Goal: Transaction & Acquisition: Purchase product/service

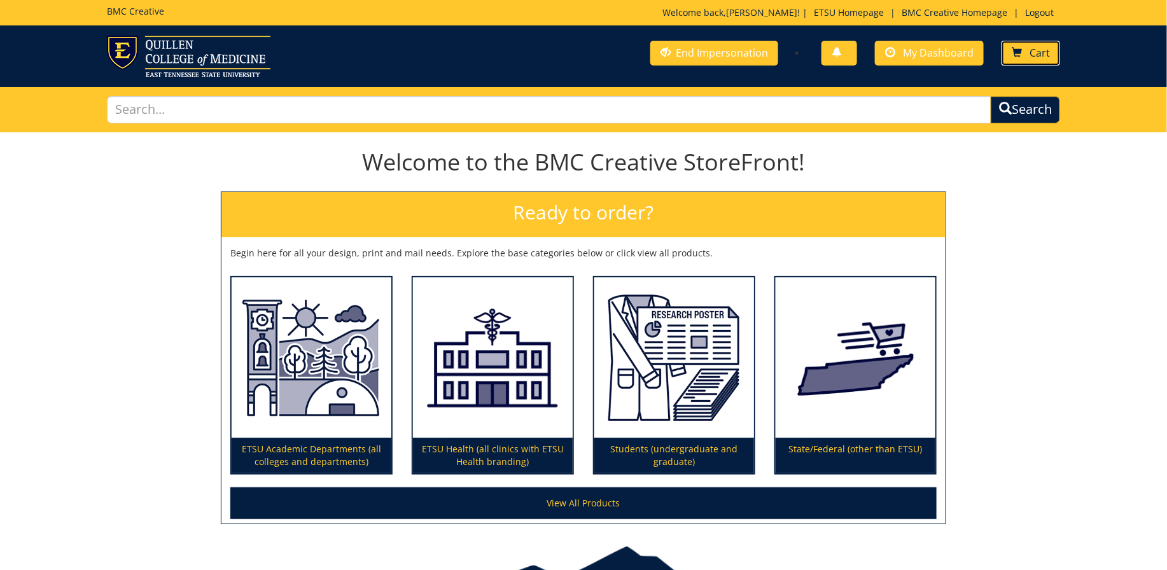
click at [1025, 53] on link "Cart" at bounding box center [1031, 53] width 59 height 25
click at [935, 59] on span "My Dashboard" at bounding box center [938, 53] width 71 height 14
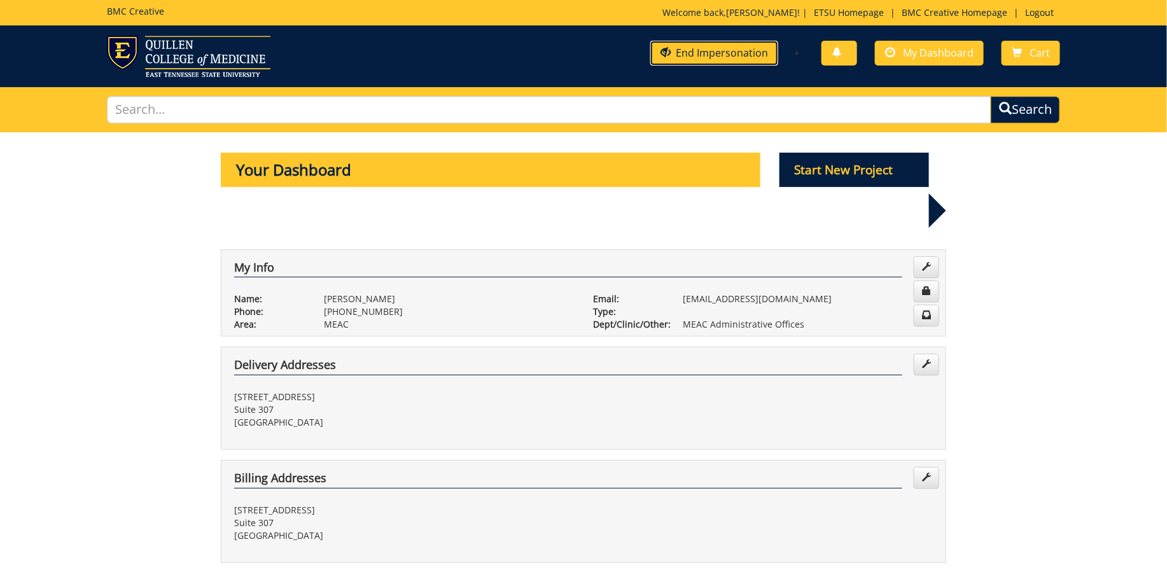
click at [736, 57] on link "End Impersonation" at bounding box center [714, 53] width 128 height 25
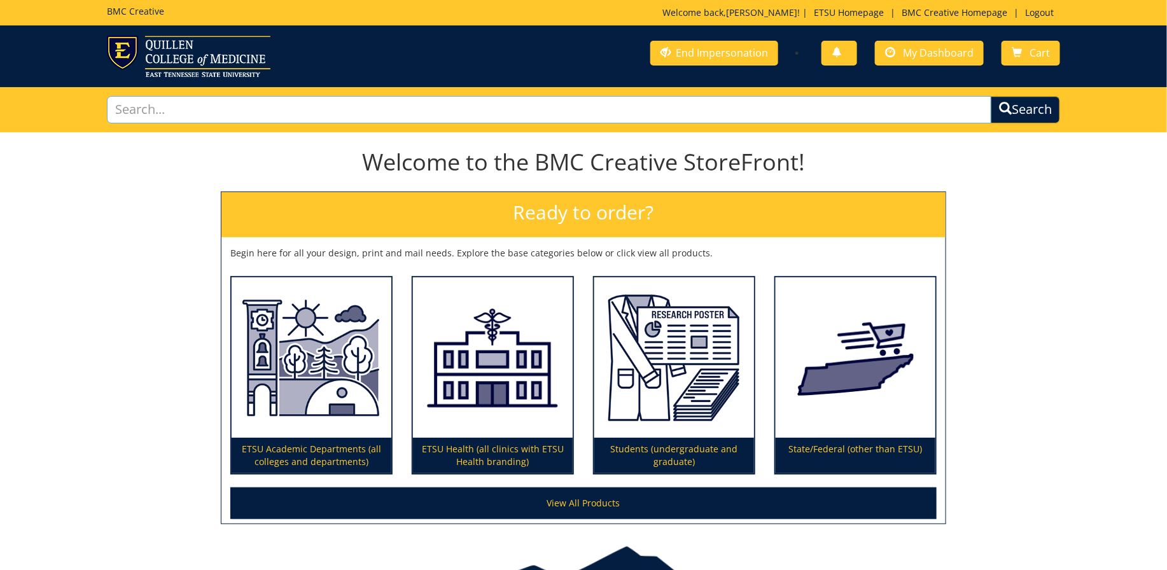
click at [513, 101] on input "text" at bounding box center [549, 109] width 884 height 27
click at [514, 106] on input "text" at bounding box center [549, 109] width 884 height 27
type input "business card"
click at [1017, 102] on button "Search" at bounding box center [1025, 109] width 73 height 29
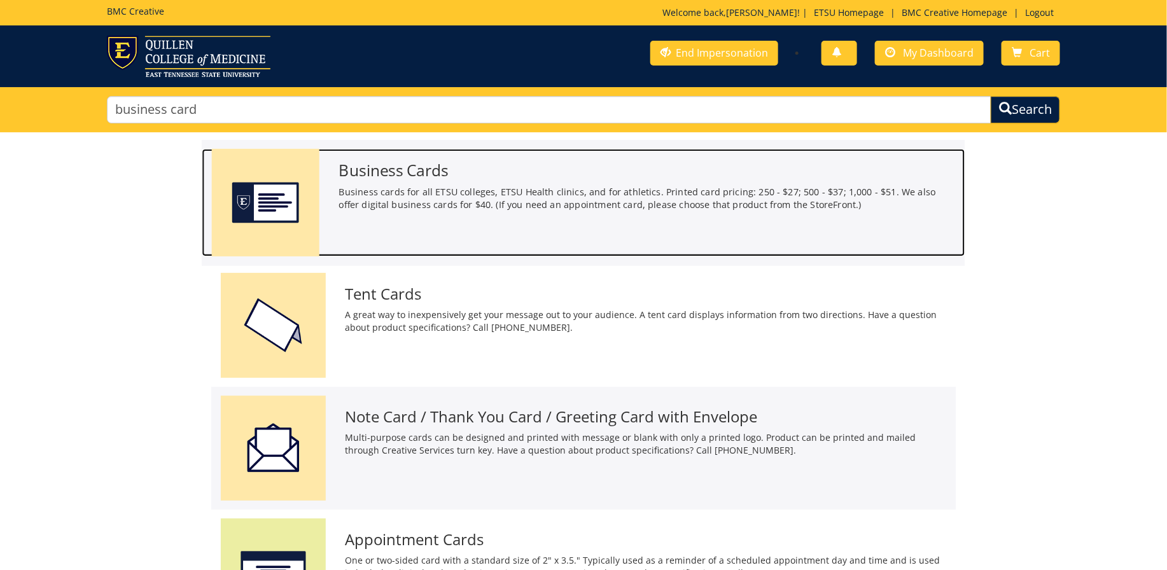
click at [375, 178] on h3 "Business Cards" at bounding box center [647, 170] width 617 height 17
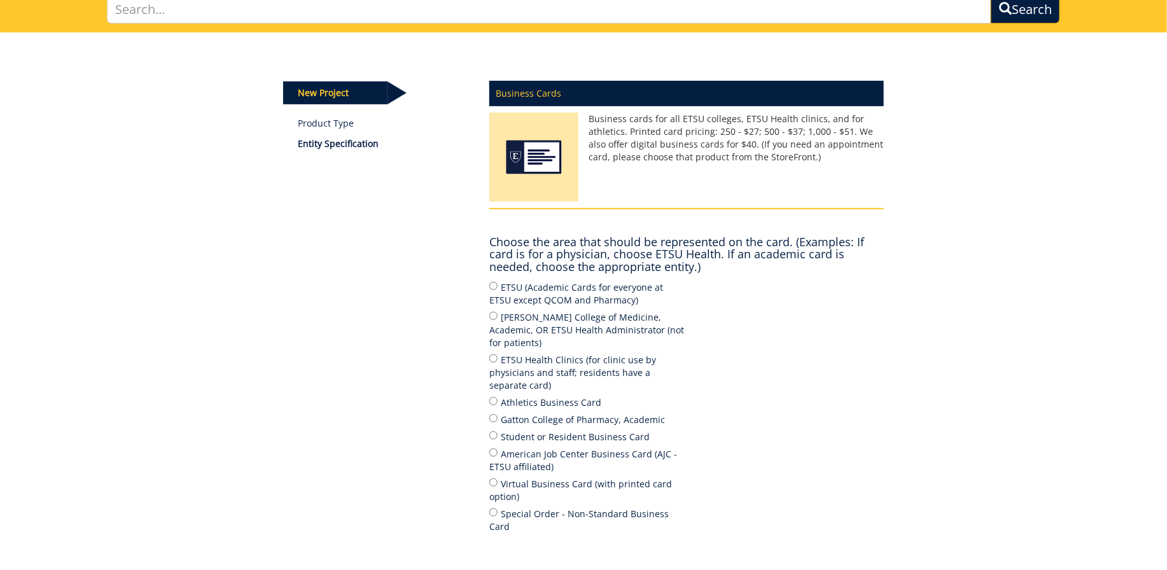
scroll to position [102, 0]
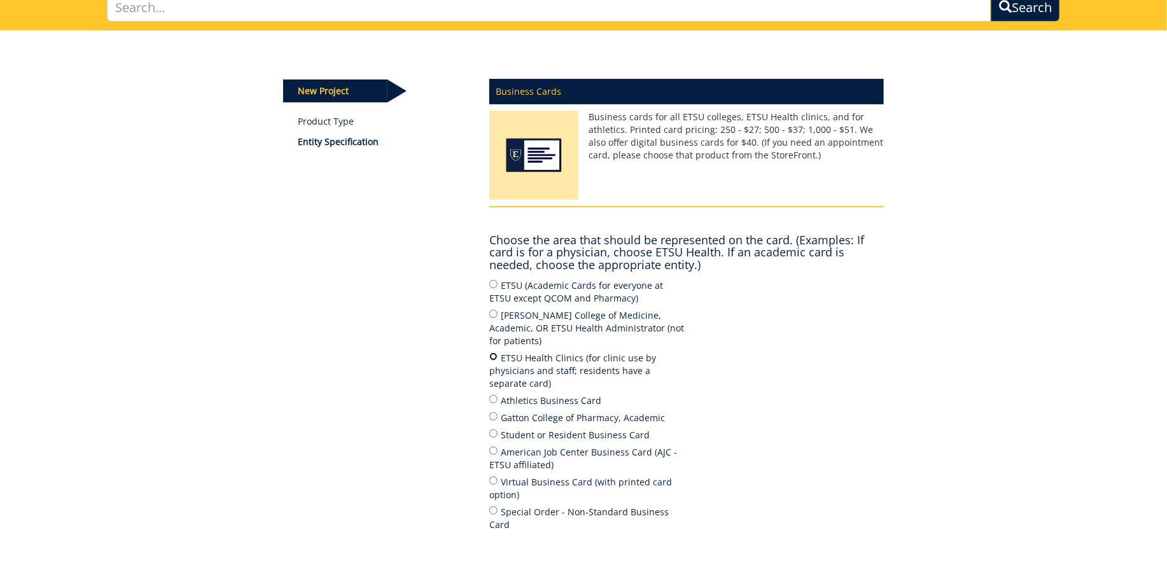
click at [494, 352] on input "ETSU Health Clinics (for clinic use by physicians and staff; residents have a s…" at bounding box center [493, 356] width 8 height 8
radio input "true"
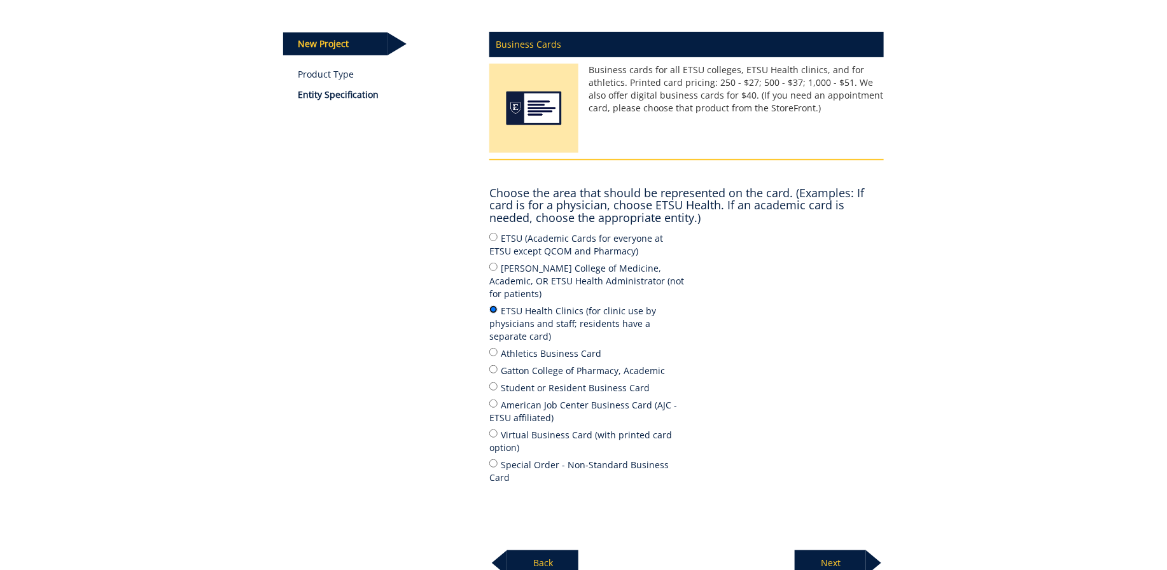
scroll to position [251, 0]
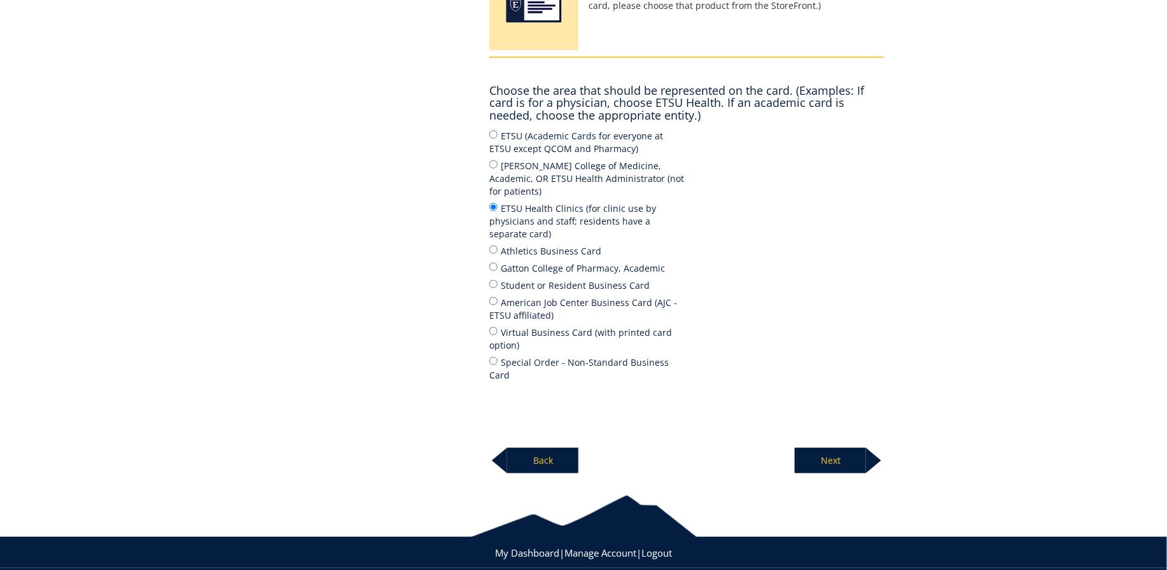
click at [827, 448] on p "Next" at bounding box center [830, 460] width 71 height 25
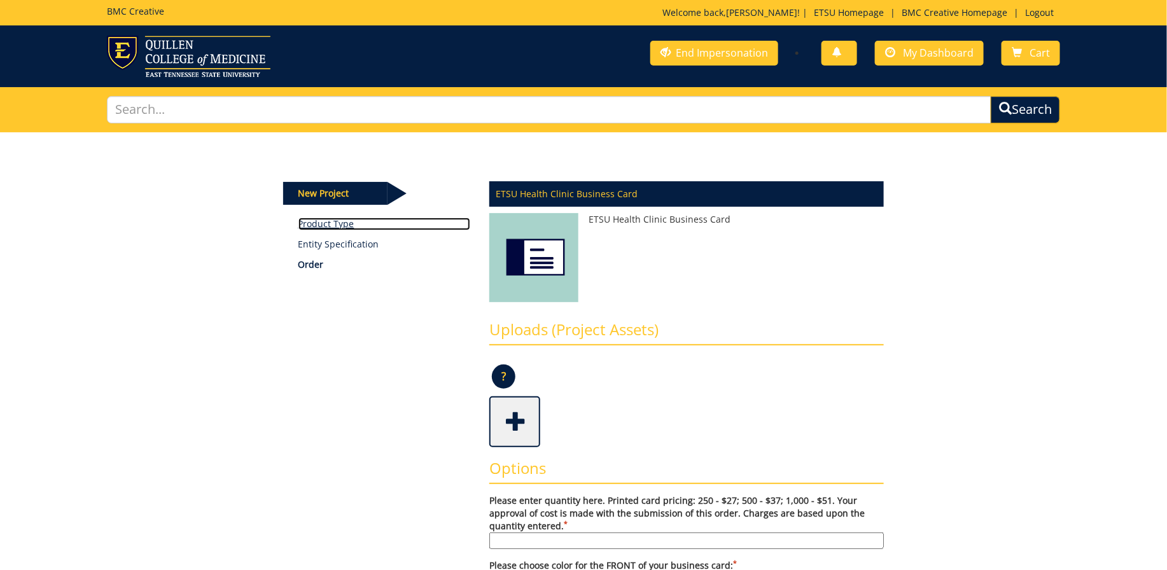
click at [342, 226] on link "Product Type" at bounding box center [384, 224] width 172 height 13
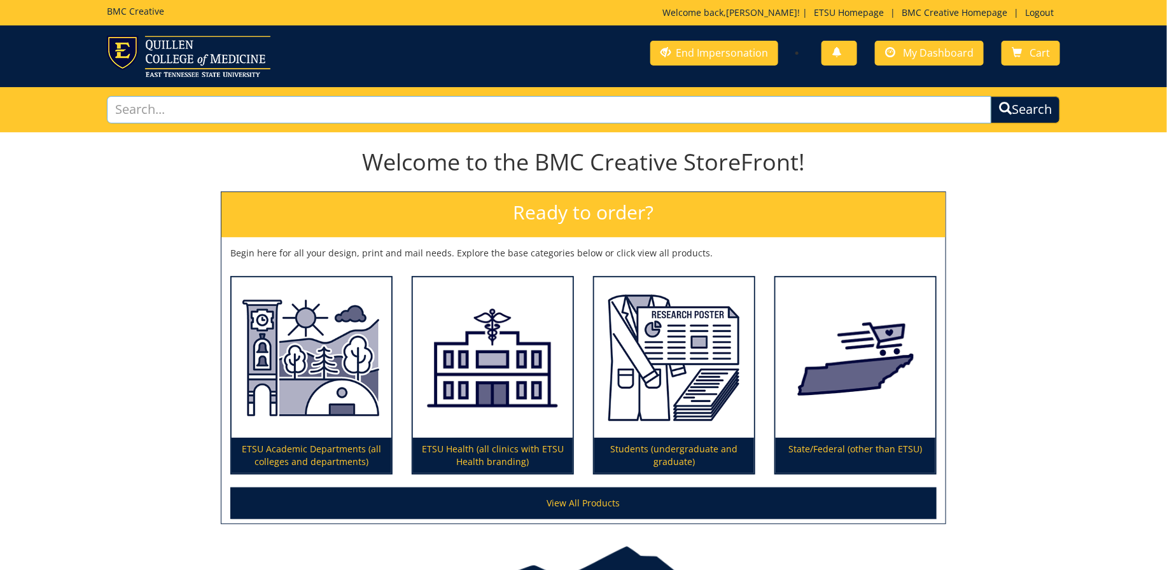
click at [790, 107] on input "text" at bounding box center [549, 109] width 884 height 27
type input "business card"
click at [1035, 107] on button "Search" at bounding box center [1025, 109] width 73 height 29
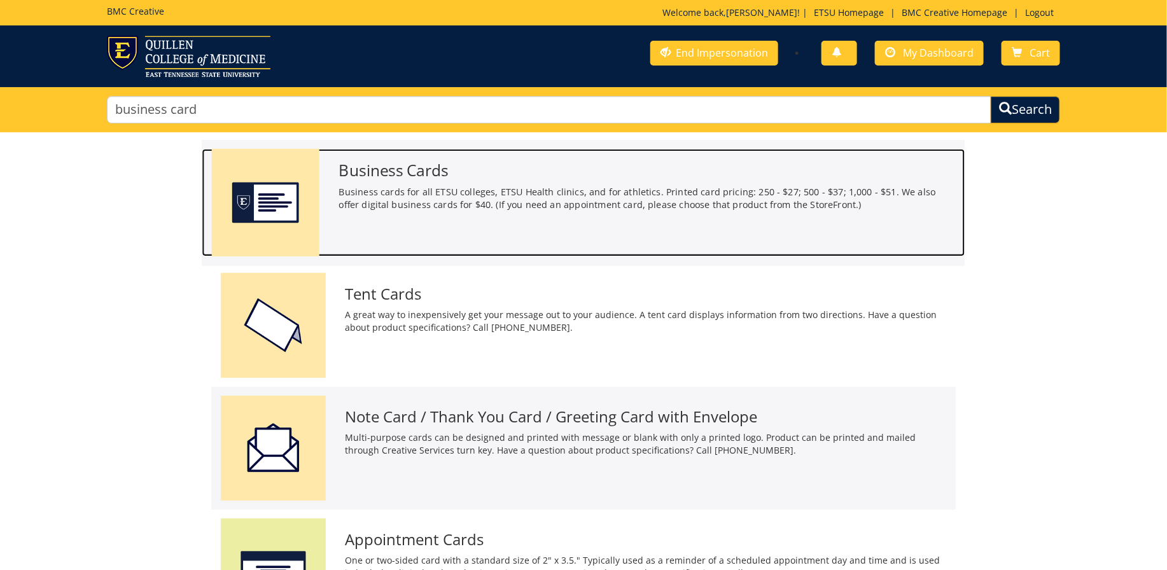
click at [450, 188] on p "Business cards for all ETSU colleges, ETSU Health clinics, and for athletics. P…" at bounding box center [647, 198] width 617 height 26
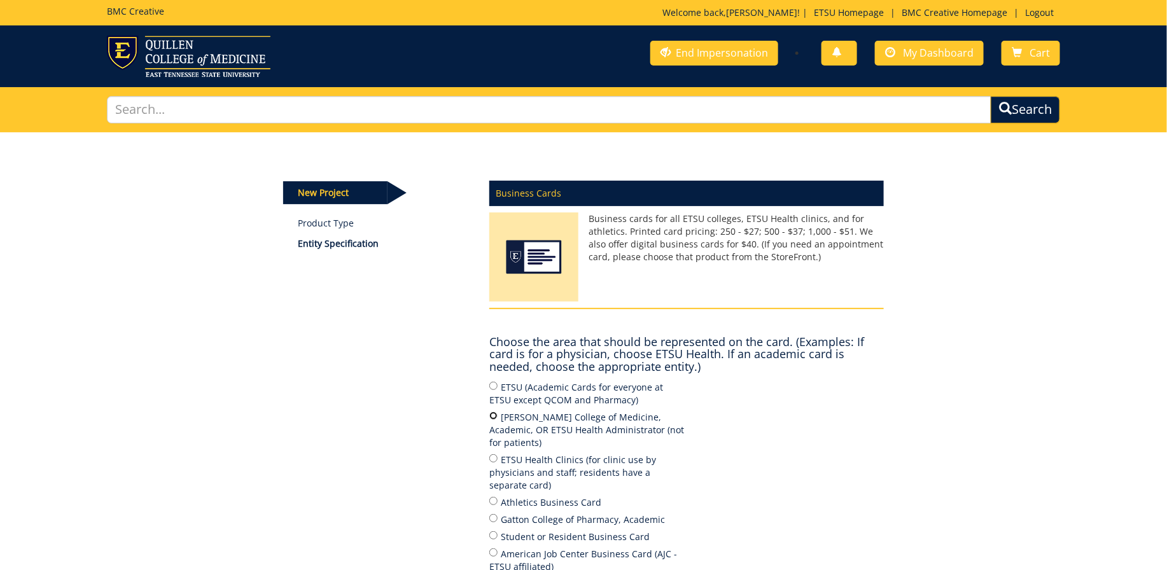
click at [494, 414] on input "Quillen College of Medicine, Academic, OR ETSU Health Administrator (not for pa…" at bounding box center [493, 416] width 8 height 8
radio input "true"
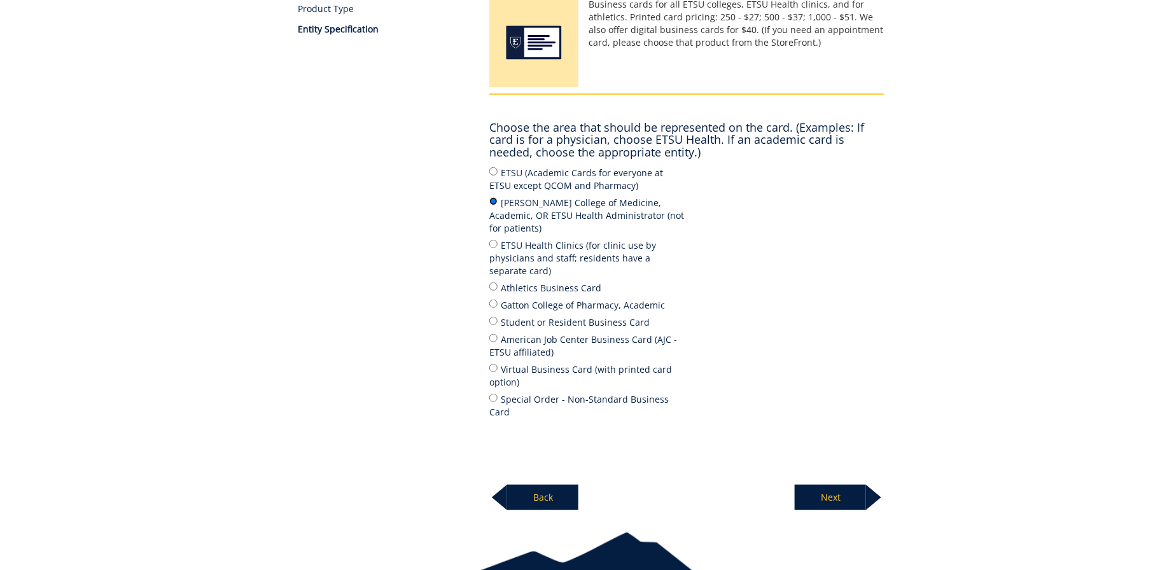
scroll to position [223, 0]
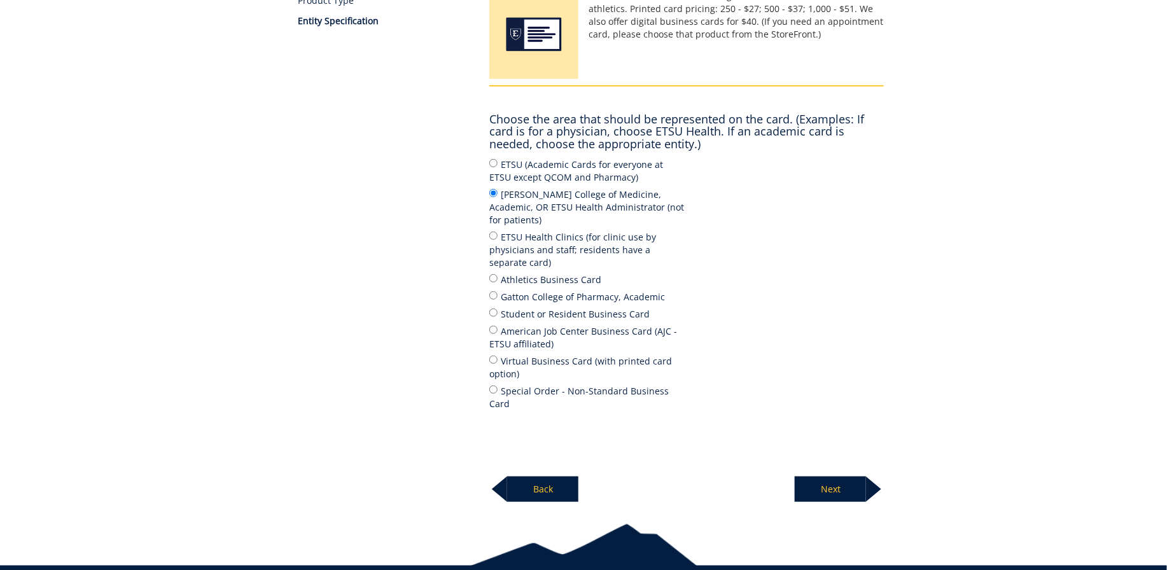
click at [838, 477] on p "Next" at bounding box center [830, 489] width 71 height 25
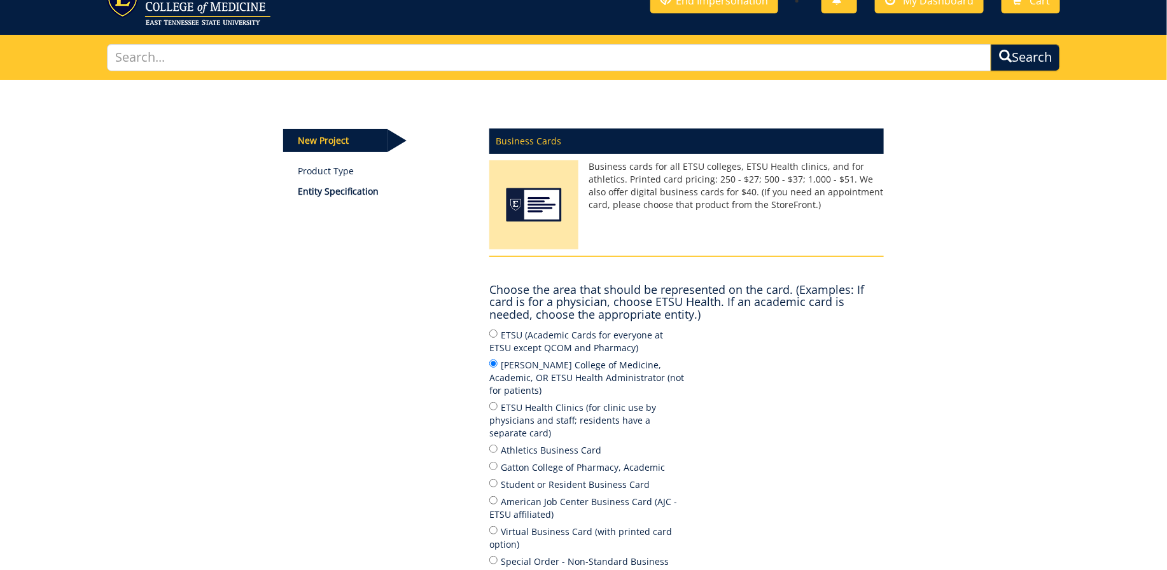
scroll to position [0, 0]
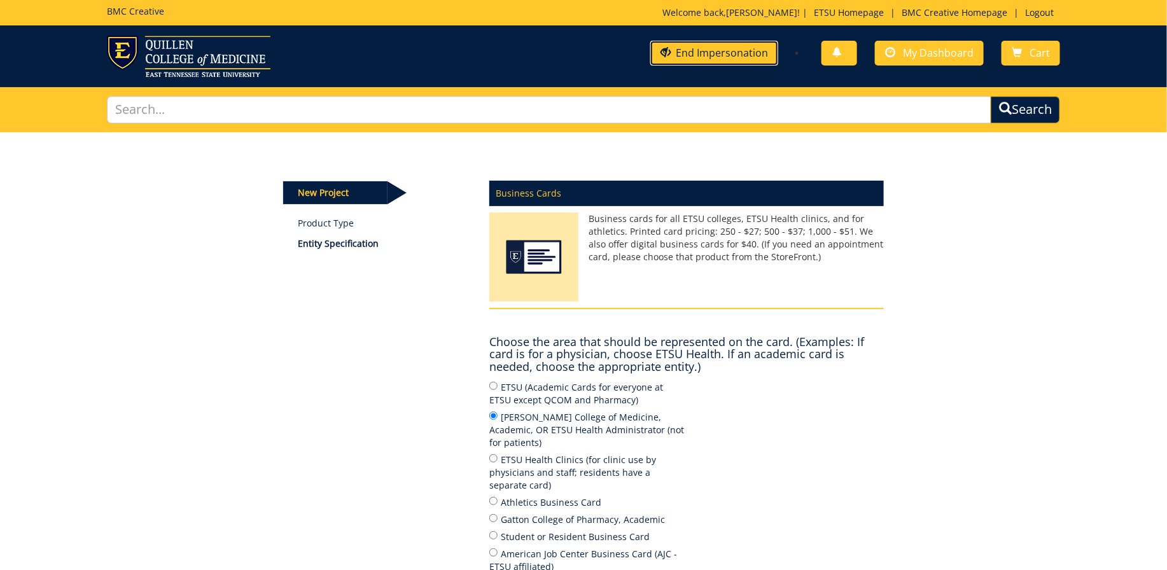
click at [740, 52] on link "End Impersonation" at bounding box center [714, 53] width 128 height 25
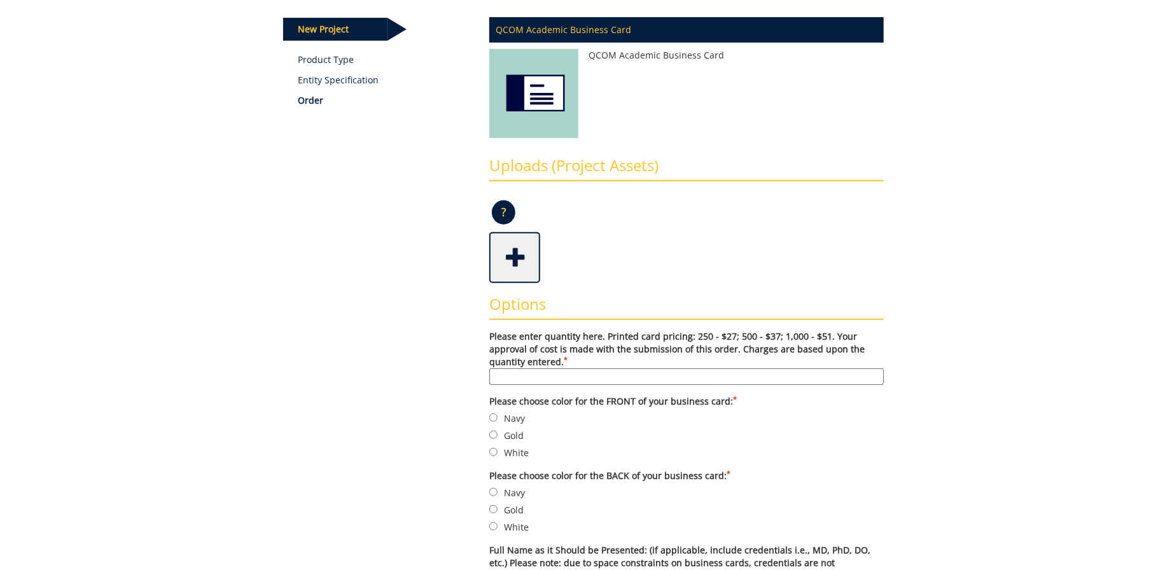
scroll to position [167, 0]
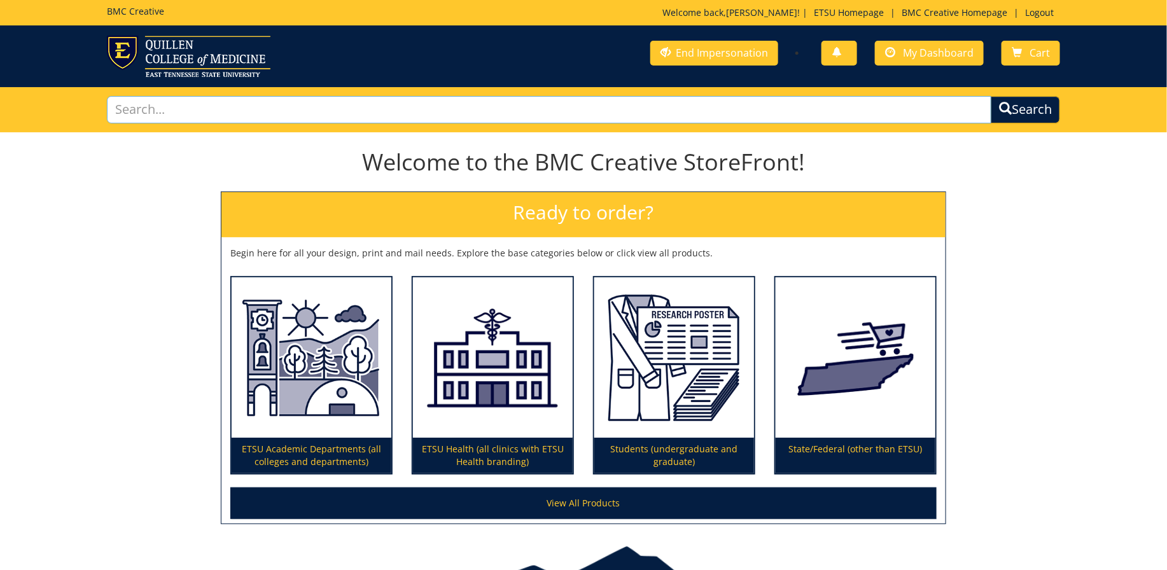
click at [262, 110] on input "text" at bounding box center [549, 109] width 884 height 27
type input "business card"
click at [991, 96] on button "Search" at bounding box center [1025, 109] width 69 height 27
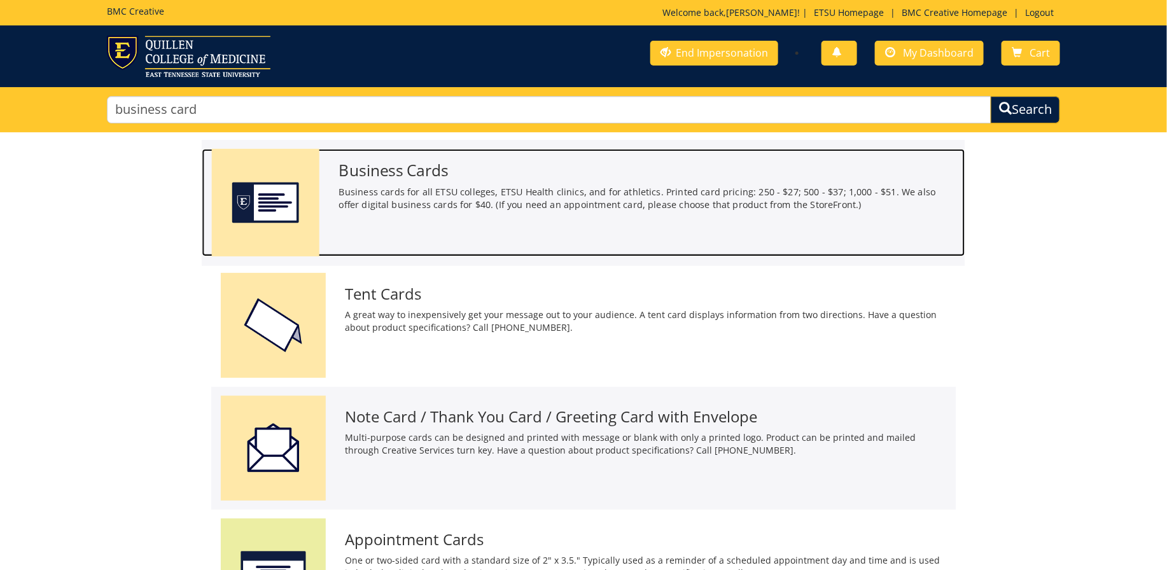
click at [272, 186] on img at bounding box center [266, 203] width 108 height 108
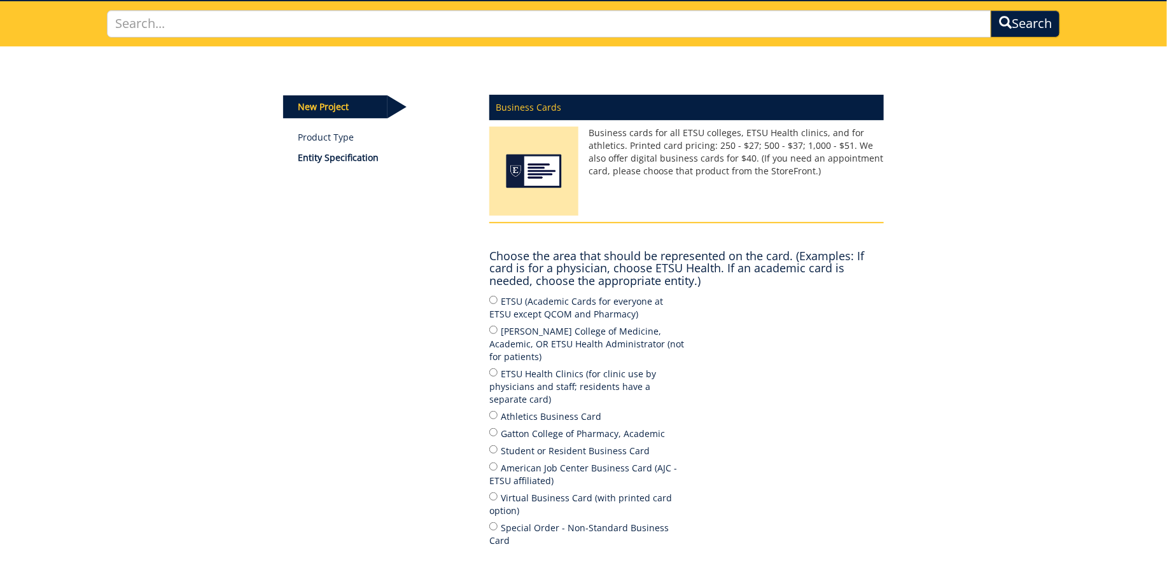
scroll to position [90, 0]
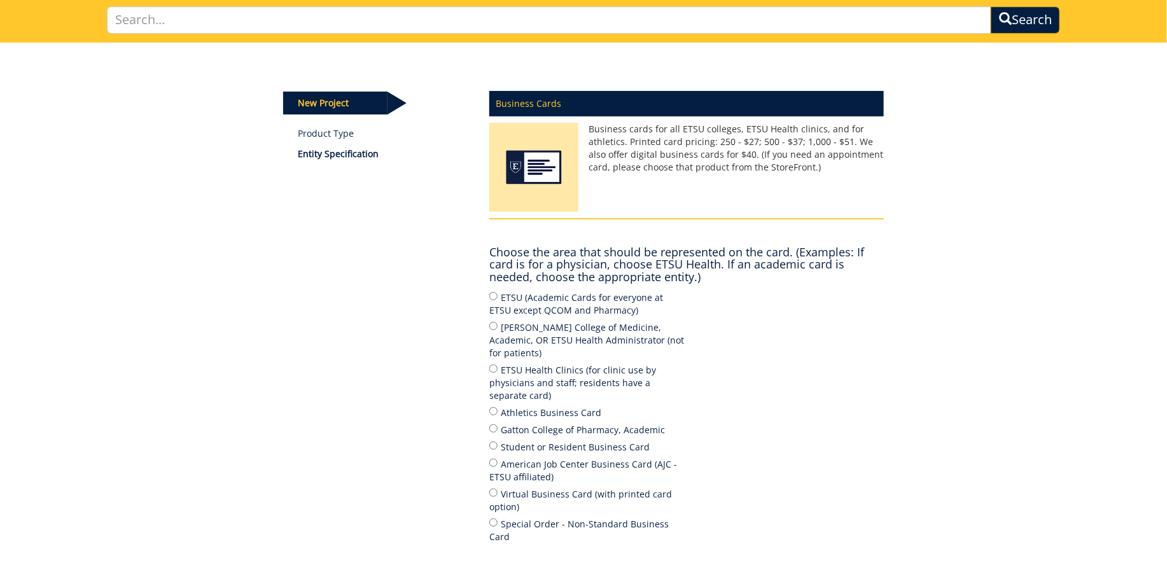
click at [1124, 499] on div "New Project Product Type Entity Specification Business Cards Business cards for…" at bounding box center [583, 339] width 1167 height 592
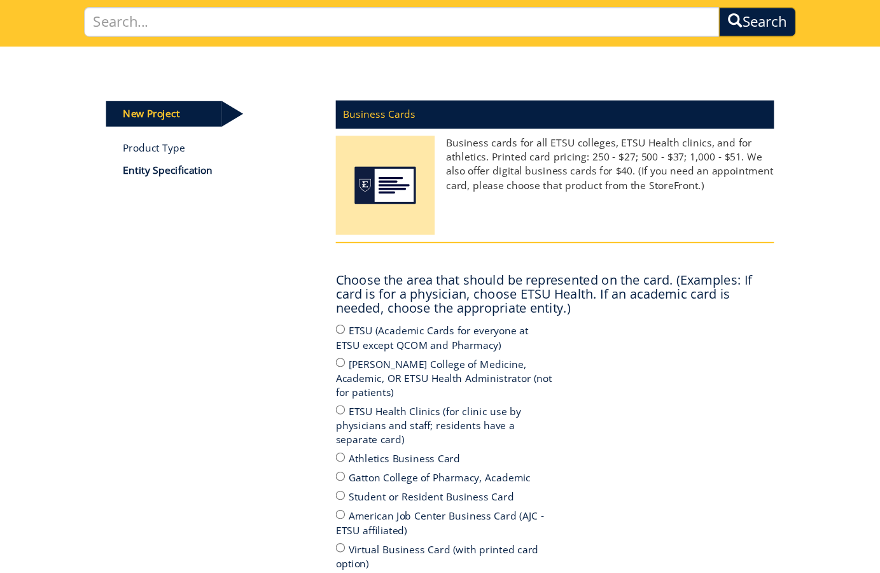
scroll to position [115, 0]
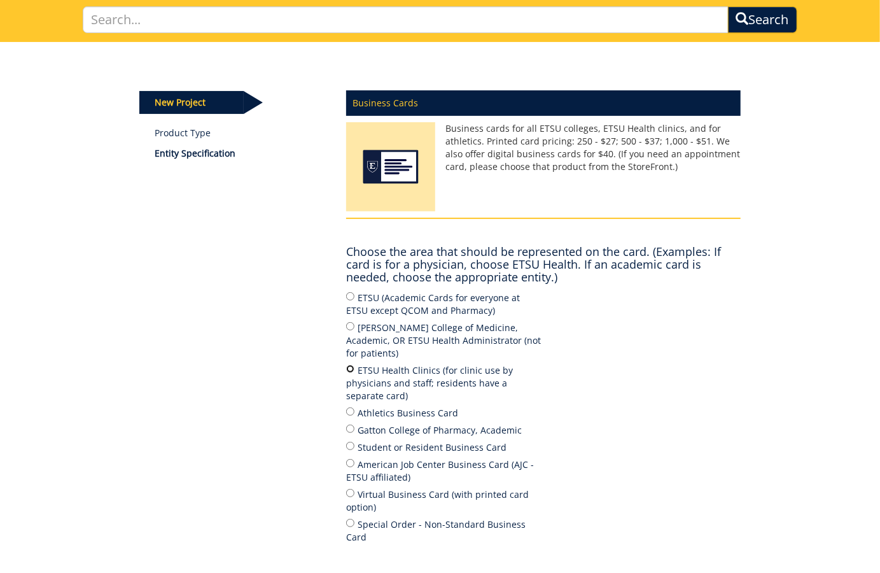
click at [351, 365] on input "ETSU Health Clinics (for clinic use by physicians and staff; residents have a s…" at bounding box center [350, 369] width 8 height 8
radio input "true"
click at [351, 323] on input "[PERSON_NAME] College of Medicine, Academic, OR ETSU Health Administrator (not …" at bounding box center [350, 326] width 8 height 8
radio input "true"
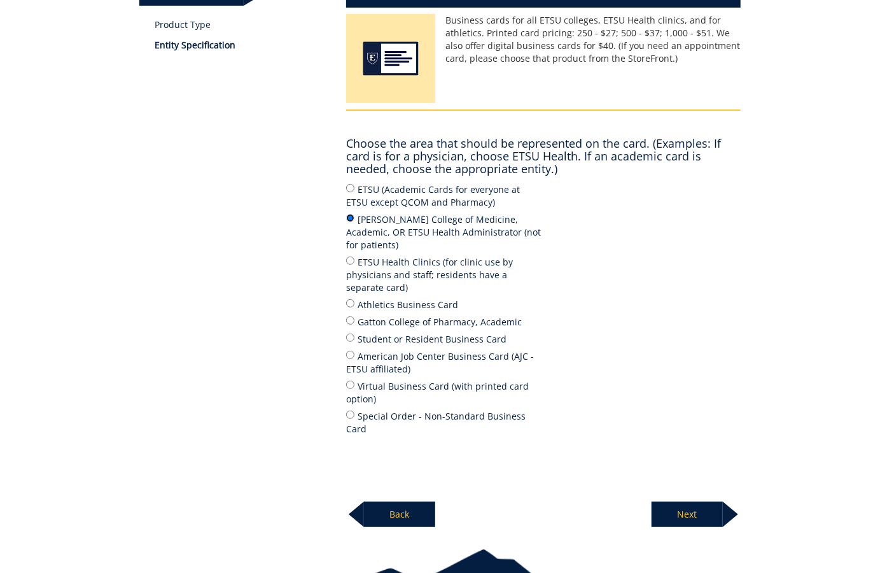
scroll to position [270, 0]
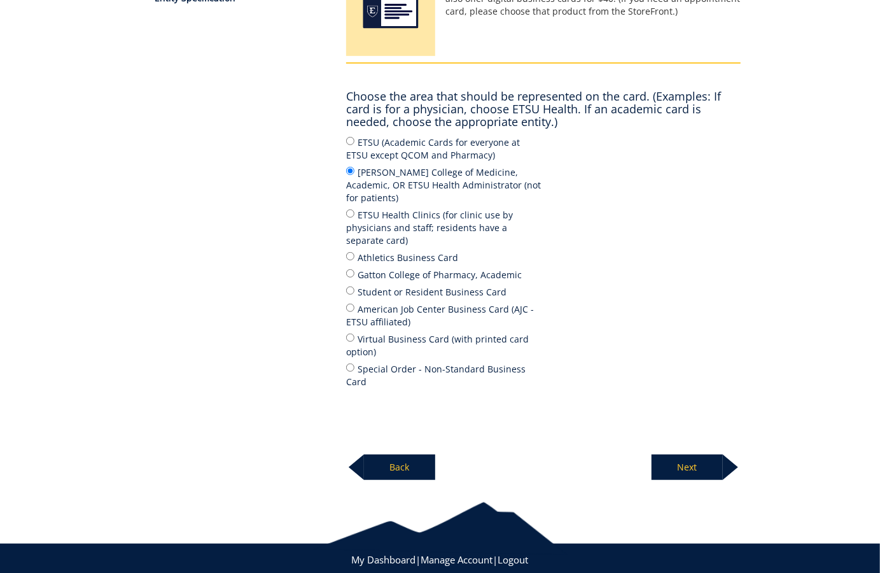
click at [677, 454] on p "Next" at bounding box center [687, 466] width 71 height 25
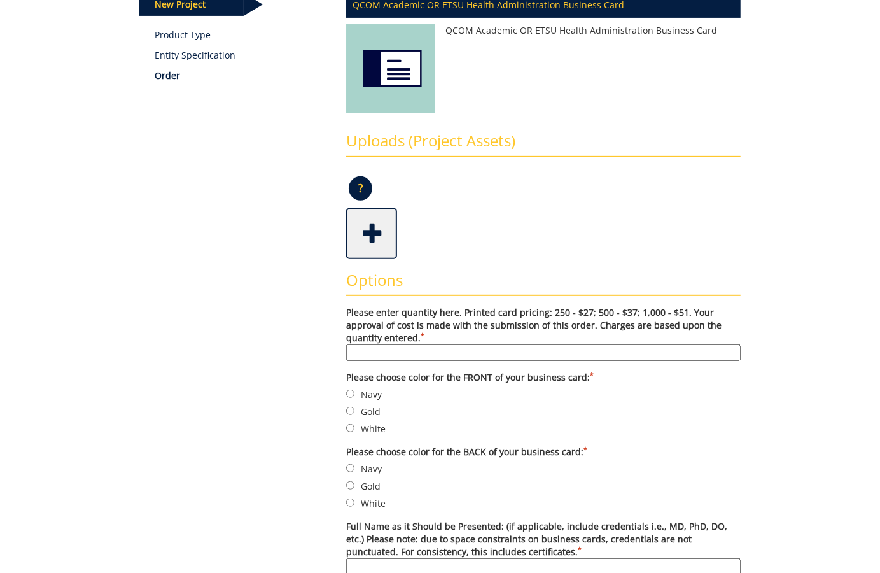
scroll to position [218, 0]
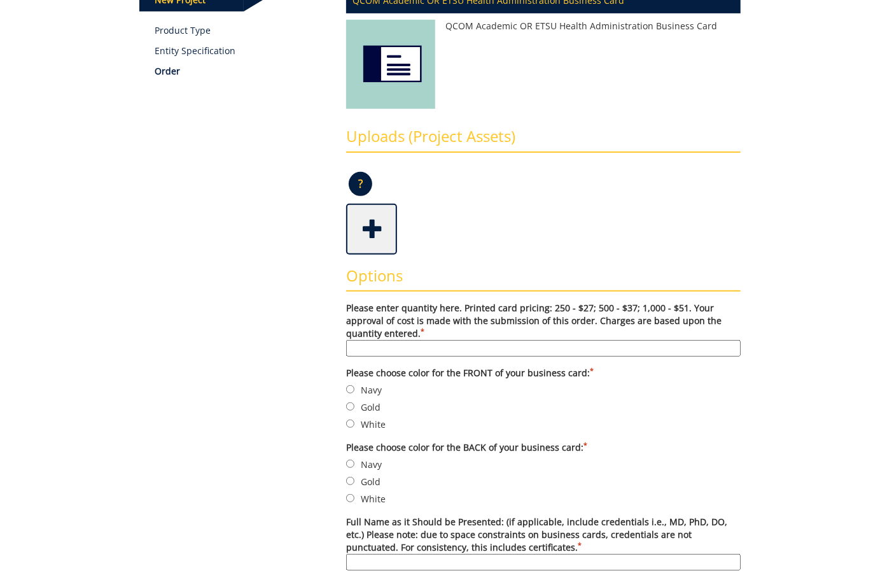
click at [383, 349] on input "Please enter quantity here. Printed card pricing: 250 - $27; 500 - $37; 1,000 -…" at bounding box center [543, 348] width 394 height 17
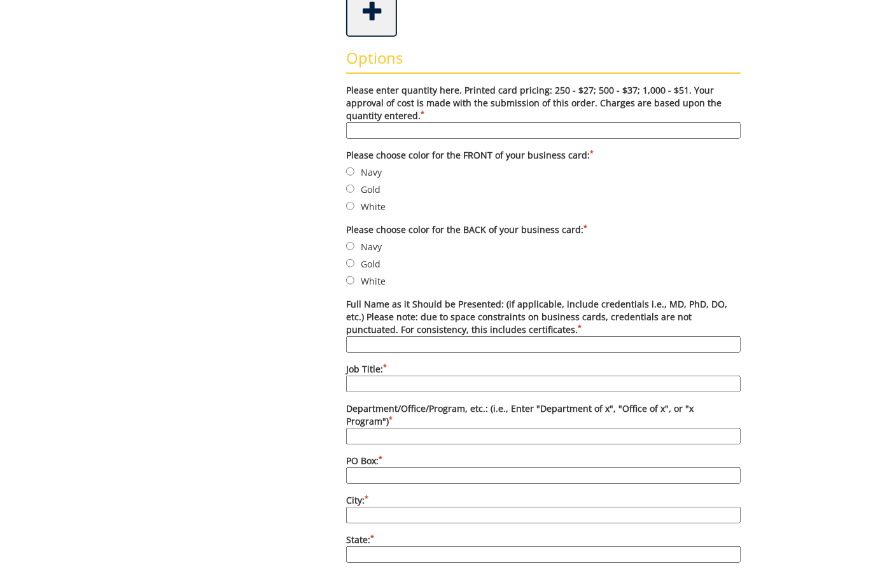
scroll to position [435, 0]
type input "d"
click at [351, 169] on input "Navy" at bounding box center [350, 172] width 8 height 8
radio input "true"
click at [351, 242] on input "Navy" at bounding box center [350, 246] width 8 height 8
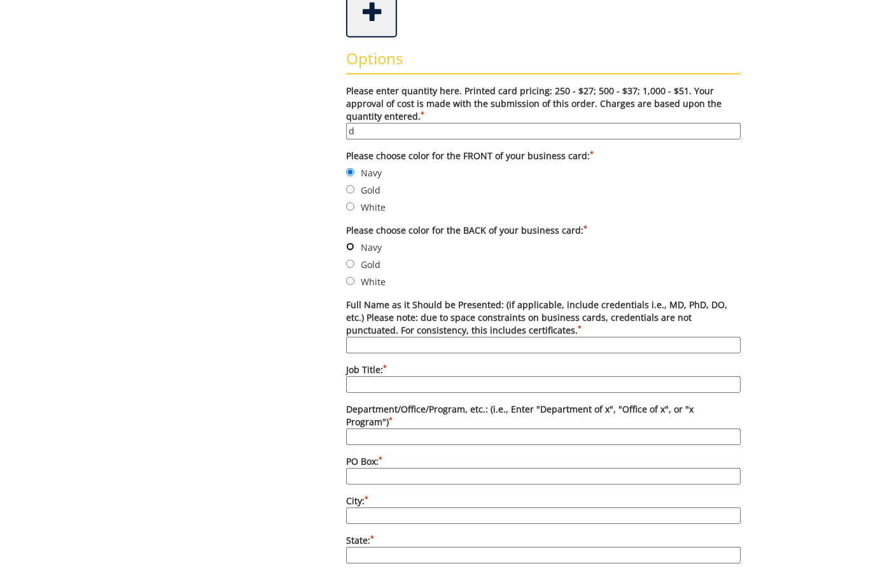
radio input "true"
click at [359, 337] on input "Full Name as it Should be Presented: (if applicable, include credentials i.e., …" at bounding box center [543, 345] width 394 height 17
type input "d"
click at [361, 377] on input "Job Title: *" at bounding box center [543, 384] width 394 height 17
type input "d"
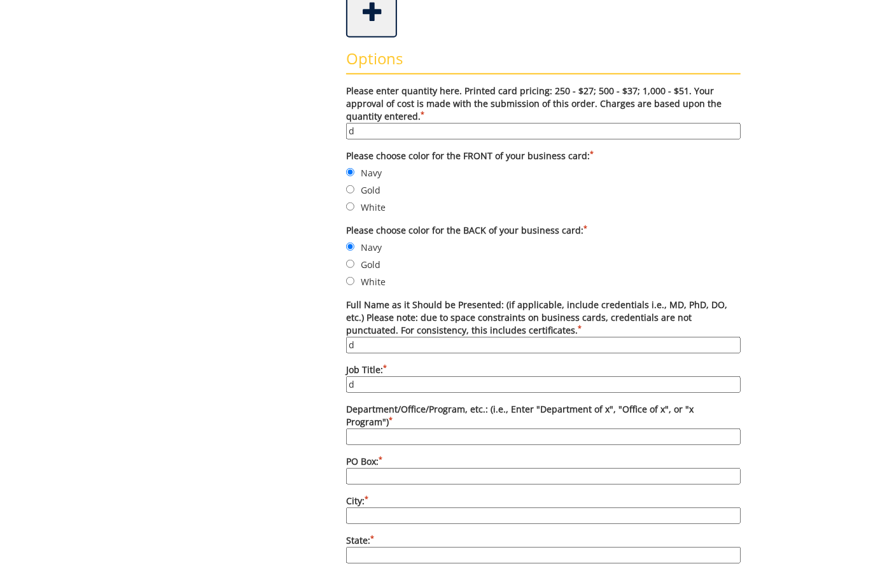
click at [364, 410] on label "Department/Office/Program, etc.: (i.e., Enter "Department of x", "Office of x",…" at bounding box center [543, 424] width 394 height 42
click at [364, 428] on input "Department/Office/Program, etc.: (i.e., Enter "Department of x", "Office of x",…" at bounding box center [543, 436] width 394 height 17
type input "d"
click at [361, 468] on input "PO Box: *" at bounding box center [543, 476] width 394 height 17
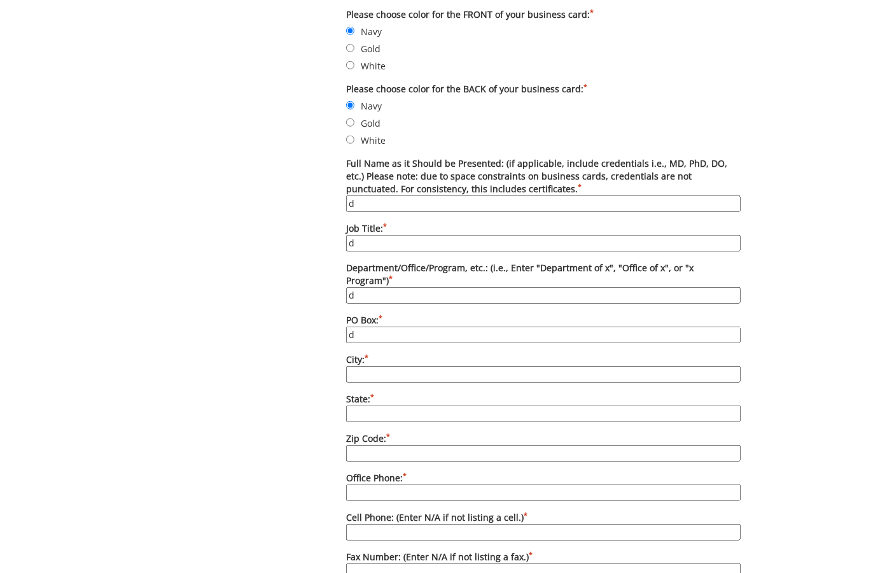
scroll to position [580, 0]
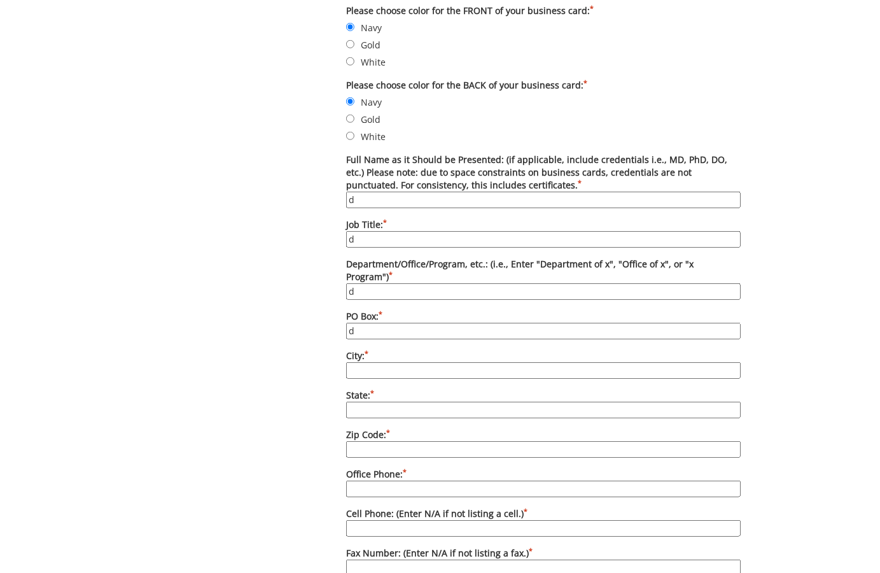
type input "d"
click at [372, 362] on input "City: *" at bounding box center [543, 370] width 394 height 17
type input "d"
click at [363, 401] on input "State: *" at bounding box center [543, 409] width 394 height 17
type input "d"
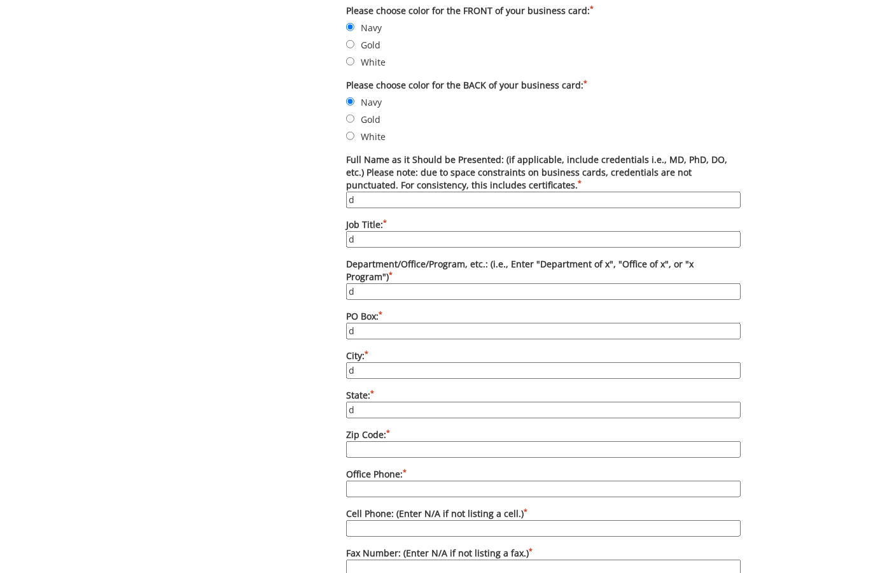
click at [358, 441] on input "Zip Code: *" at bounding box center [543, 449] width 394 height 17
type input "d"
click at [361, 480] on input "Office Phone: *" at bounding box center [543, 488] width 394 height 17
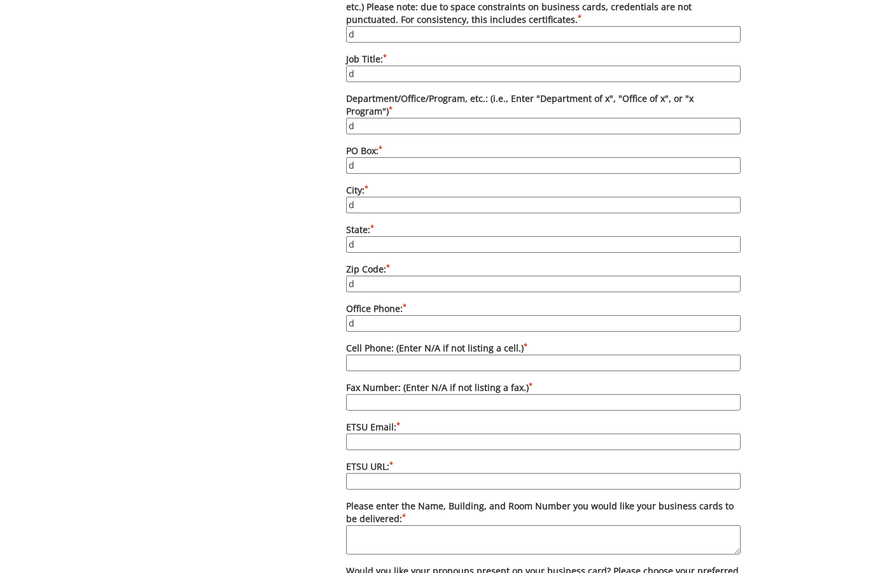
scroll to position [765, 0]
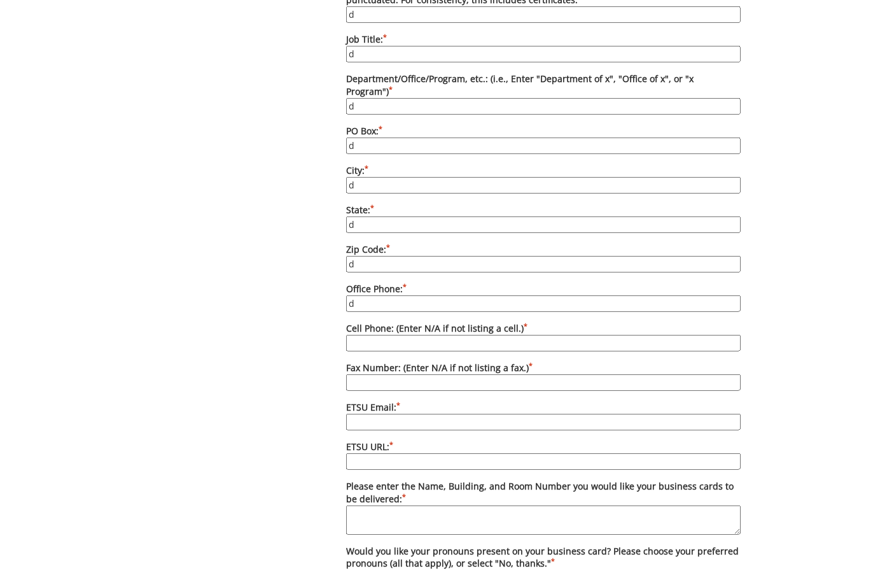
type input "d"
click at [374, 335] on input "Cell Phone: (Enter N/A if not listing a cell.) *" at bounding box center [543, 343] width 394 height 17
type input "d"
click at [361, 374] on input "Fax Number: (Enter N/A if not listing a fax.) *" at bounding box center [543, 382] width 394 height 17
type input "d"
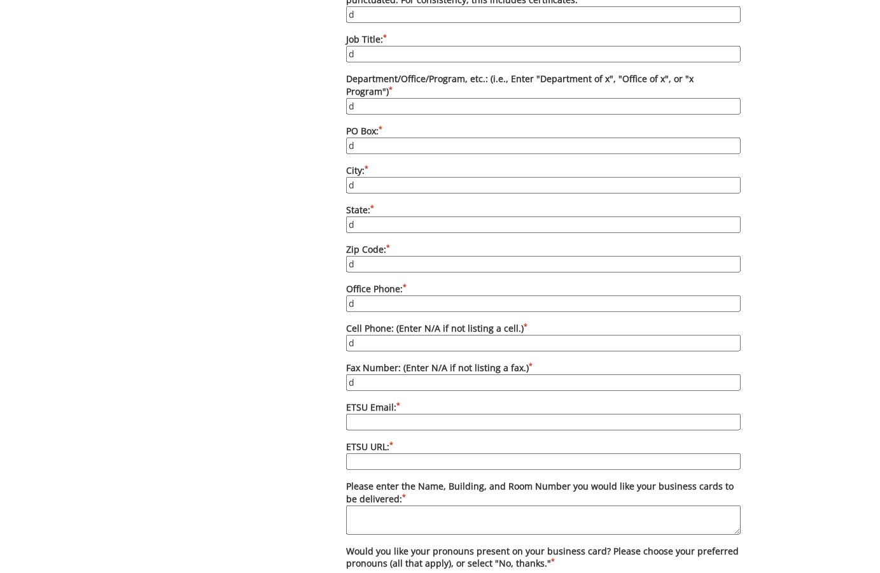
click at [360, 414] on input "ETSU Email: *" at bounding box center [543, 422] width 394 height 17
type input "d"
click at [364, 453] on input "ETSU URL: *" at bounding box center [543, 461] width 394 height 17
type input "d"
click at [373, 509] on textarea "Please enter the Name, Building, and Room Number you would like your business c…" at bounding box center [543, 519] width 394 height 29
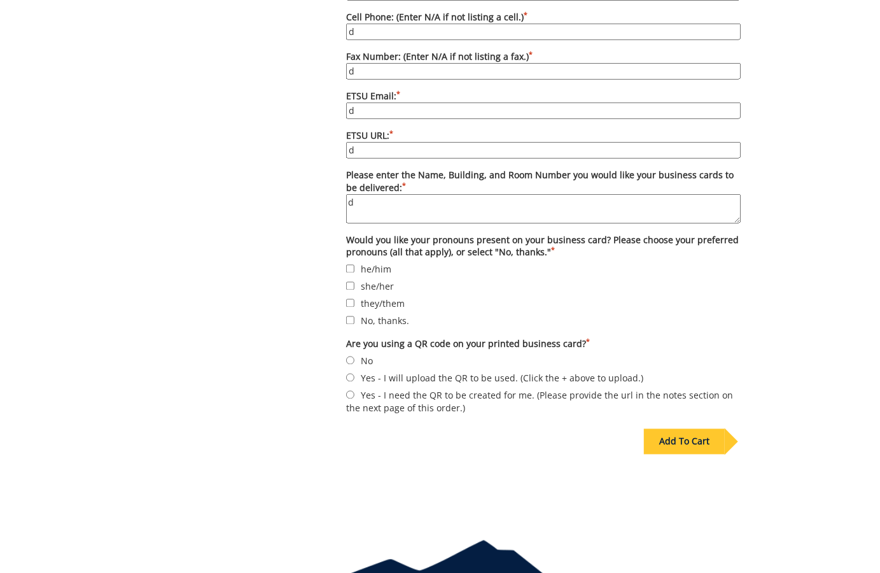
scroll to position [1103, 0]
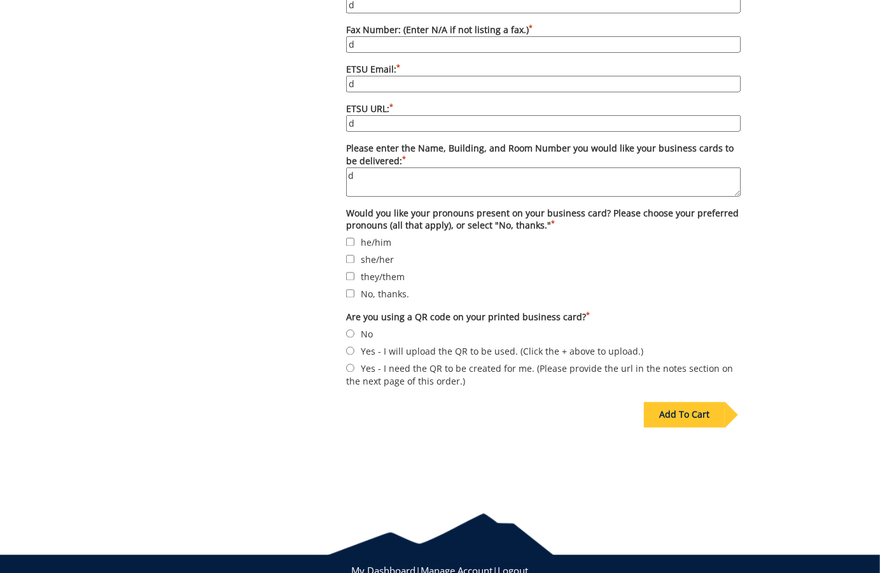
type textarea "d"
click at [351, 272] on input "they/them" at bounding box center [350, 276] width 8 height 8
checkbox input "true"
click at [350, 330] on input "No" at bounding box center [350, 334] width 8 height 8
radio input "true"
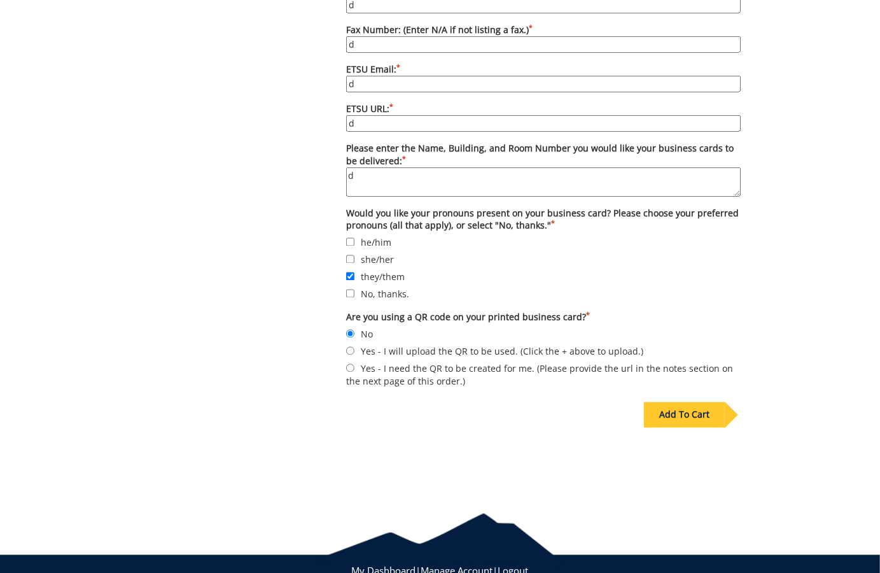
click at [721, 402] on div "Add To Cart" at bounding box center [684, 414] width 81 height 25
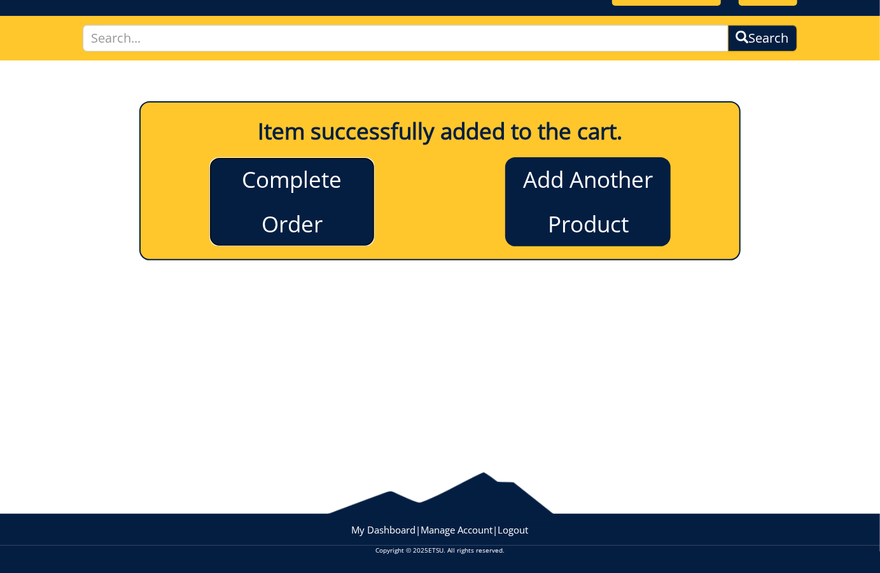
click at [300, 183] on link "Complete Order" at bounding box center [291, 201] width 165 height 89
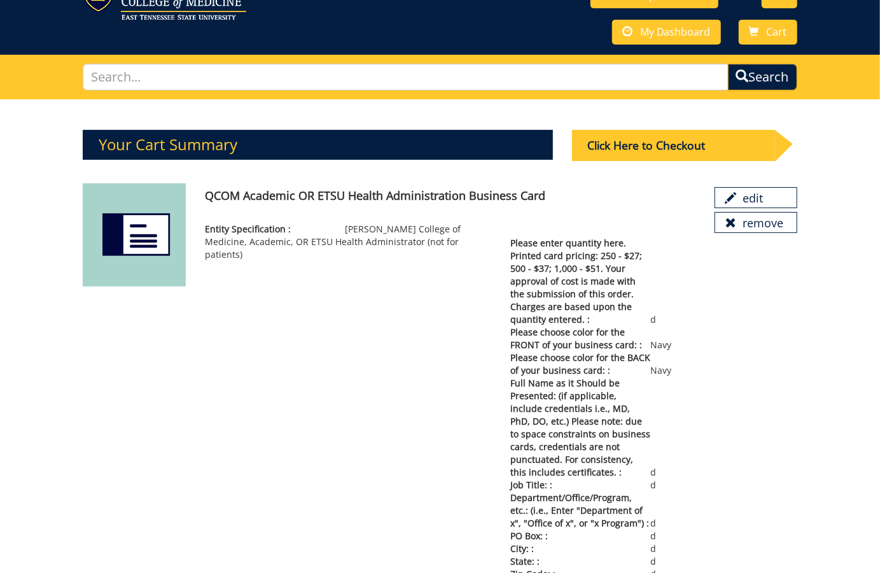
scroll to position [52, 0]
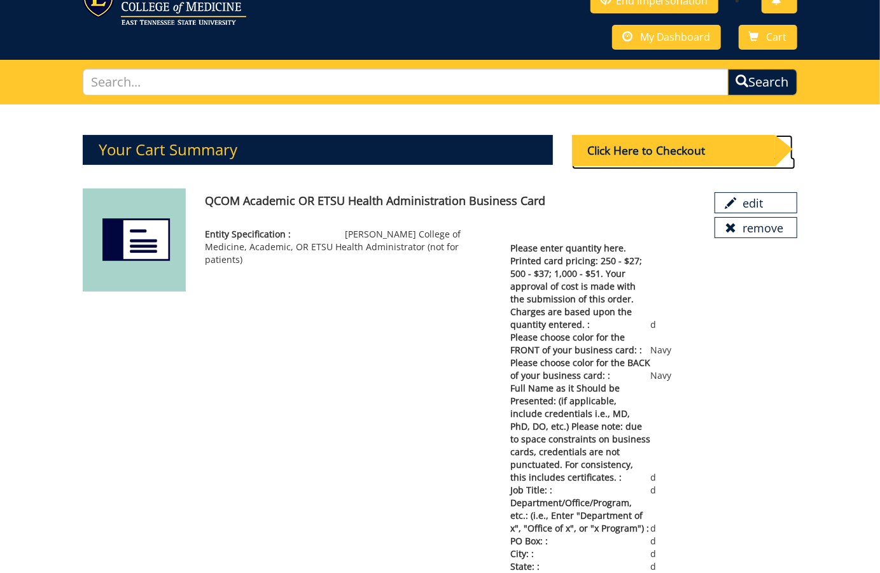
click at [617, 148] on div "Click Here to Checkout" at bounding box center [673, 150] width 203 height 31
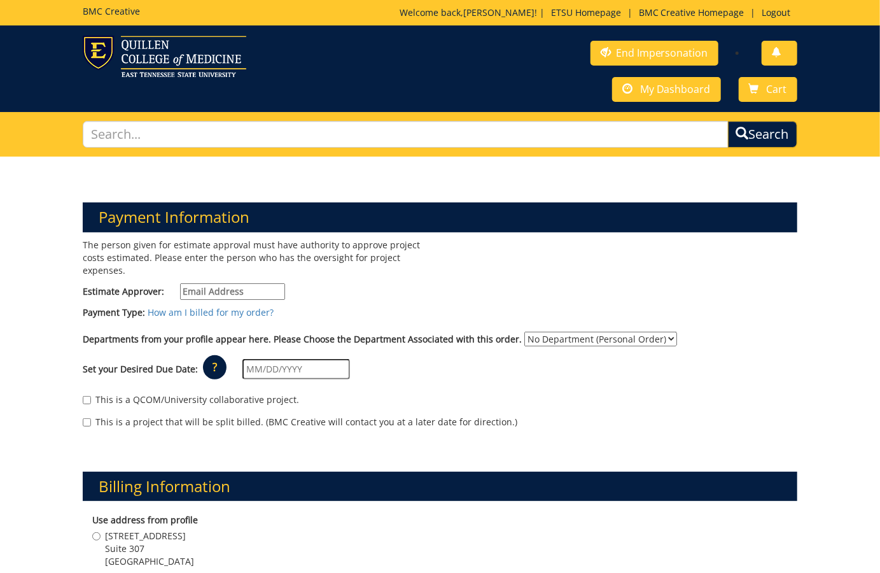
click at [253, 287] on input "Estimate Approver:" at bounding box center [232, 291] width 105 height 17
type input "fairthree@gmail.com"
type input "119 Sims Hill Road"
type input "Elizabethton"
type input "37643"
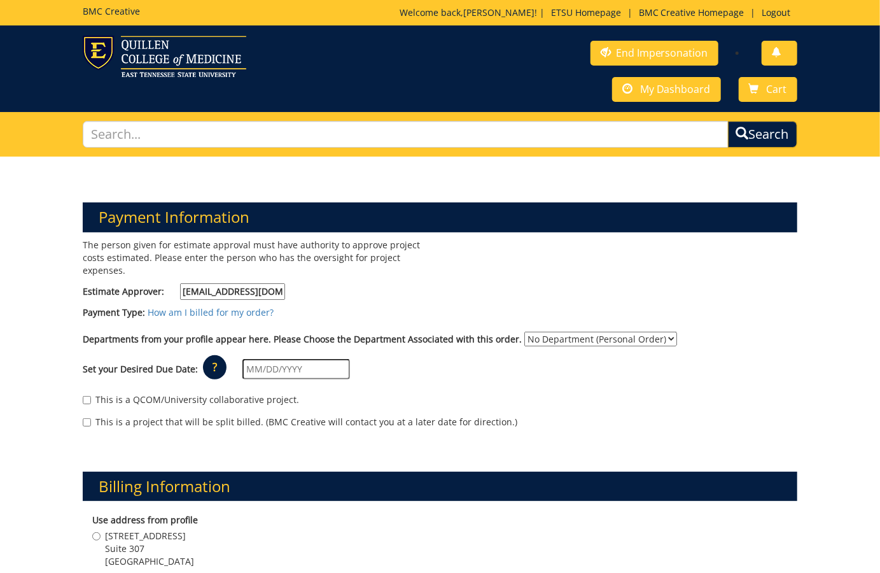
click at [601, 337] on select "No Department (Personal Order) MEAC Administrative Offices" at bounding box center [600, 339] width 153 height 15
select select "263"
click at [524, 332] on select "No Department (Personal Order) MEAC Administrative Offices" at bounding box center [600, 339] width 153 height 15
click at [238, 368] on div "Set your Desired Due Date: ? × How long will my project take to finish? : Pleas…" at bounding box center [440, 369] width 734 height 35
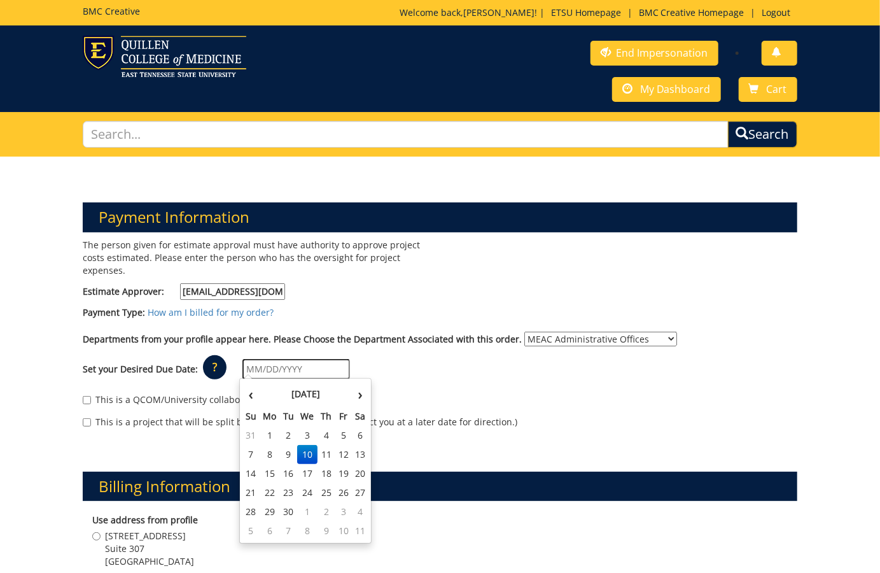
click at [254, 366] on input "text" at bounding box center [296, 369] width 108 height 20
type input "07/15/2024"
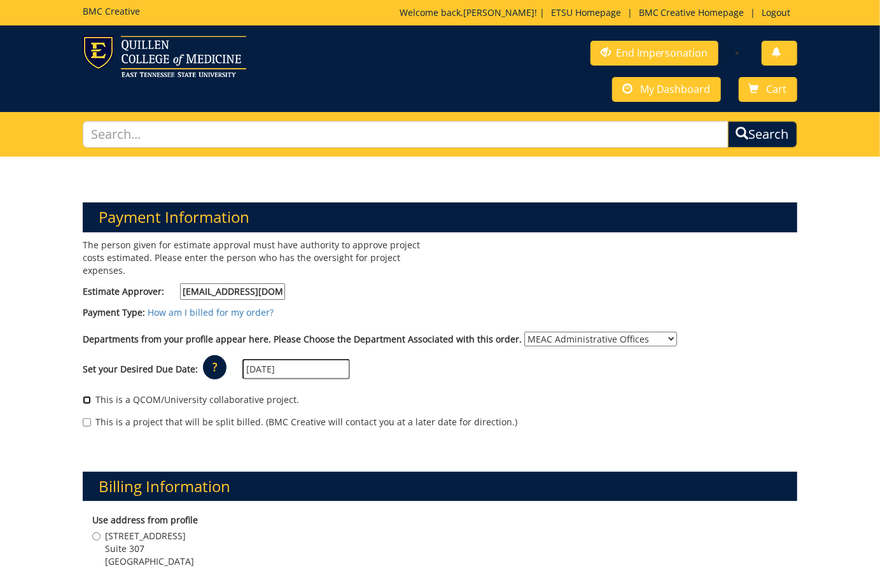
click at [88, 396] on input "This is a QCOM/University collaborative project." at bounding box center [87, 400] width 8 height 8
checkbox input "true"
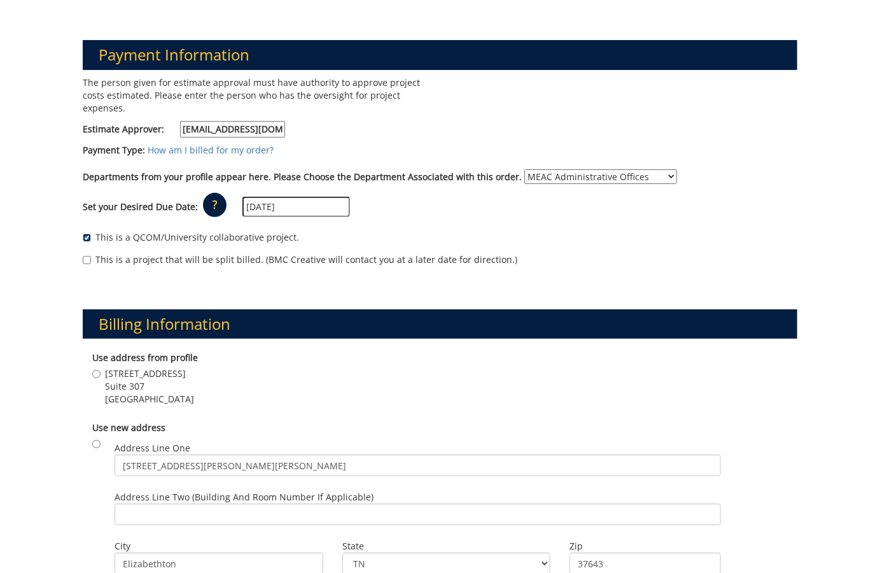
scroll to position [166, 0]
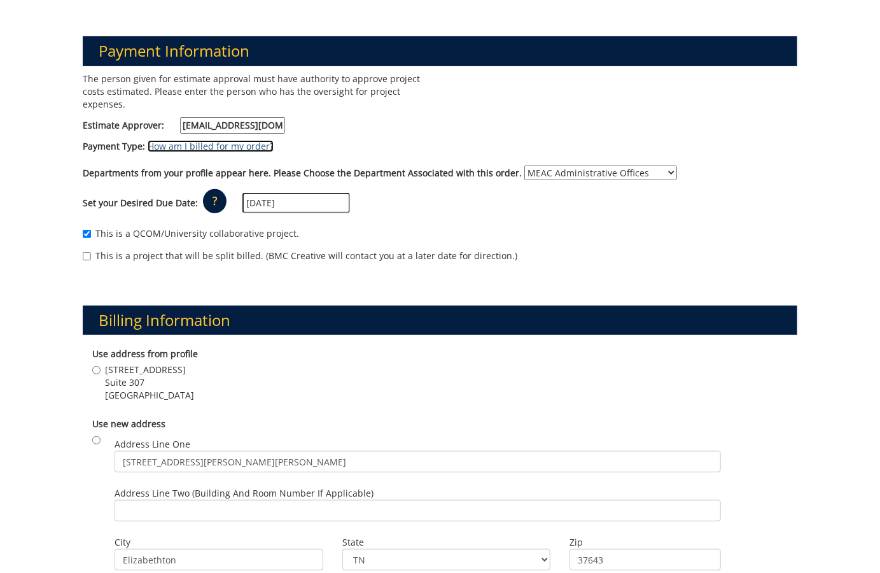
click at [200, 146] on link "How am I billed for my order?" at bounding box center [211, 146] width 126 height 12
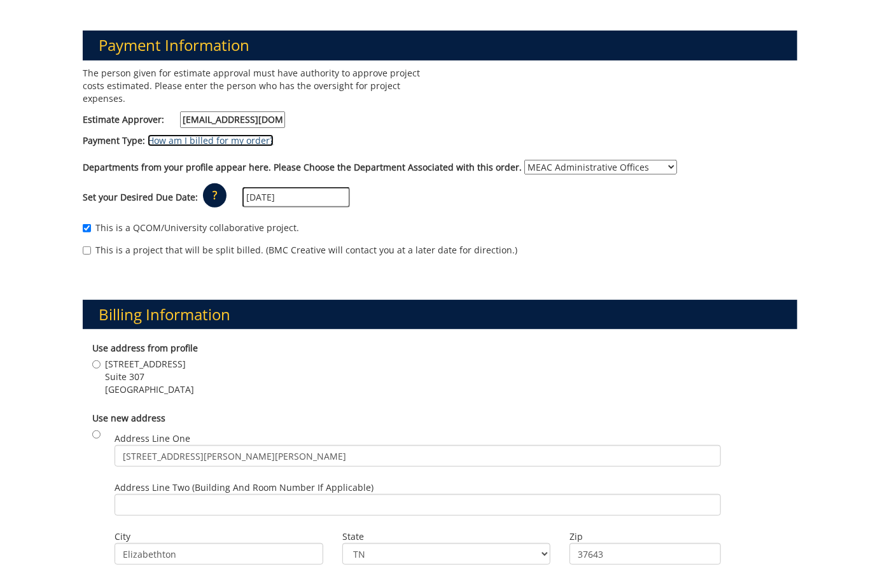
scroll to position [0, 0]
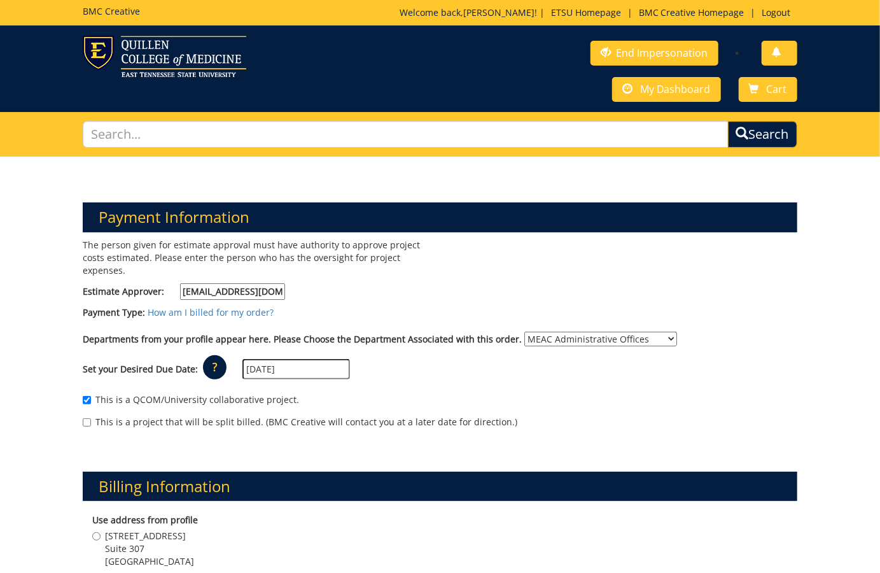
click at [656, 337] on select "No Department (Personal Order) MEAC Administrative Offices" at bounding box center [600, 339] width 153 height 15
click at [524, 332] on select "No Department (Personal Order) MEAC Administrative Offices" at bounding box center [600, 339] width 153 height 15
click at [669, 50] on link "End Impersonation" at bounding box center [654, 53] width 128 height 25
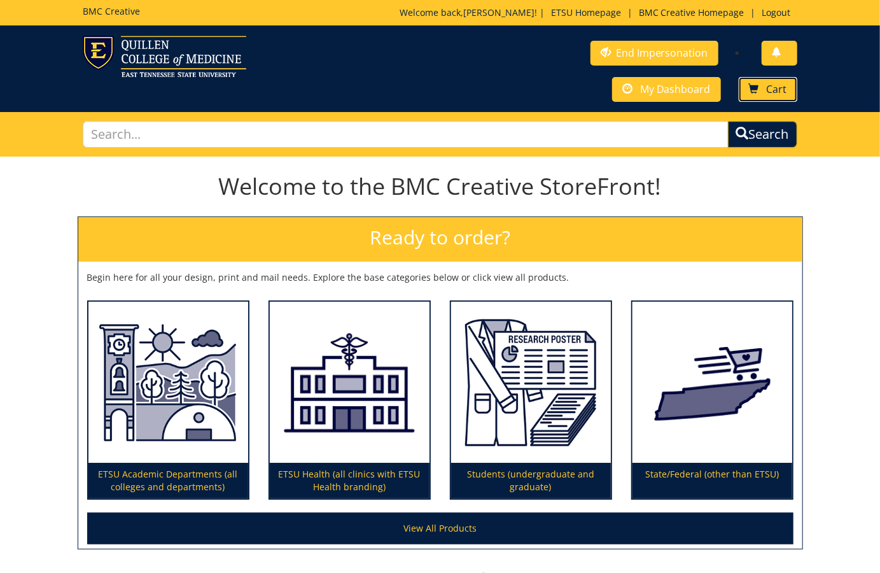
click at [779, 88] on span "Cart" at bounding box center [777, 89] width 20 height 14
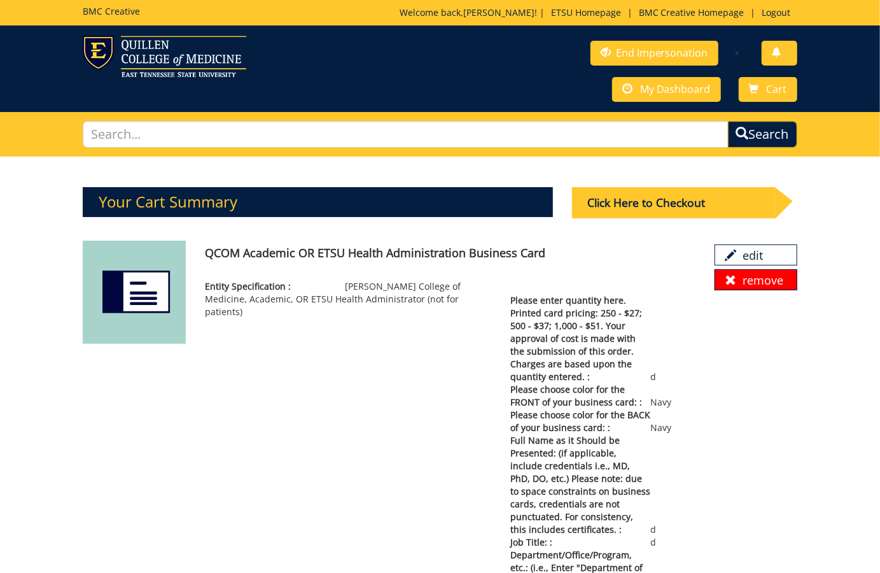
click at [776, 278] on link "remove" at bounding box center [756, 280] width 83 height 22
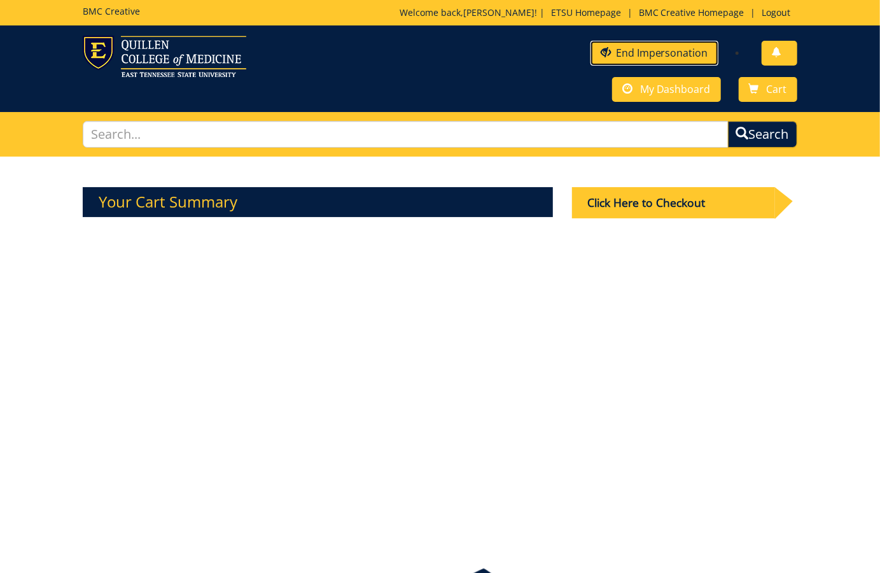
click at [653, 55] on link "End Impersonation" at bounding box center [654, 53] width 128 height 25
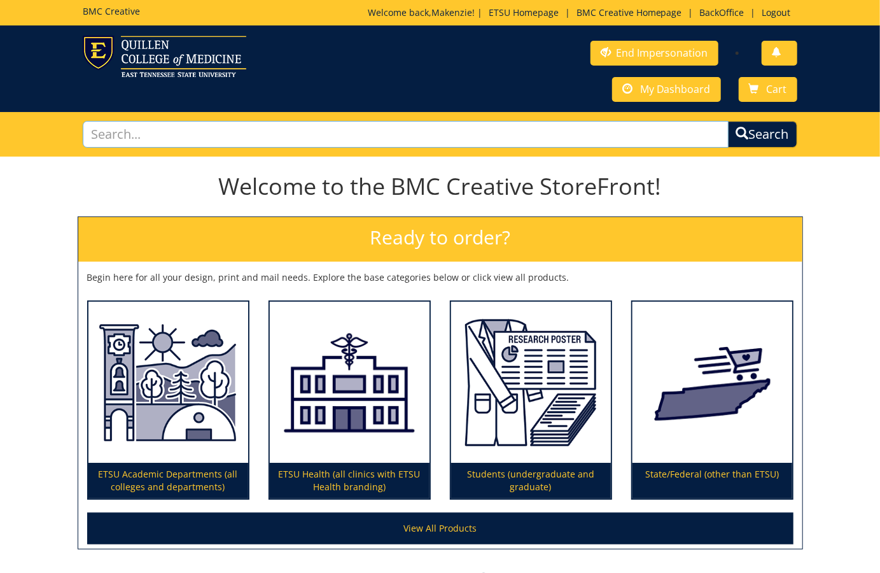
click at [263, 132] on input "text" at bounding box center [406, 134] width 646 height 27
type input "business card"
click at [767, 128] on button "Search" at bounding box center [762, 134] width 73 height 29
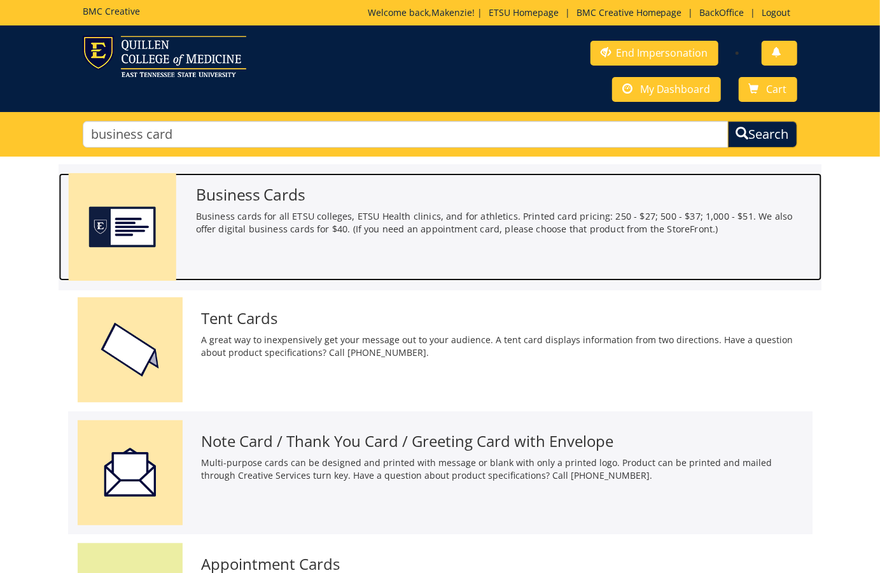
click at [333, 220] on p "Business cards for all ETSU colleges, ETSU Health clinics, and for athletics. P…" at bounding box center [503, 223] width 617 height 26
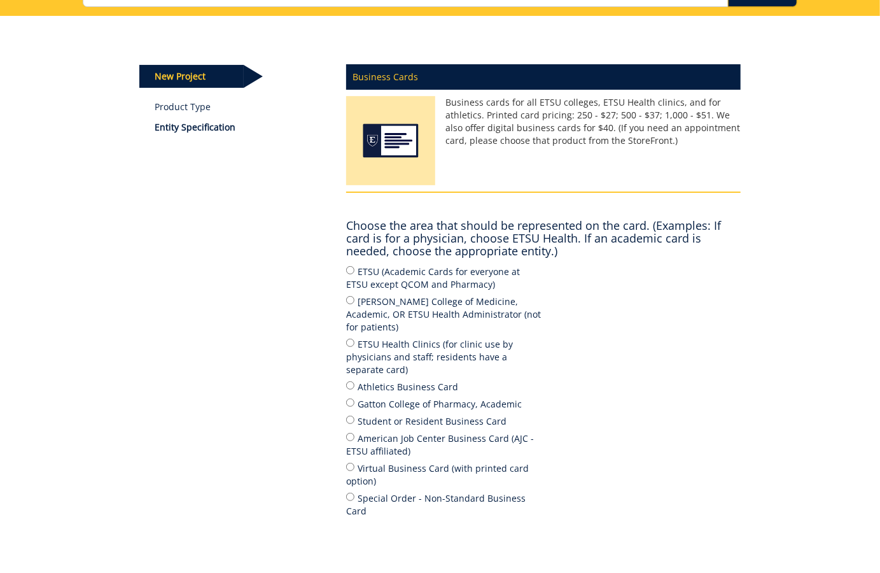
scroll to position [148, 0]
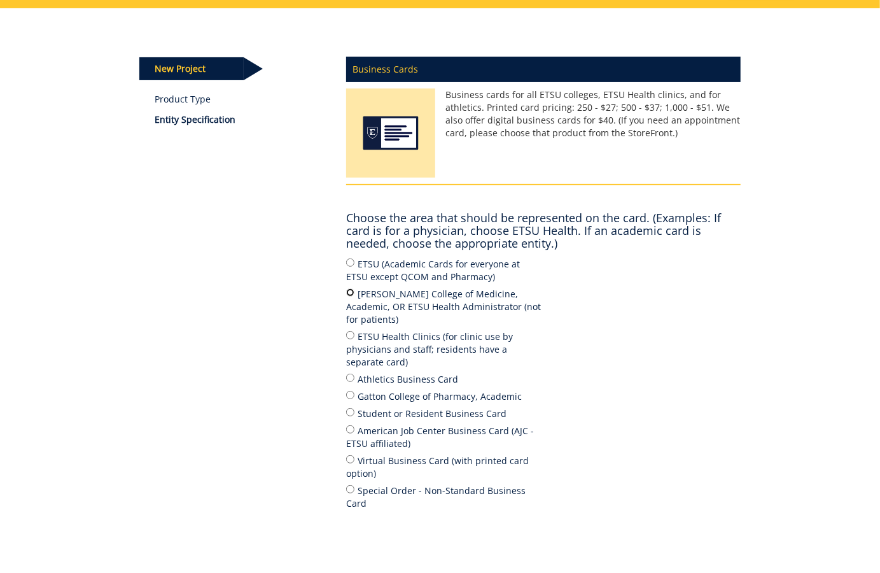
click at [349, 289] on input "[PERSON_NAME] College of Medicine, Academic, OR ETSU Health Administrator (not …" at bounding box center [350, 292] width 8 height 8
radio input "true"
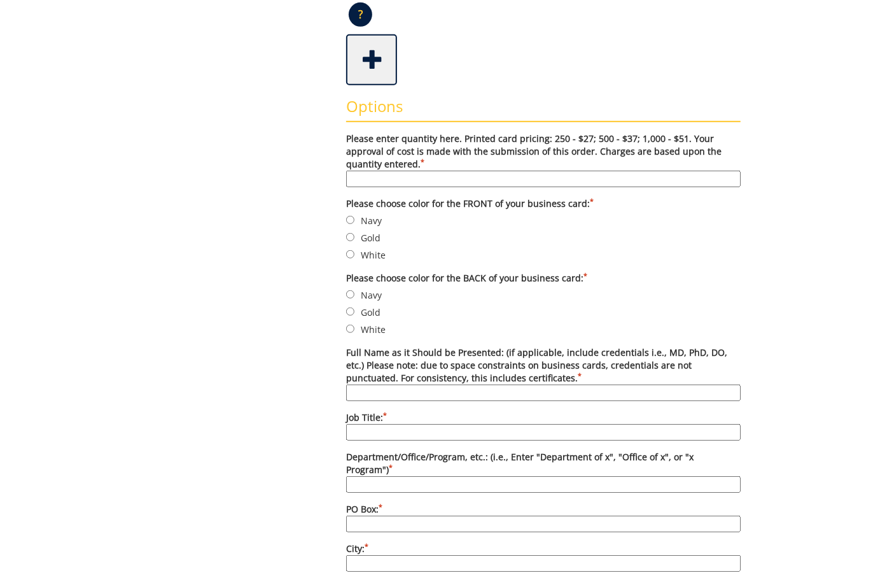
scroll to position [393, 0]
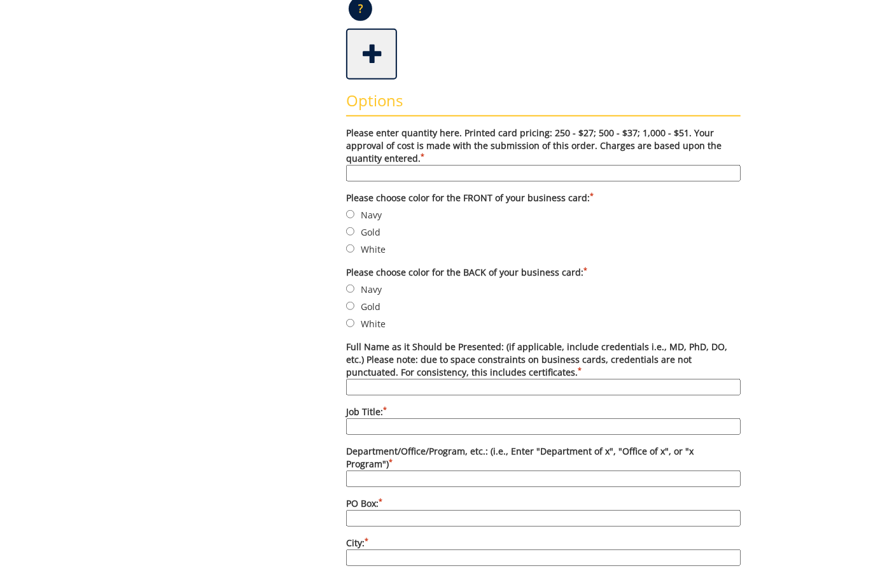
click at [384, 170] on input "Please enter quantity here. Printed card pricing: 250 - $27; 500 - $37; 1,000 -…" at bounding box center [543, 173] width 394 height 17
type input "s"
click at [352, 210] on input "Navy" at bounding box center [350, 214] width 8 height 8
radio input "true"
click at [348, 288] on input "Navy" at bounding box center [350, 288] width 8 height 8
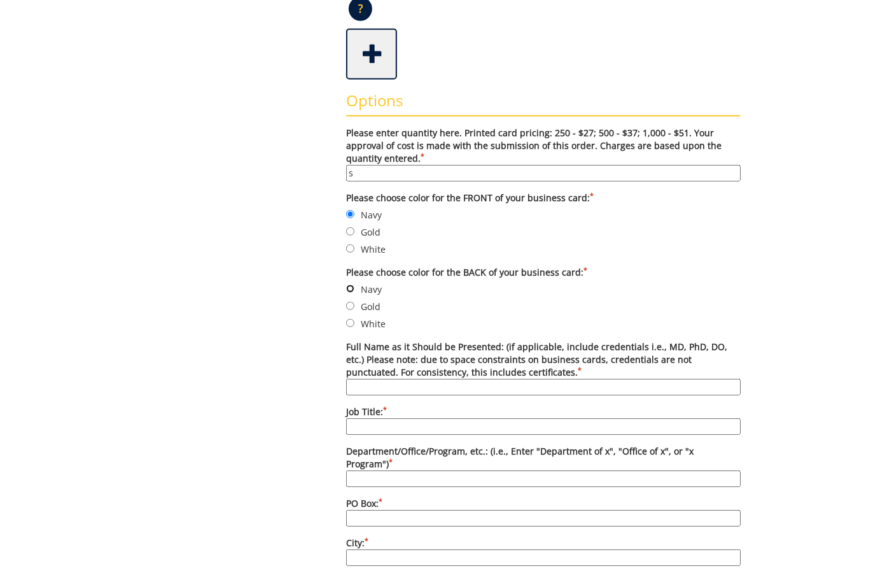
radio input "true"
click at [376, 382] on input "Full Name as it Should be Presented: (if applicable, include credentials i.e., …" at bounding box center [543, 387] width 394 height 17
type input "s"
click at [369, 423] on input "Job Title: *" at bounding box center [543, 426] width 394 height 17
type input "s"
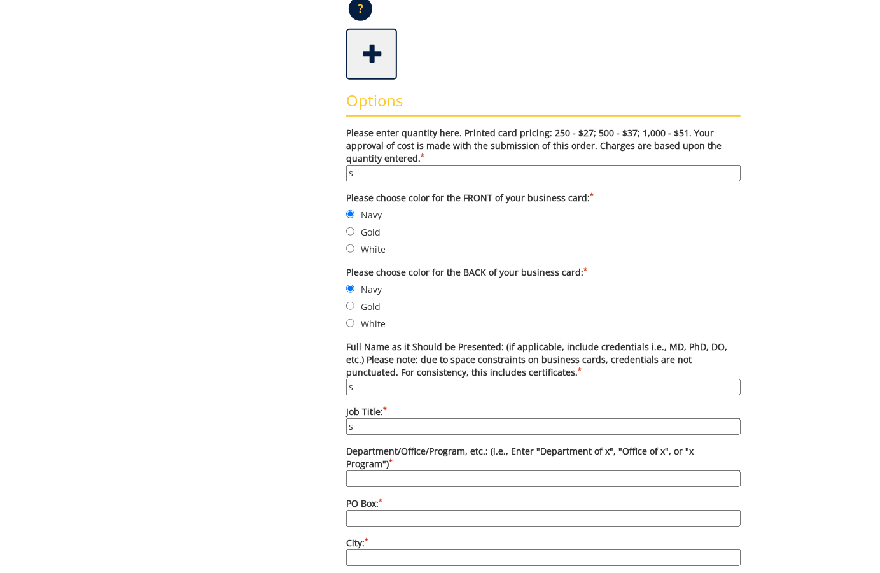
click at [365, 470] on input "Department/Office/Program, etc.: (i.e., Enter "Department of x", "Office of x",…" at bounding box center [543, 478] width 394 height 17
type input "s"
click at [363, 510] on input "PO Box: *" at bounding box center [543, 518] width 394 height 17
type input "s"
click at [364, 549] on input "City: *" at bounding box center [543, 557] width 394 height 17
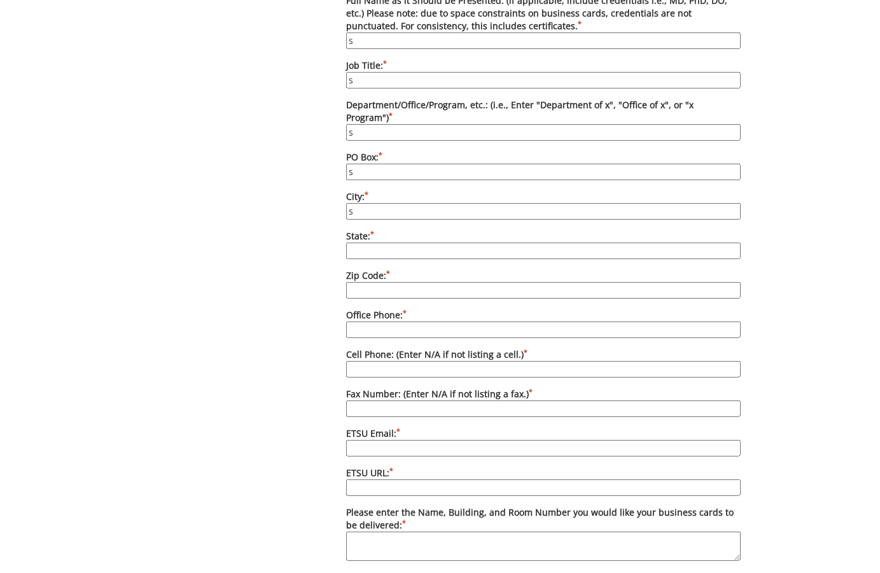
scroll to position [776, 0]
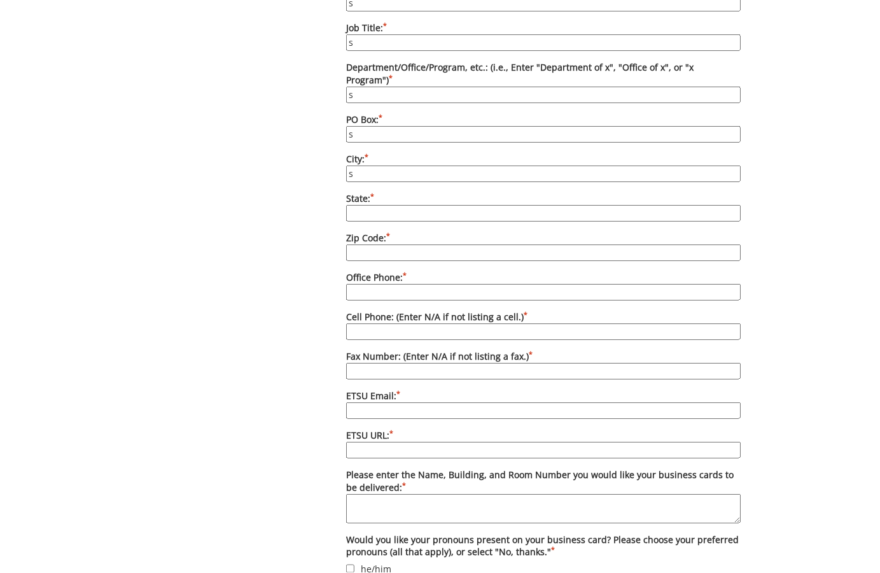
type input "s"
click at [379, 205] on input "State: *" at bounding box center [543, 213] width 394 height 17
type input "s"
click at [362, 244] on input "Zip Code: *" at bounding box center [543, 252] width 394 height 17
type input "s"
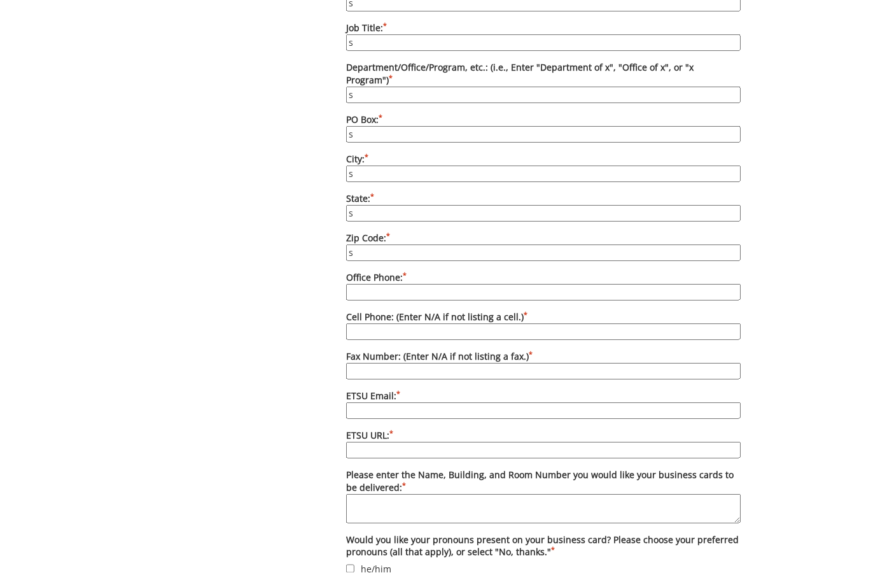
click at [360, 284] on input "Office Phone: *" at bounding box center [543, 292] width 394 height 17
type input "s"
click at [362, 323] on input "Cell Phone: (Enter N/A if not listing a cell.) *" at bounding box center [543, 331] width 394 height 17
type input "s"
click at [364, 363] on input "Fax Number: (Enter N/A if not listing a fax.) *" at bounding box center [543, 371] width 394 height 17
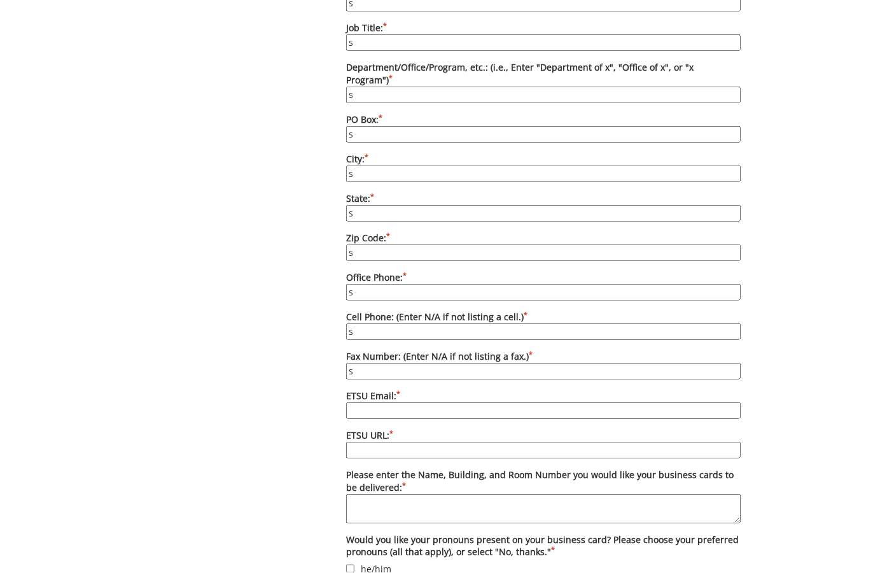
type input "s"
click at [363, 402] on input "ETSU Email: *" at bounding box center [543, 410] width 394 height 17
type input "s"
click at [367, 442] on input "ETSU URL: *" at bounding box center [543, 450] width 394 height 17
type input "s"
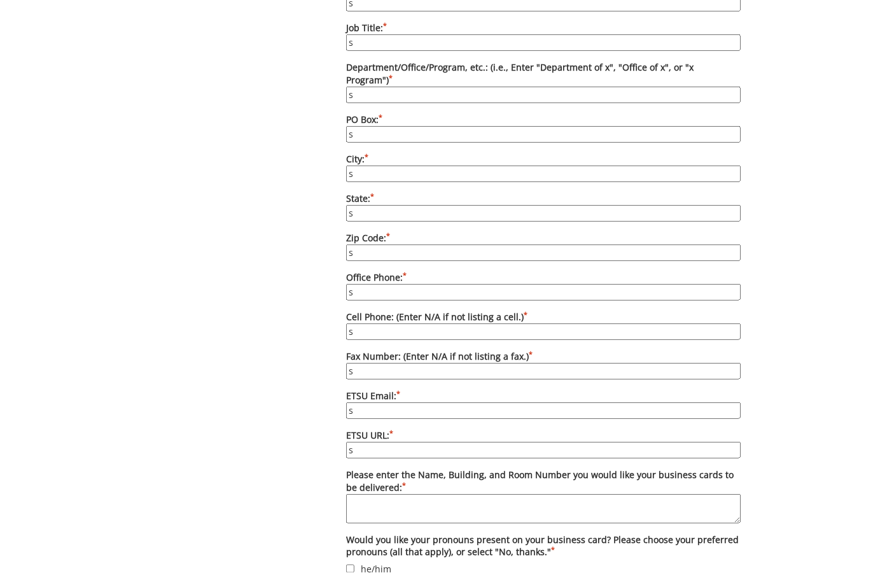
click at [367, 494] on textarea "Please enter the Name, Building, and Room Number you would like your business c…" at bounding box center [543, 508] width 394 height 29
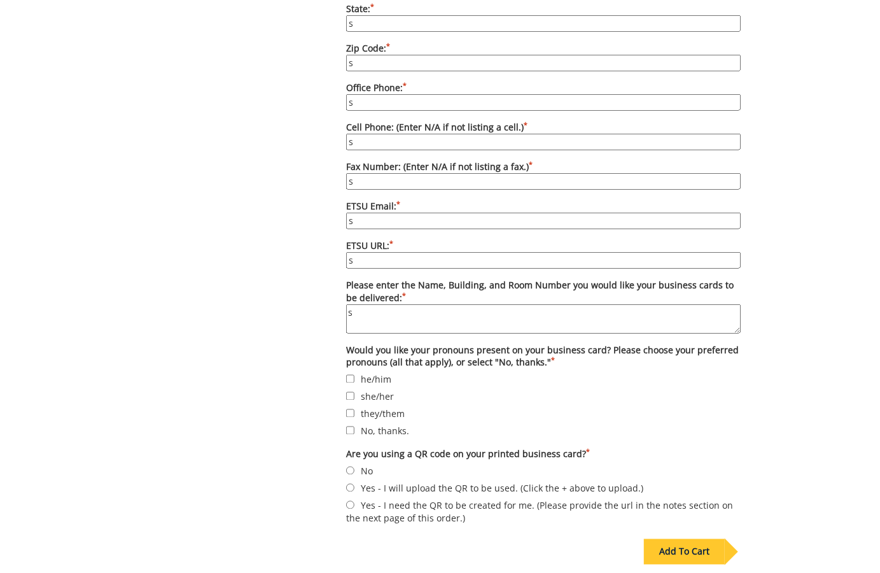
scroll to position [1119, 0]
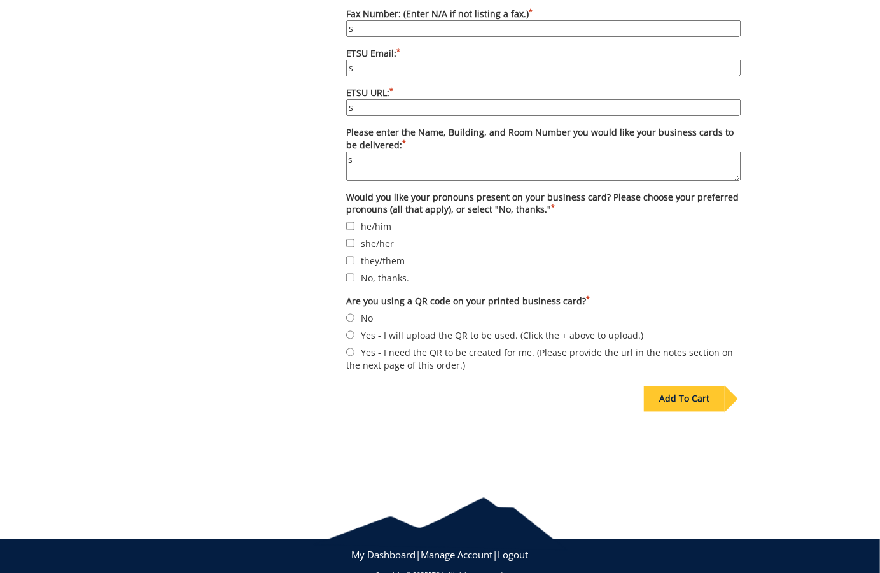
type textarea "s"
click at [349, 239] on input "she/her" at bounding box center [350, 243] width 8 height 8
checkbox input "true"
click at [351, 314] on input "No" at bounding box center [350, 318] width 8 height 8
radio input "true"
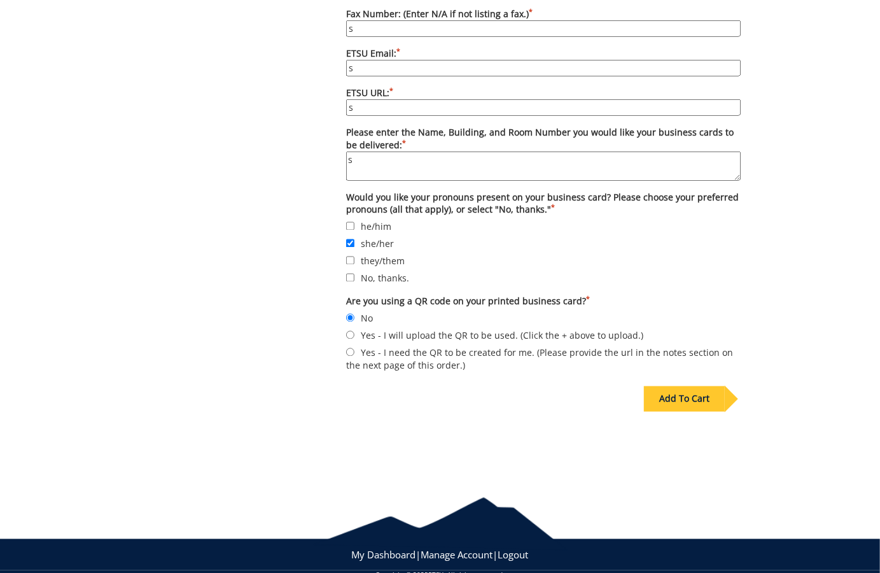
click at [669, 386] on div "Add To Cart" at bounding box center [684, 398] width 81 height 25
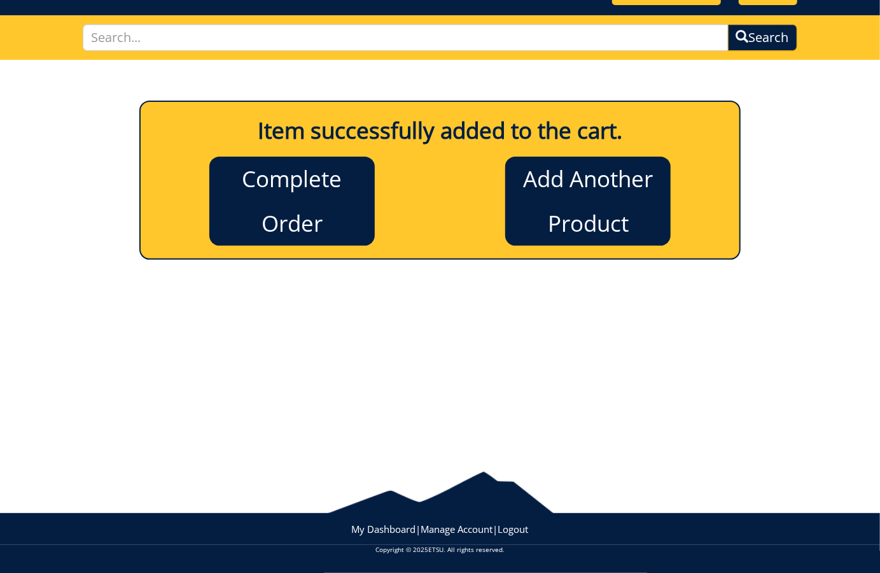
scroll to position [96, 0]
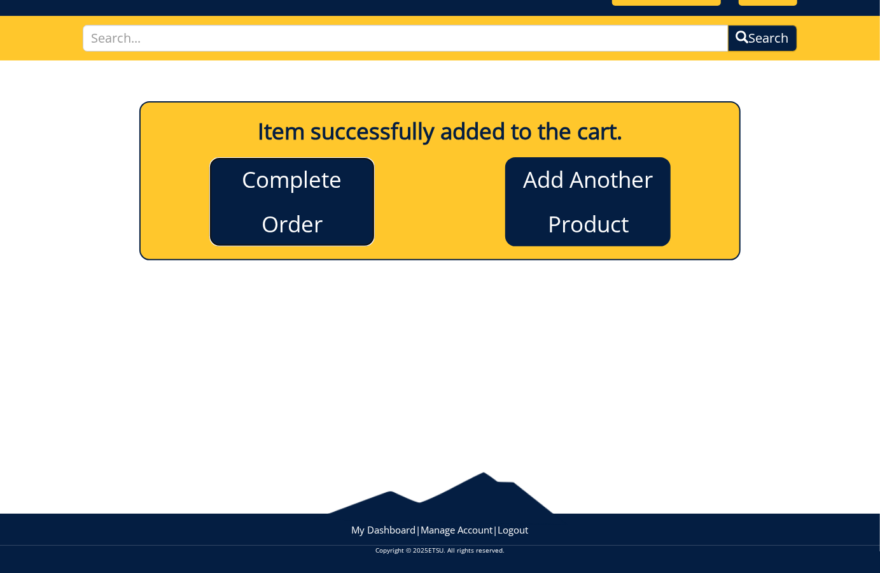
click at [288, 193] on link "Complete Order" at bounding box center [291, 201] width 165 height 89
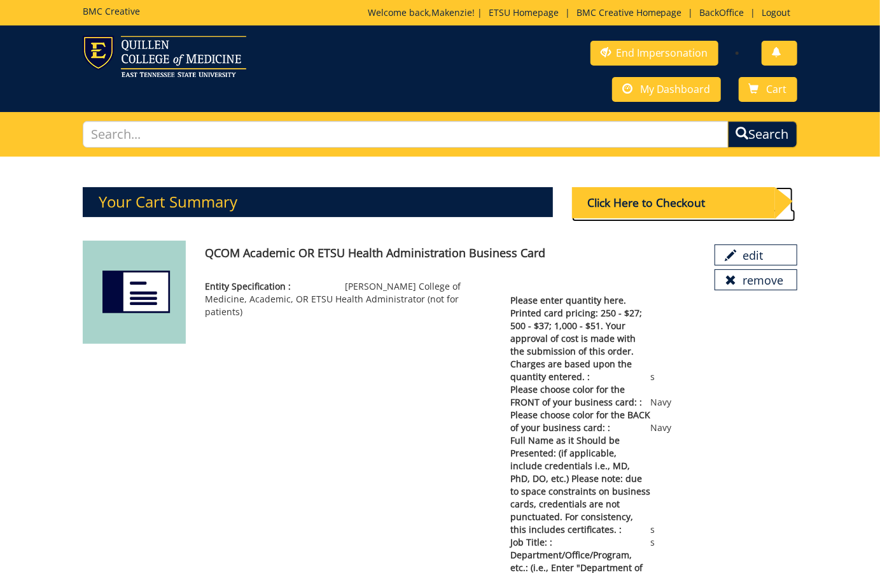
click at [692, 202] on div "Click Here to Checkout" at bounding box center [673, 202] width 203 height 31
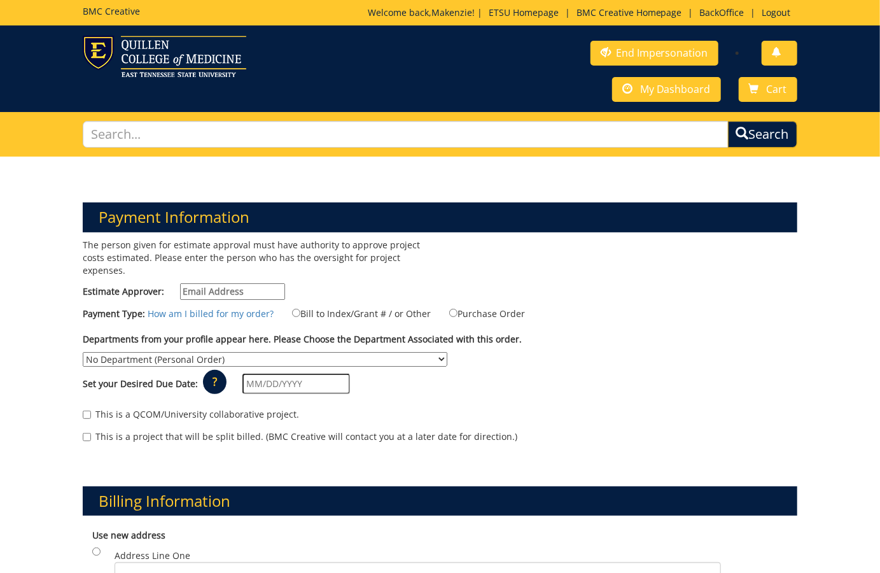
click at [226, 283] on input "Estimate Approver:" at bounding box center [232, 291] width 105 height 17
type input "fair@etsu.edu"
type input "119 Sims Hill Road"
type input "Elizabethton"
type input "37643"
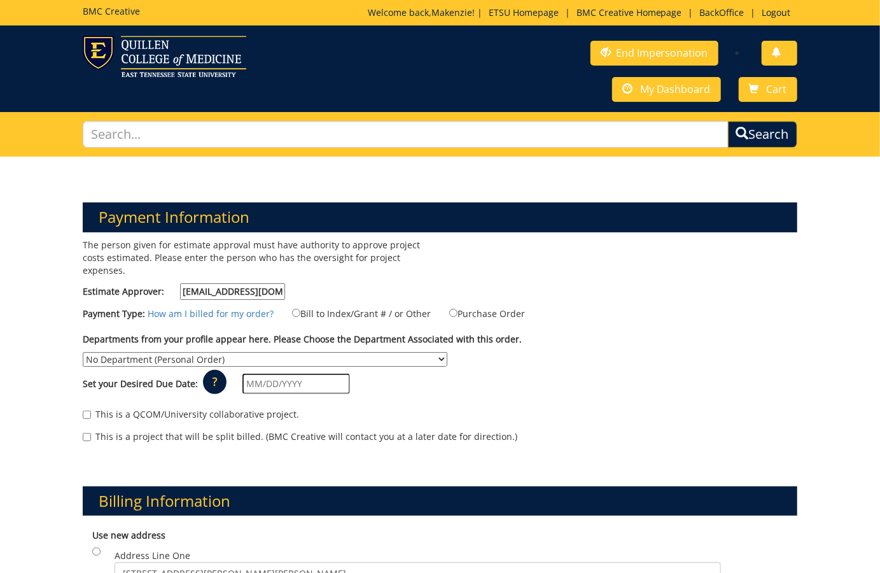
drag, startPoint x: 249, startPoint y: 288, endPoint x: 173, endPoint y: 287, distance: 75.7
click at [173, 287] on label "Estimate Approver: fair@etsu.edu" at bounding box center [184, 291] width 202 height 17
drag, startPoint x: 273, startPoint y: 294, endPoint x: 154, endPoint y: 291, distance: 119.0
click at [154, 291] on label "Estimate Approver: fairthree@gmail.com" at bounding box center [184, 291] width 202 height 17
drag, startPoint x: 245, startPoint y: 287, endPoint x: 167, endPoint y: 286, distance: 78.3
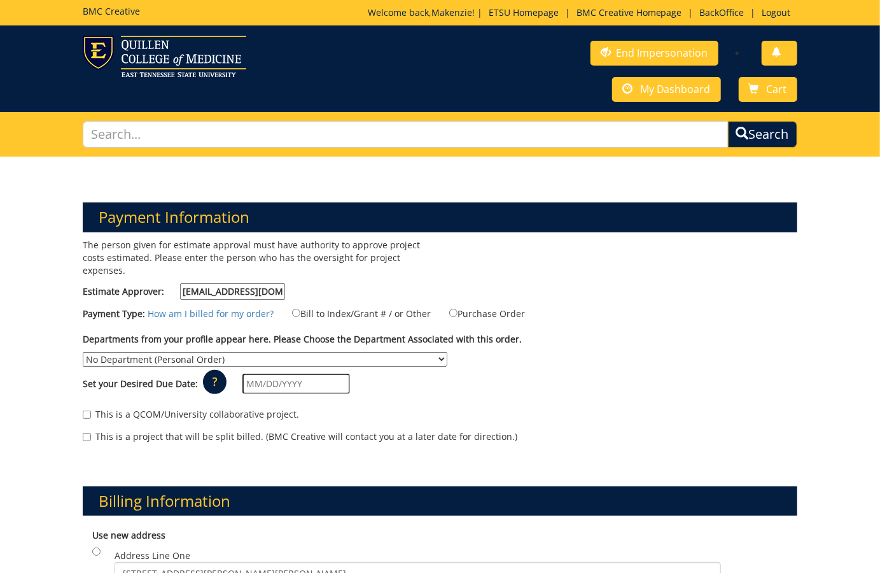
click at [167, 286] on label "Estimate Approver: fair@etsu.edu" at bounding box center [184, 291] width 202 height 17
type input "fairthree@gmail.com"
click at [765, 83] on link "Cart" at bounding box center [768, 89] width 59 height 25
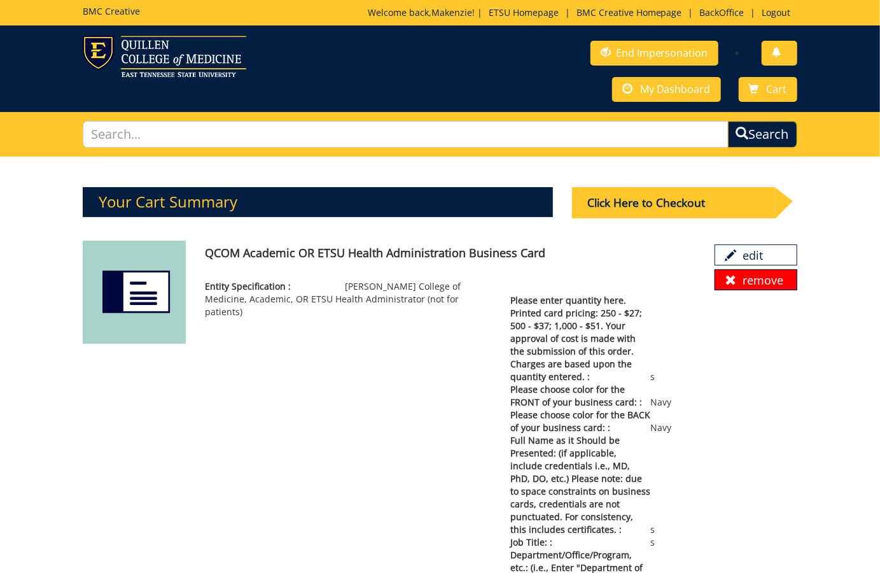
click at [749, 276] on link "remove" at bounding box center [756, 280] width 83 height 22
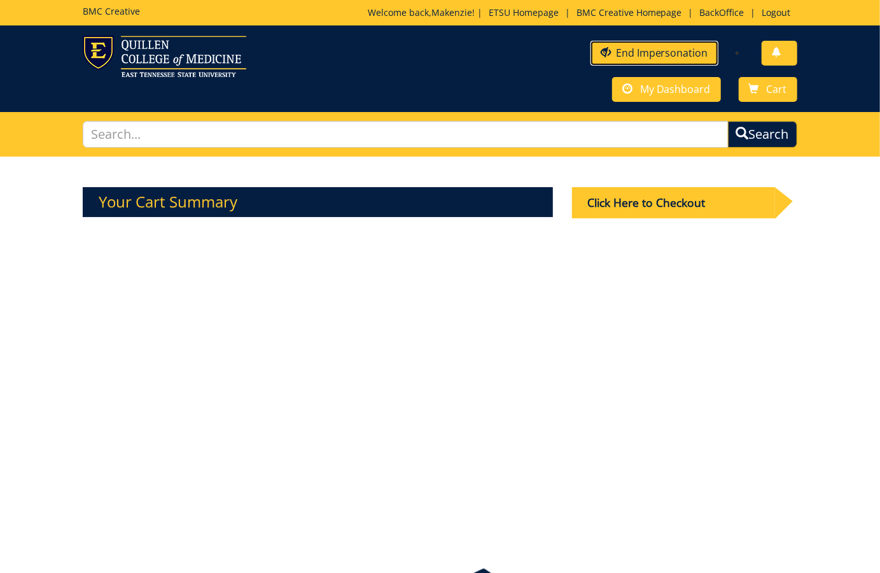
click at [646, 51] on link "End Impersonation" at bounding box center [654, 53] width 128 height 25
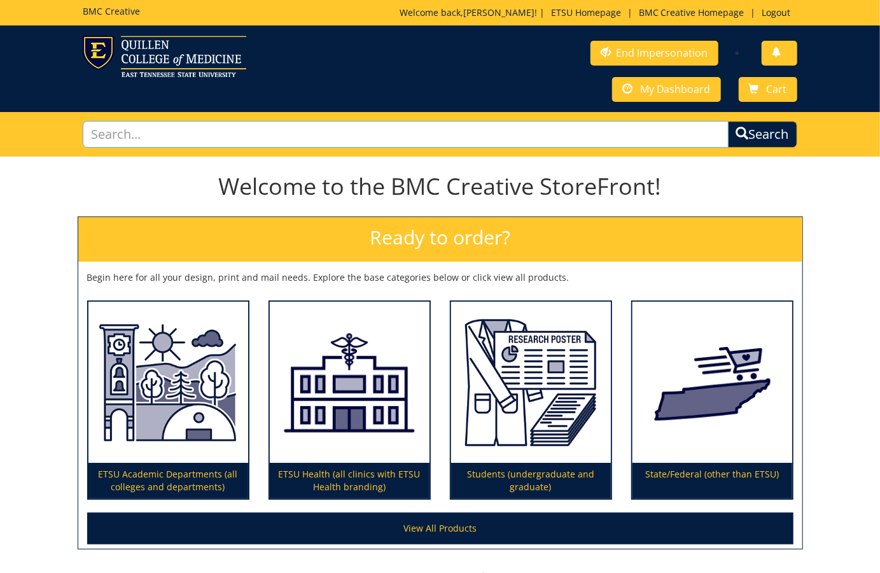
click at [281, 136] on input "text" at bounding box center [406, 134] width 646 height 27
type input "business card"
click at [744, 131] on span "submit" at bounding box center [741, 132] width 13 height 13
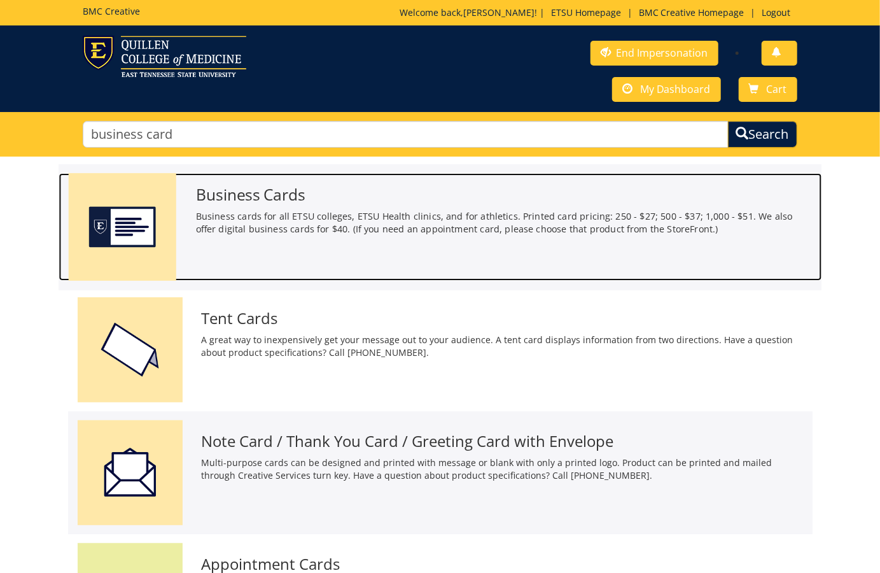
click at [248, 197] on h3 "Business Cards" at bounding box center [503, 194] width 617 height 17
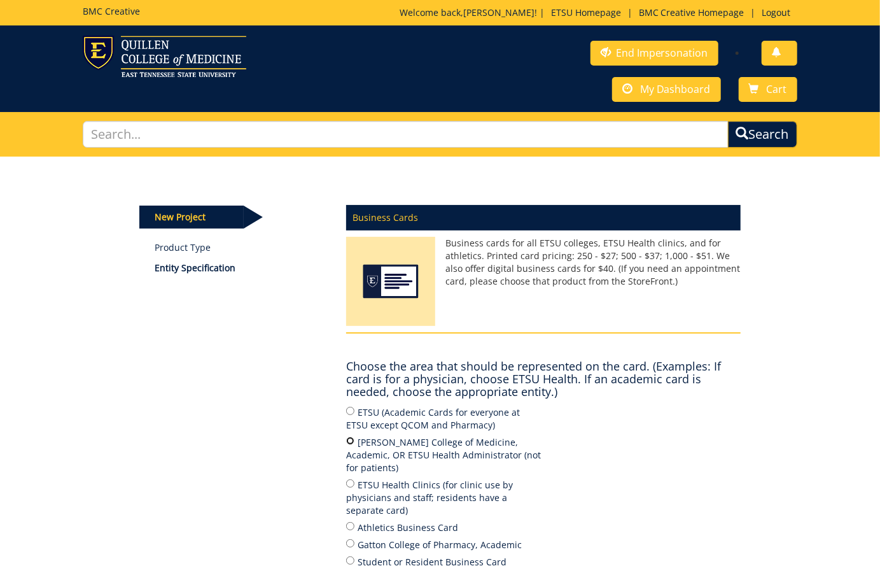
click at [348, 440] on input "[PERSON_NAME] College of Medicine, Academic, OR ETSU Health Administrator (not …" at bounding box center [350, 440] width 8 height 8
radio input "true"
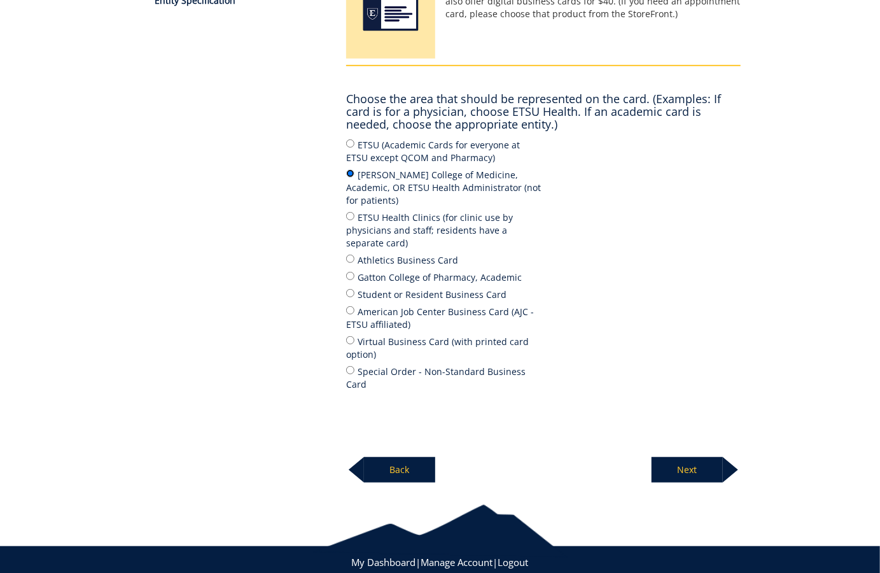
scroll to position [270, 0]
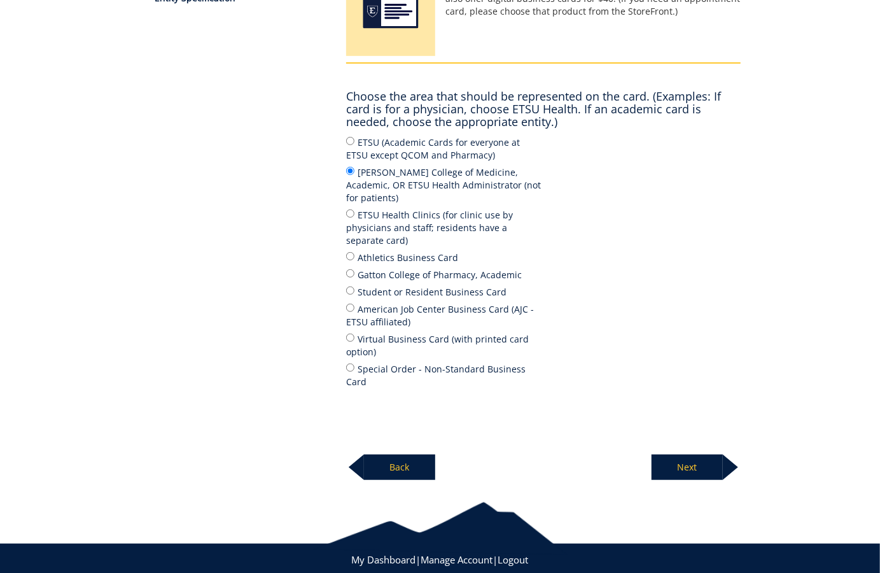
click at [704, 454] on p "Next" at bounding box center [687, 466] width 71 height 25
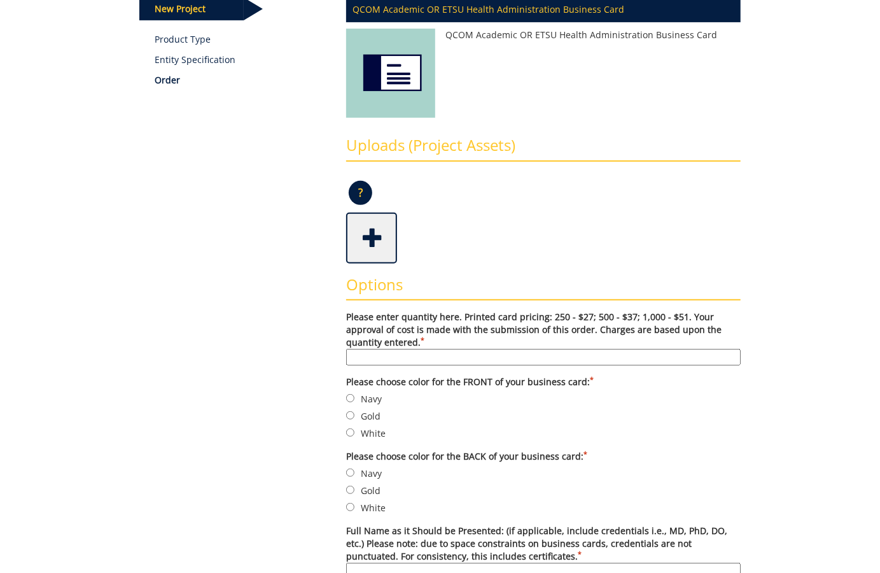
scroll to position [422, 0]
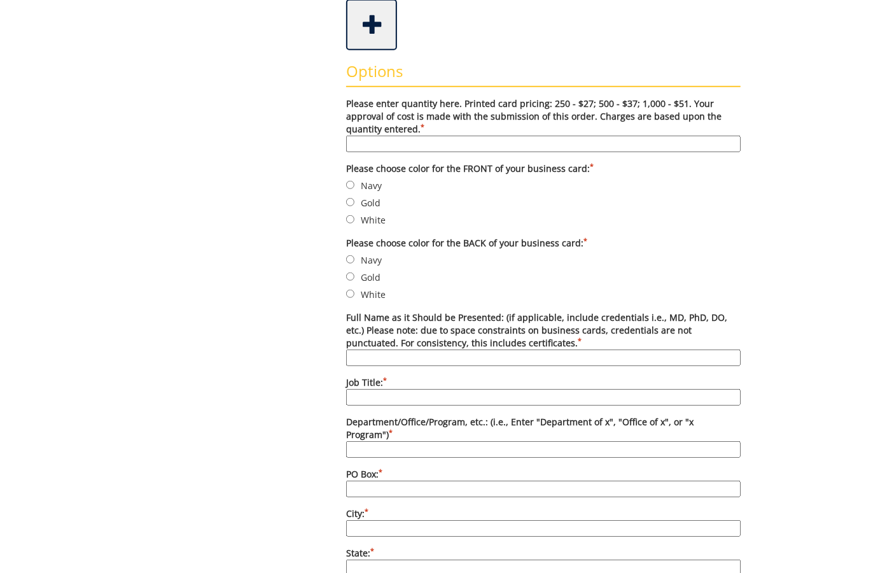
click at [387, 136] on input "Please enter quantity here. Printed card pricing: 250 - $27; 500 - $37; 1,000 -…" at bounding box center [543, 144] width 394 height 17
type input "d"
click at [349, 183] on input "Navy" at bounding box center [350, 185] width 8 height 8
radio input "true"
click at [347, 256] on input "Navy" at bounding box center [350, 259] width 8 height 8
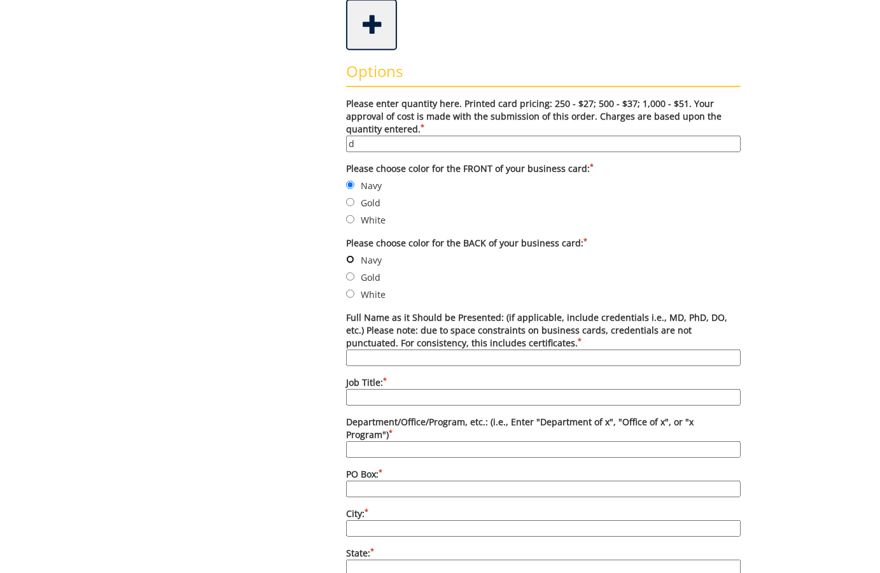
radio input "true"
click at [370, 336] on label "Full Name as it Should be Presented: (if applicable, include credentials i.e., …" at bounding box center [543, 338] width 394 height 55
click at [370, 349] on input "Full Name as it Should be Presented: (if applicable, include credentials i.e., …" at bounding box center [543, 357] width 394 height 17
type input "d"
click at [368, 390] on input "Job Title: *" at bounding box center [543, 397] width 394 height 17
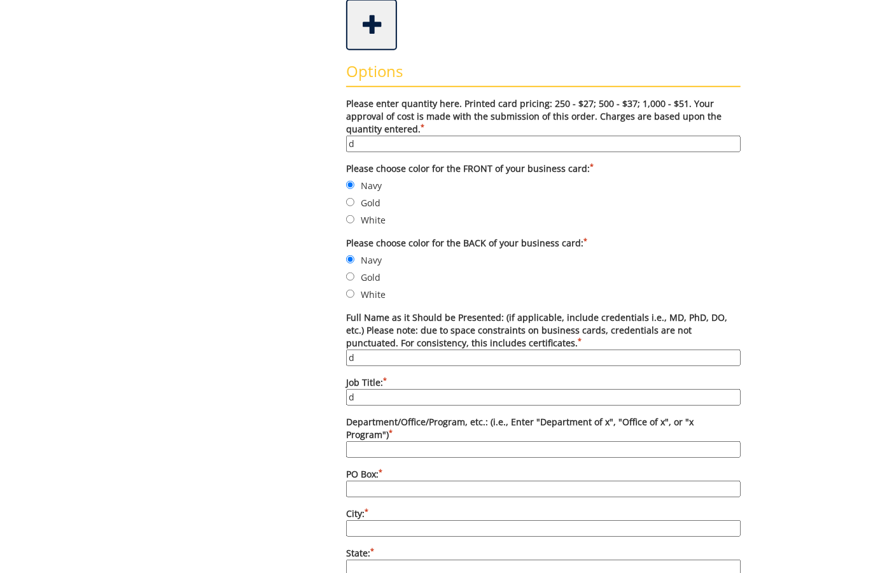
type input "d"
click at [370, 441] on input "Department/Office/Program, etc.: (i.e., Enter "Department of x", "Office of x",…" at bounding box center [543, 449] width 394 height 17
type input "d"
click at [366, 480] on input "PO Box: *" at bounding box center [543, 488] width 394 height 17
type input "d"
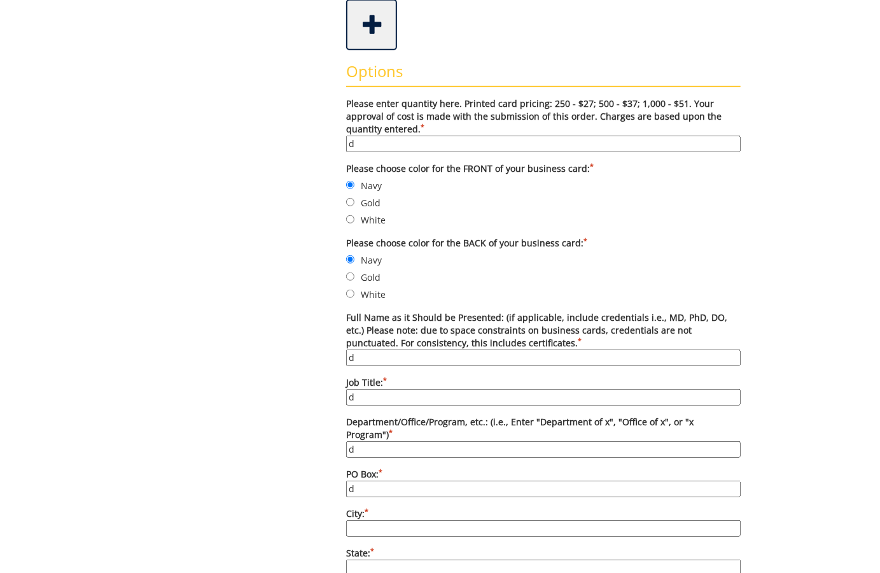
click at [363, 520] on input "City: *" at bounding box center [543, 528] width 394 height 17
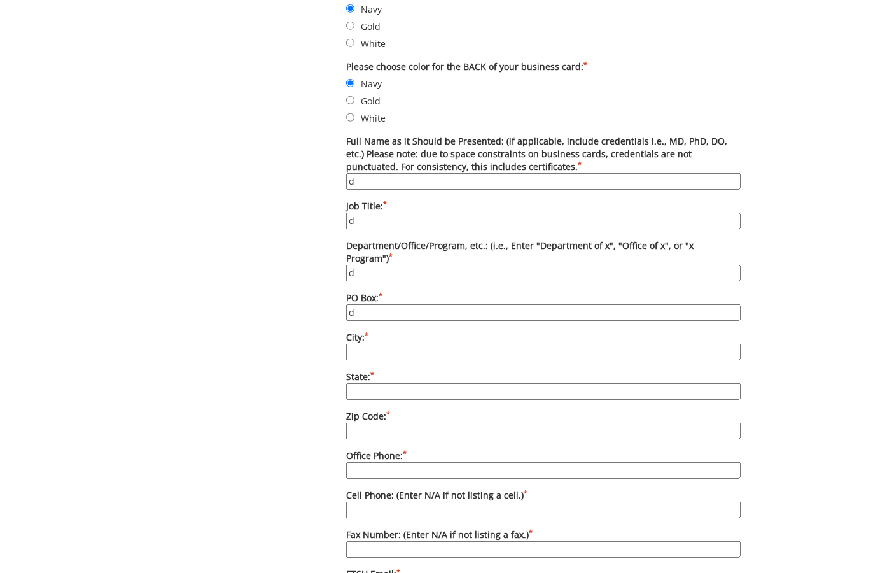
scroll to position [614, 0]
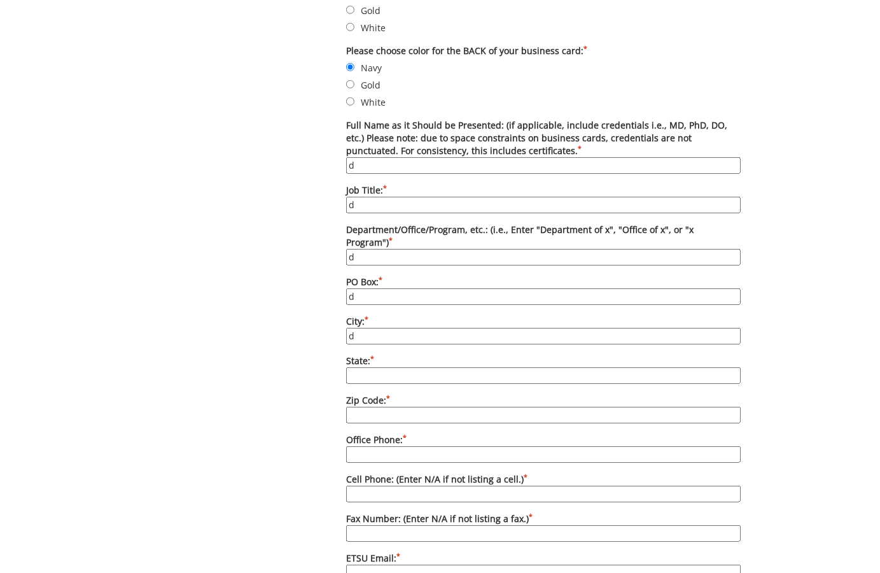
type input "d"
click at [372, 367] on input "State: *" at bounding box center [543, 375] width 394 height 17
type input "d"
click at [365, 407] on input "Zip Code: *" at bounding box center [543, 415] width 394 height 17
type input "d"
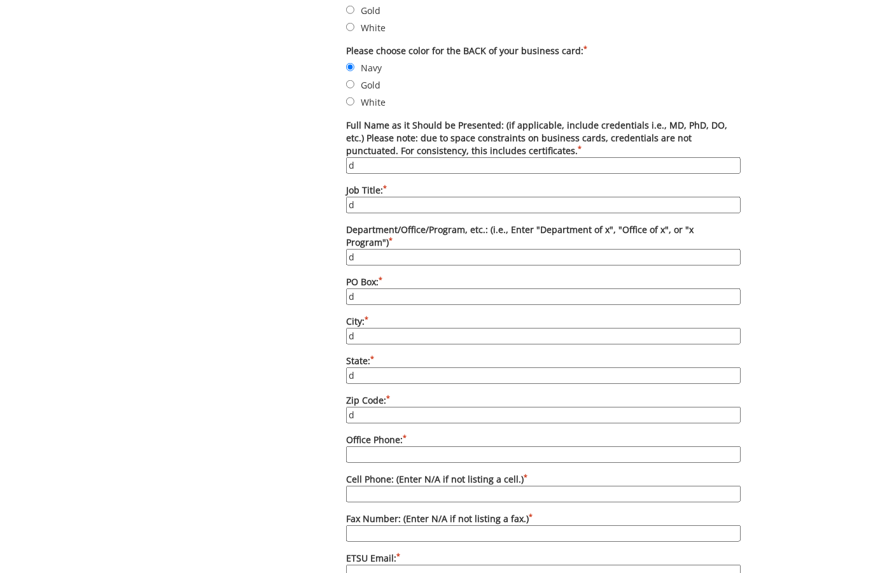
click at [363, 446] on input "Office Phone: *" at bounding box center [543, 454] width 394 height 17
type input "d"
click at [367, 485] on input "Cell Phone: (Enter N/A if not listing a cell.) *" at bounding box center [543, 493] width 394 height 17
type input "d"
click at [368, 525] on input "Fax Number: (Enter N/A if not listing a fax.) *" at bounding box center [543, 533] width 394 height 17
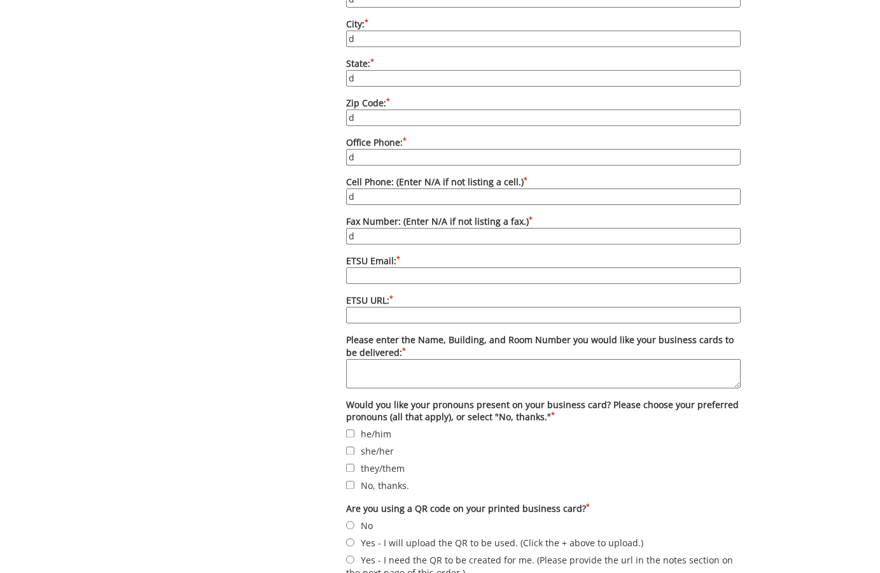
scroll to position [940, 0]
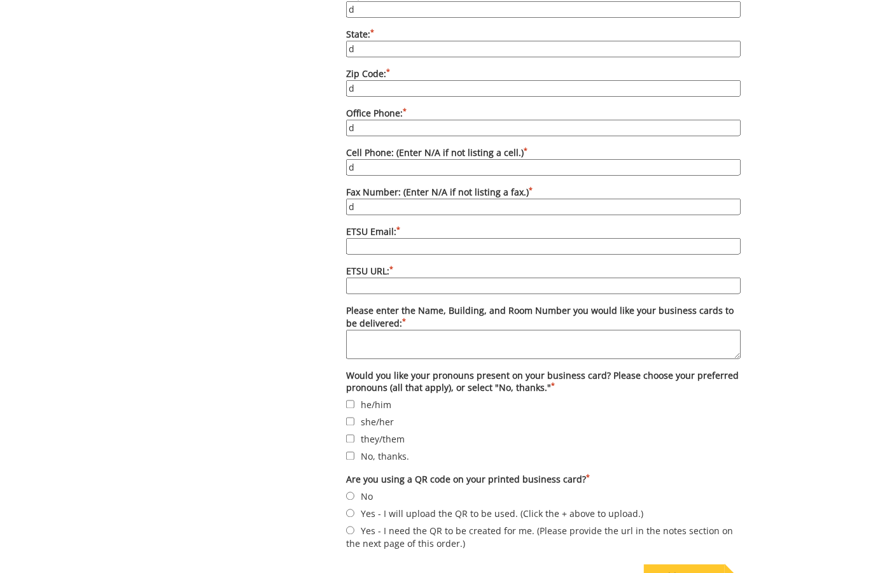
type input "d"
click at [390, 238] on input "ETSU Email: *" at bounding box center [543, 246] width 394 height 17
type input "d"
click at [367, 277] on input "ETSU URL: *" at bounding box center [543, 285] width 394 height 17
type input "d"
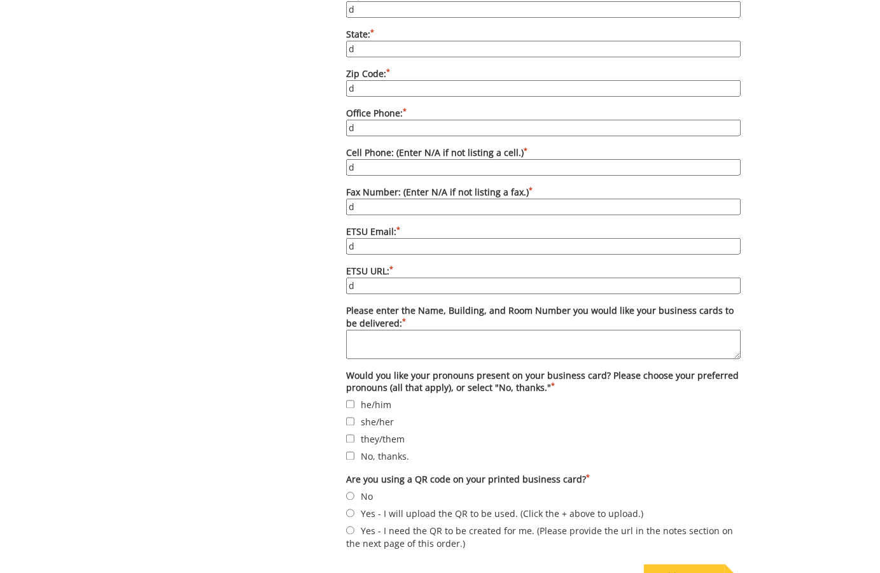
click at [365, 330] on textarea "Please enter the Name, Building, and Room Number you would like your business c…" at bounding box center [543, 344] width 394 height 29
type textarea "d"
click at [352, 400] on input "he/him" at bounding box center [350, 404] width 8 height 8
checkbox input "true"
click at [348, 489] on label "No" at bounding box center [543, 496] width 394 height 14
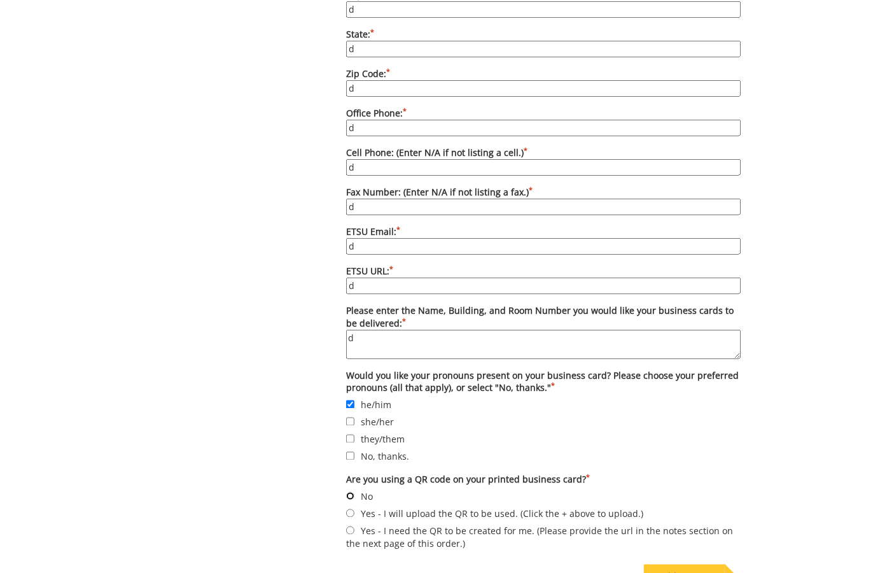
click at [348, 492] on input "No" at bounding box center [350, 496] width 8 height 8
radio input "true"
click at [662, 564] on div "Add To Cart" at bounding box center [684, 576] width 81 height 25
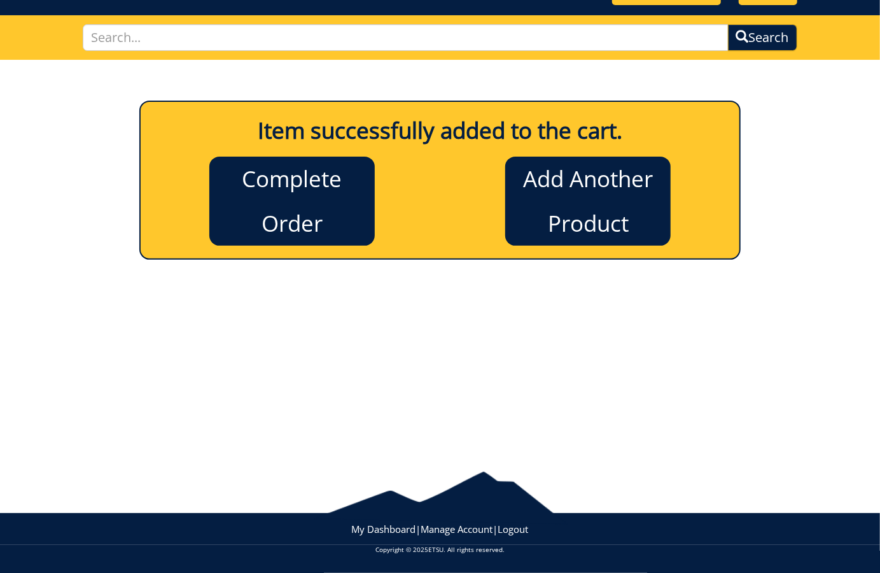
scroll to position [96, 0]
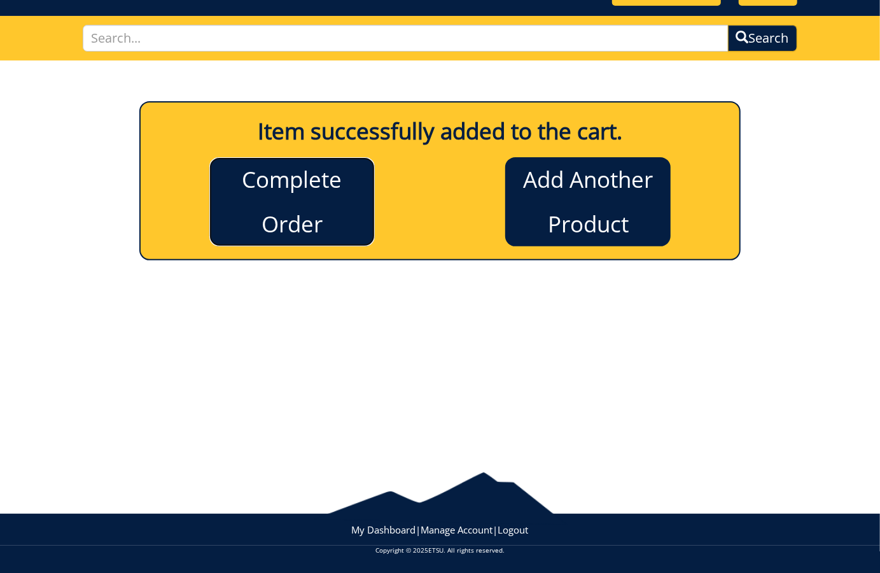
click at [306, 186] on link "Complete Order" at bounding box center [291, 201] width 165 height 89
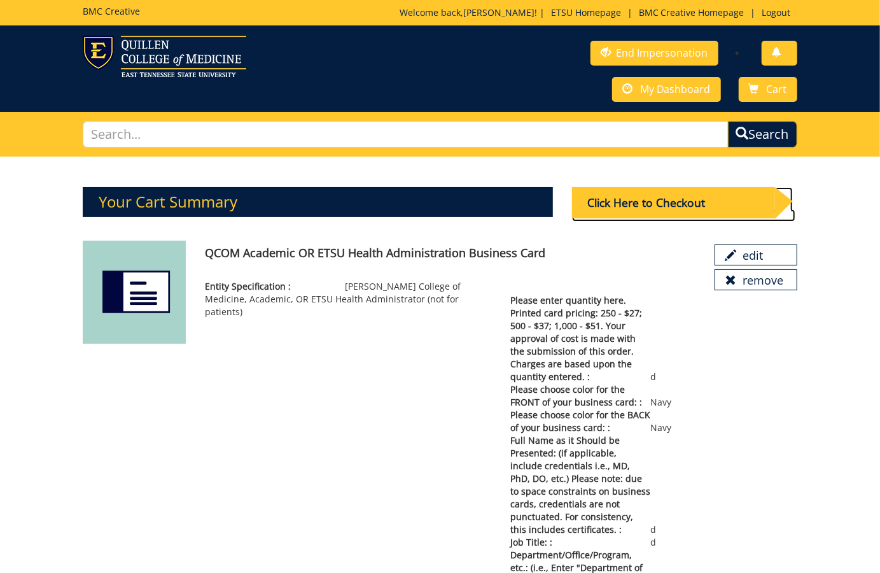
click at [669, 213] on div "Click Here to Checkout" at bounding box center [673, 202] width 203 height 31
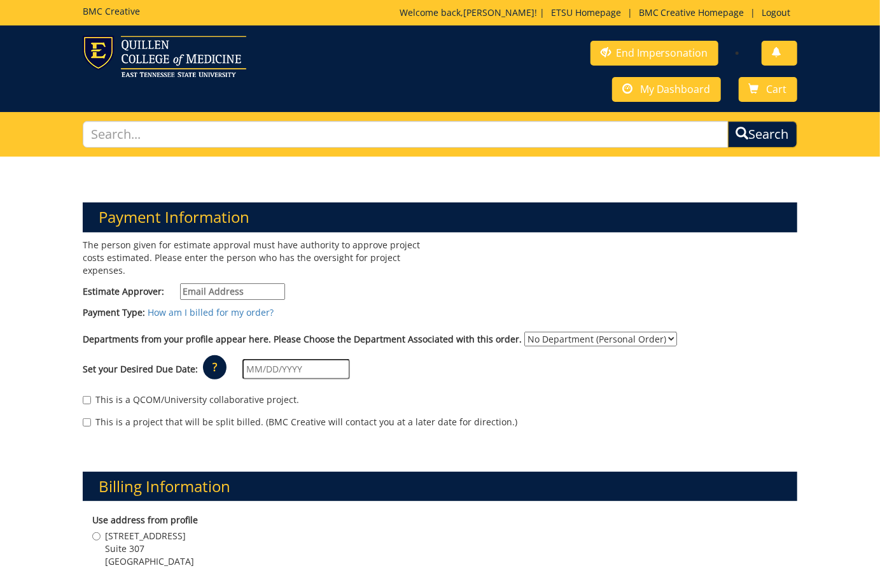
click at [225, 289] on input "Estimate Approver:" at bounding box center [232, 291] width 105 height 17
paste input "DELLINGERB"
type input "[EMAIL_ADDRESS][DOMAIN_NAME]"
click at [636, 91] on link "My Dashboard" at bounding box center [666, 89] width 109 height 25
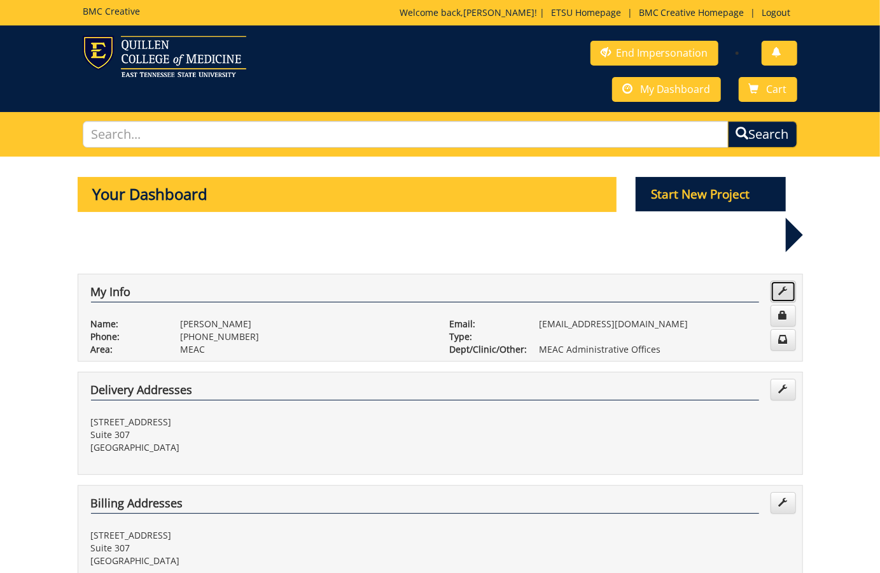
click at [783, 281] on link at bounding box center [783, 292] width 25 height 22
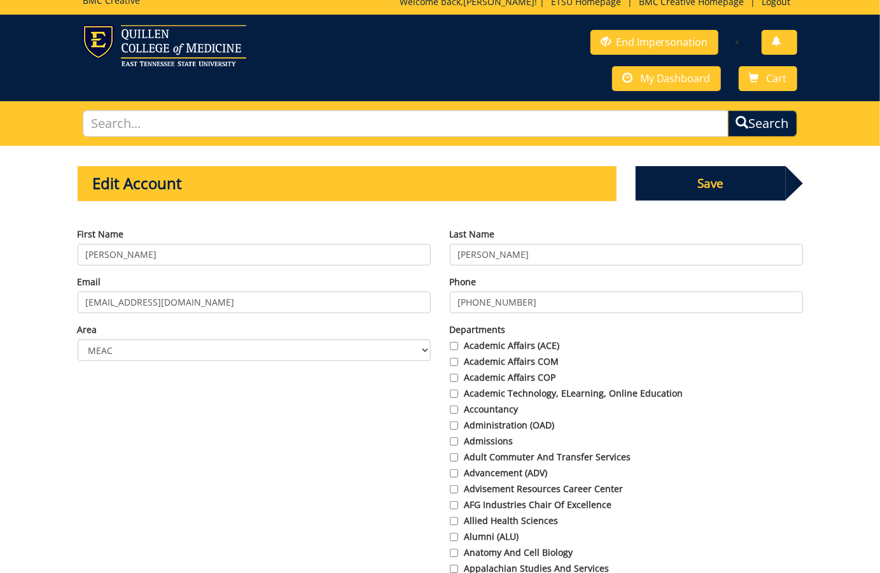
scroll to position [15, 0]
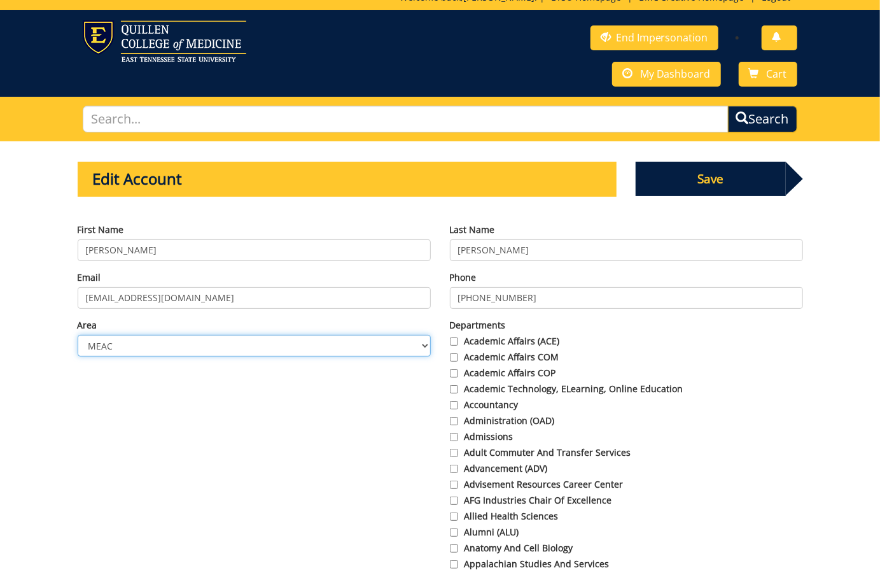
click at [421, 341] on select "Choose Area Administration Advancement (ADM) BucSports Business & Finance Clemm…" at bounding box center [254, 346] width 353 height 22
click at [78, 335] on select "Choose Area Administration Advancement (ADM) BucSports Business & Finance Clemm…" at bounding box center [254, 346] width 353 height 22
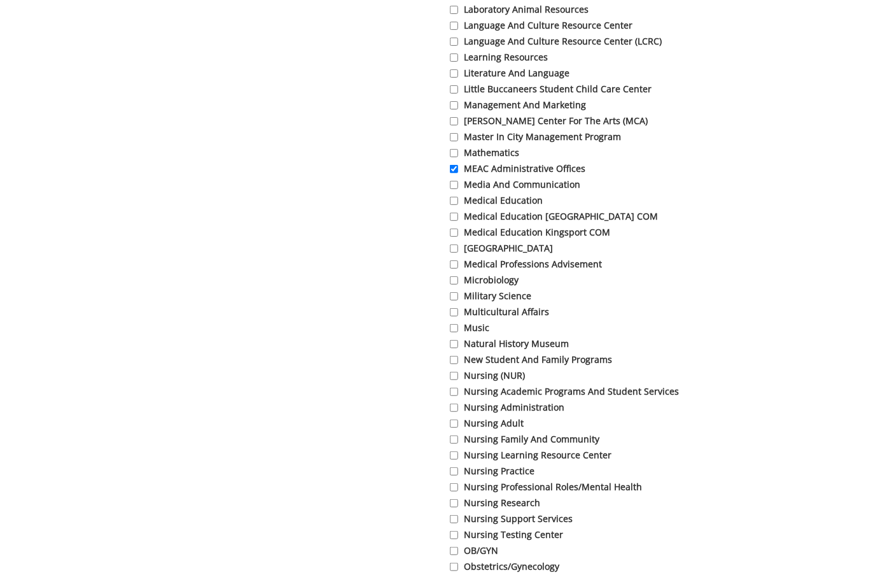
scroll to position [2894, 0]
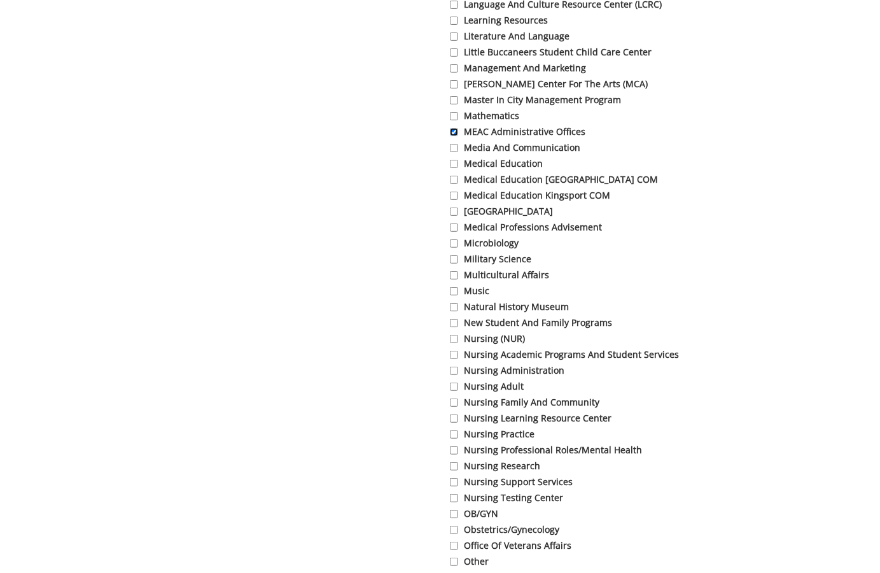
click at [455, 136] on input "MEAC Administrative Offices" at bounding box center [454, 132] width 8 height 8
click at [452, 136] on input "MEAC Administrative Offices" at bounding box center [454, 132] width 8 height 8
checkbox input "true"
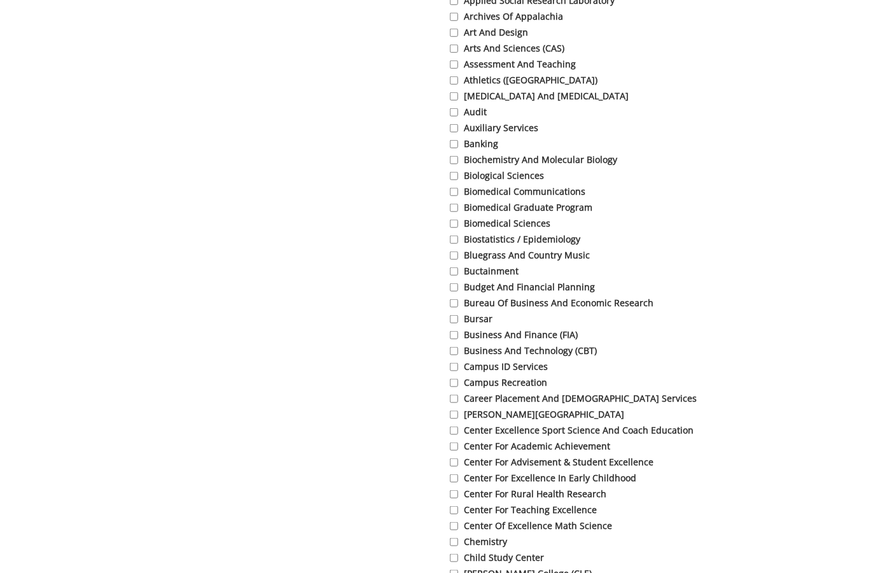
scroll to position [0, 0]
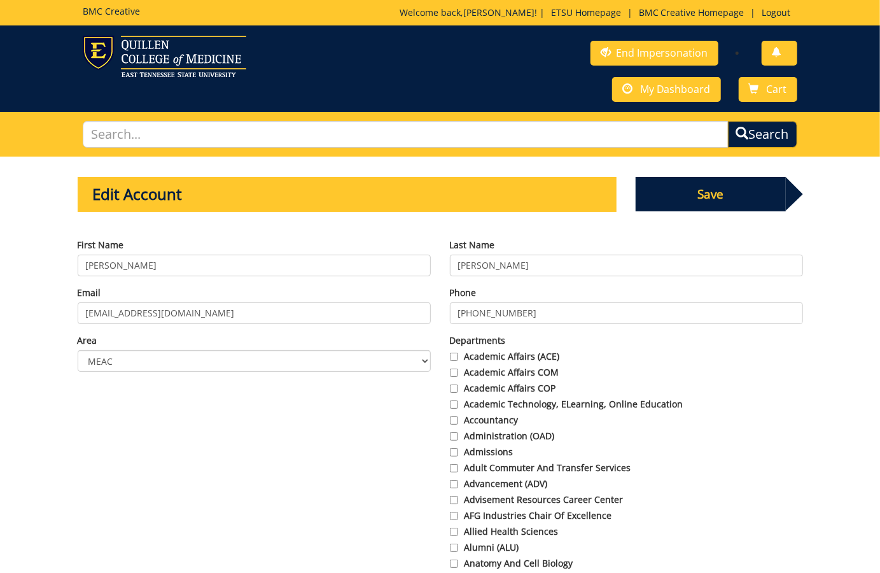
click at [680, 188] on span "Save" at bounding box center [711, 194] width 150 height 34
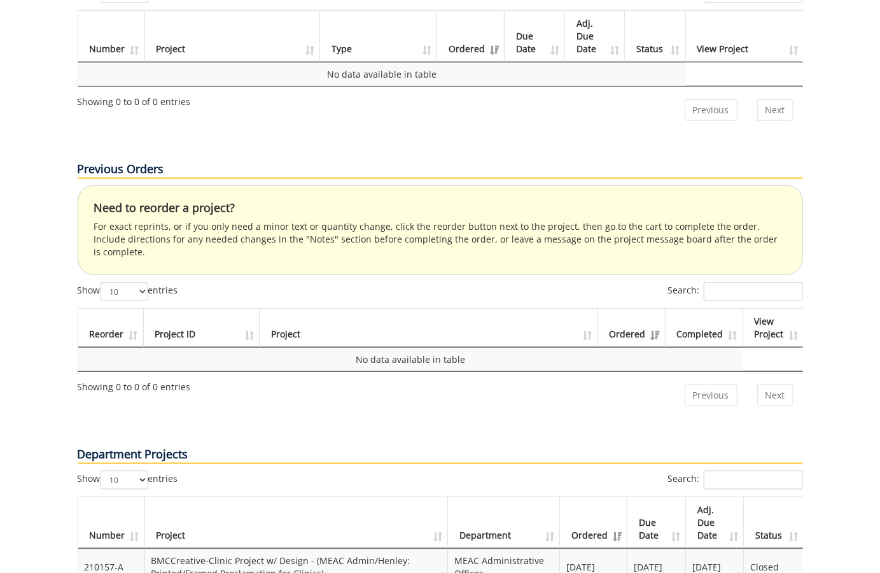
scroll to position [710, 0]
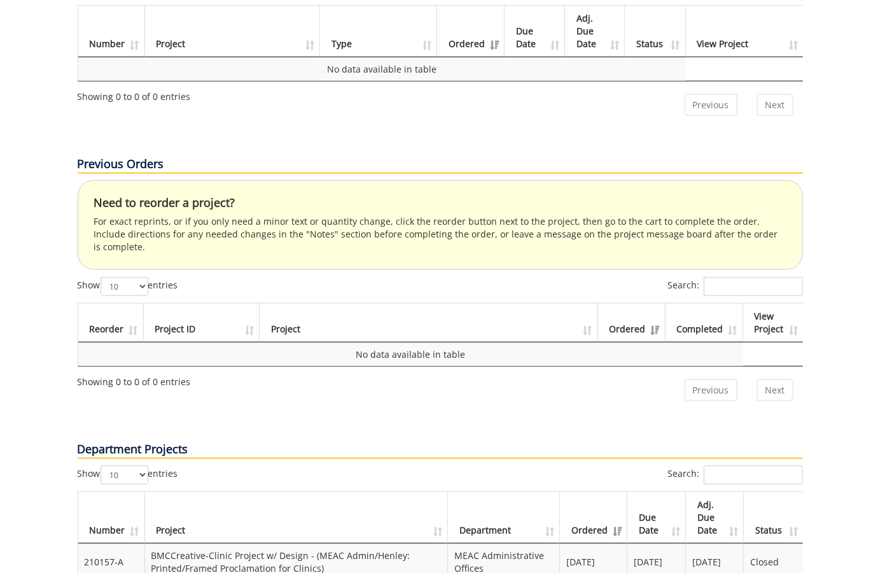
click at [109, 543] on td "210157-A" at bounding box center [111, 561] width 67 height 36
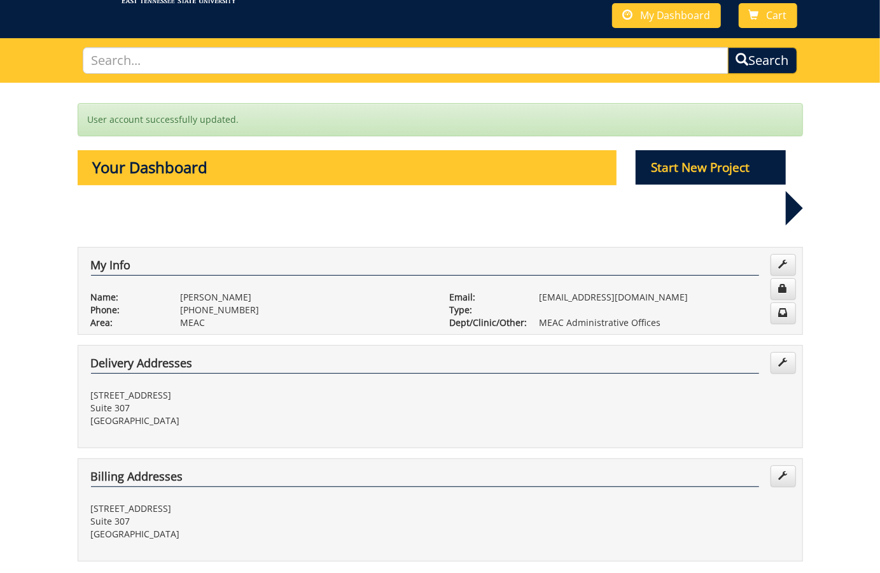
scroll to position [0, 0]
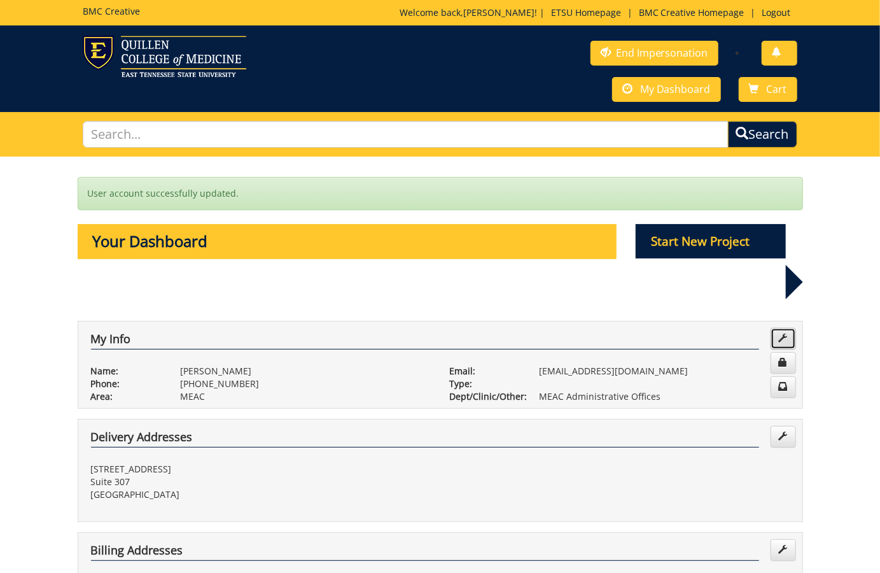
click at [785, 333] on span at bounding box center [783, 337] width 9 height 9
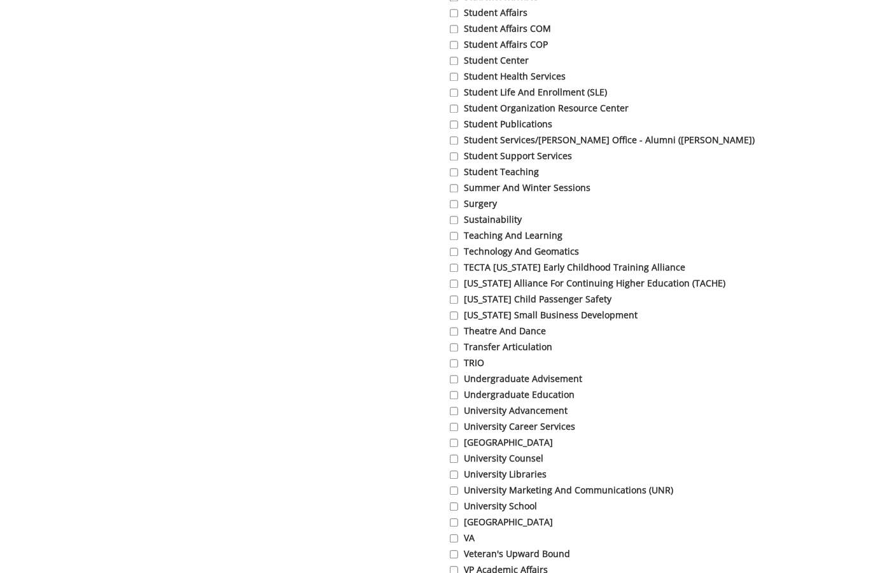
scroll to position [4404, 0]
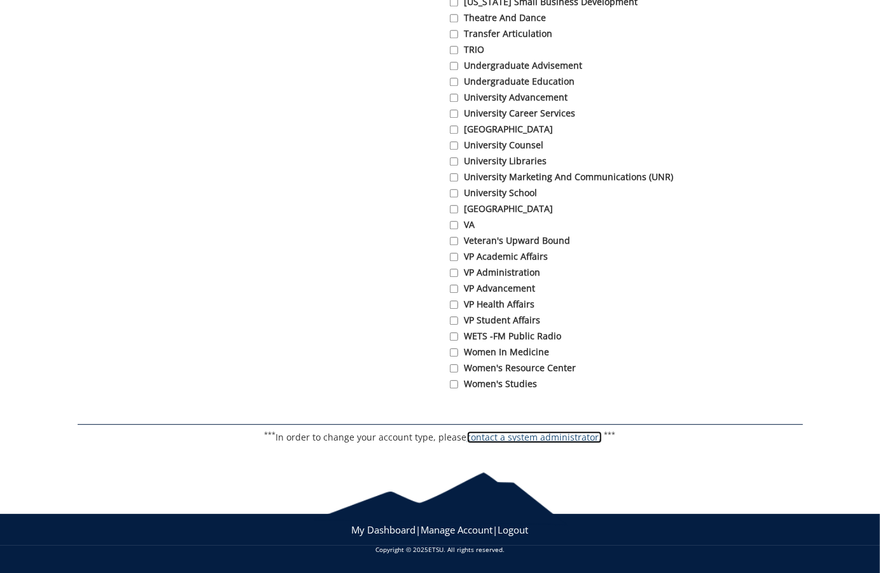
click at [565, 434] on link "contact a system administrator." at bounding box center [534, 437] width 135 height 12
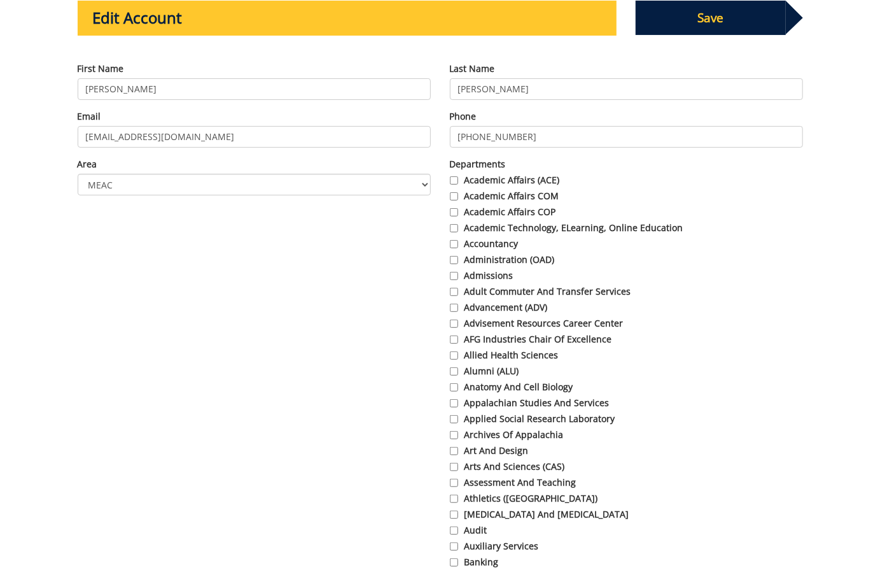
scroll to position [0, 0]
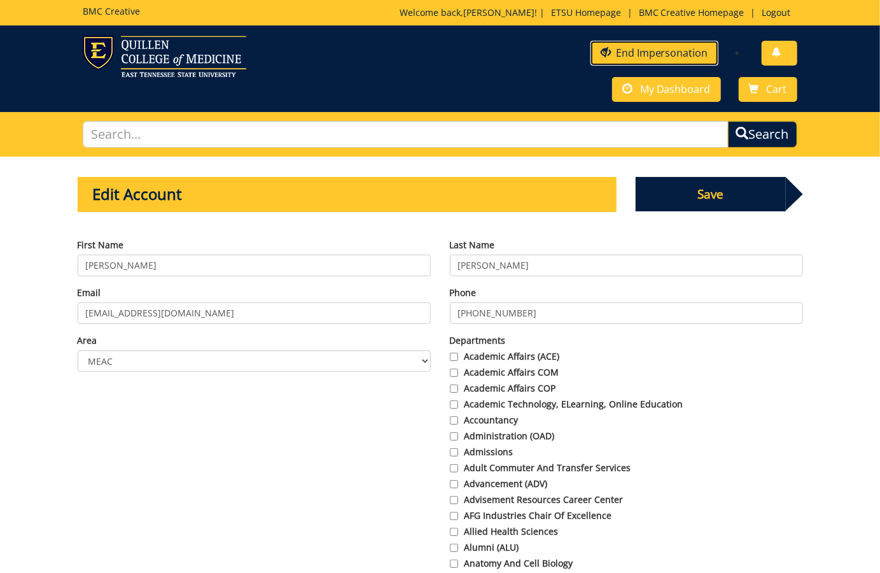
click at [659, 52] on link "End Impersonation" at bounding box center [654, 53] width 128 height 25
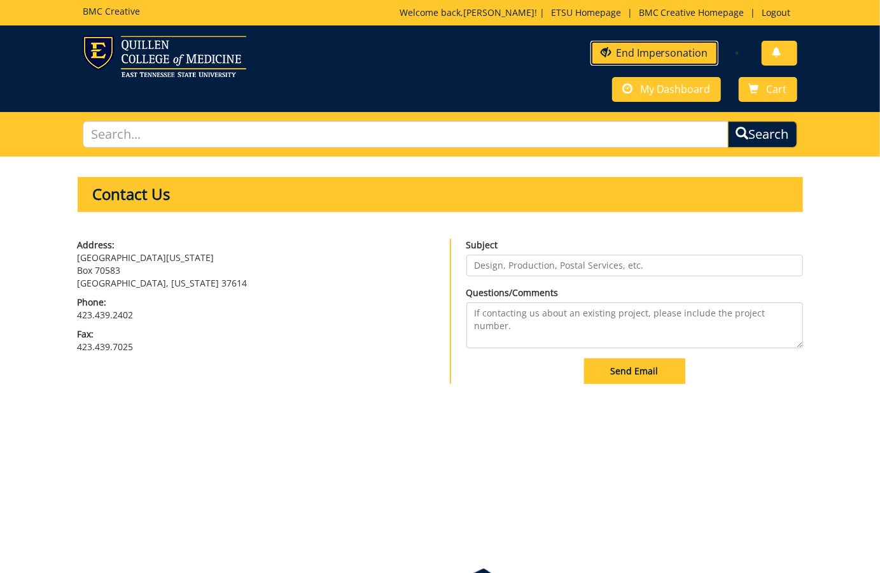
click at [653, 51] on link "End Impersonation" at bounding box center [654, 53] width 128 height 25
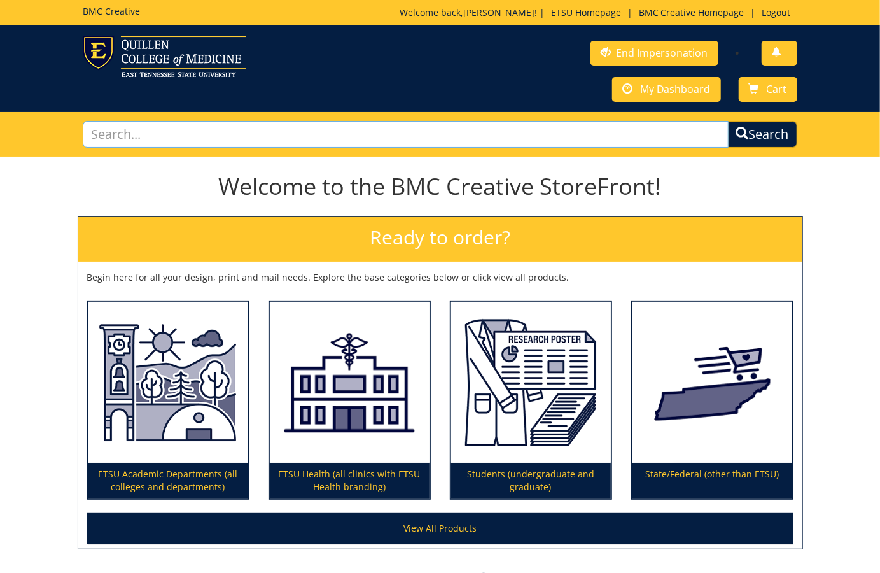
click at [494, 137] on input "text" at bounding box center [406, 134] width 646 height 27
type input "business card"
click at [764, 135] on button "Search" at bounding box center [762, 134] width 73 height 29
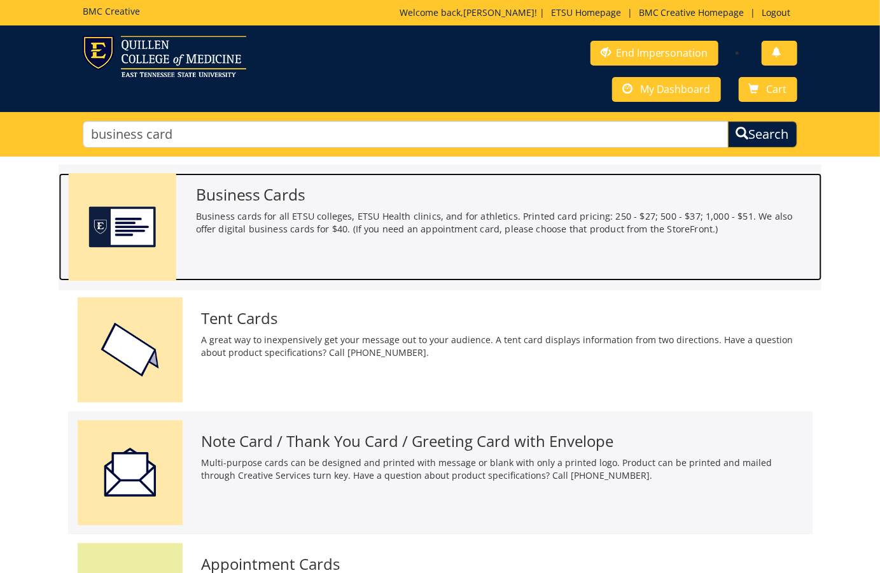
click at [326, 223] on p "Business cards for all ETSU colleges, ETSU Health clinics, and for athletics. P…" at bounding box center [503, 223] width 617 height 26
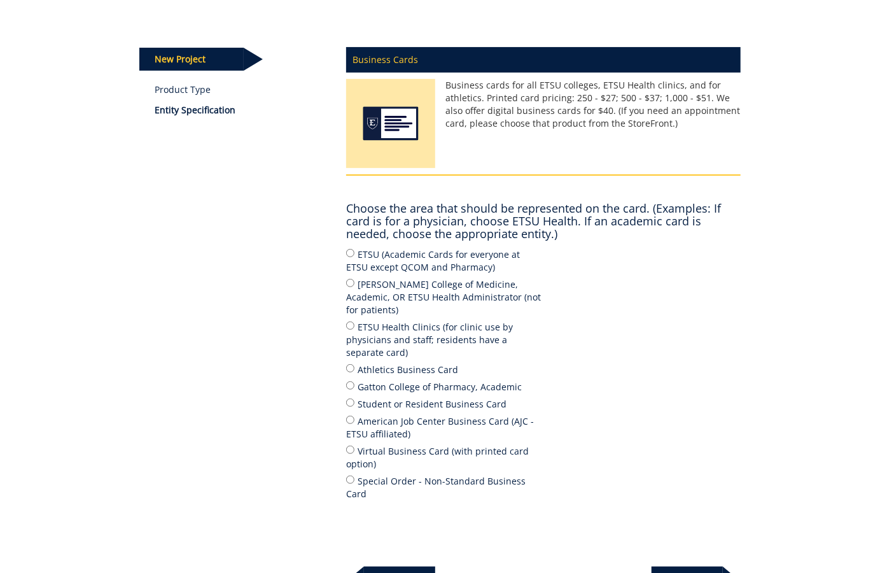
scroll to position [228, 0]
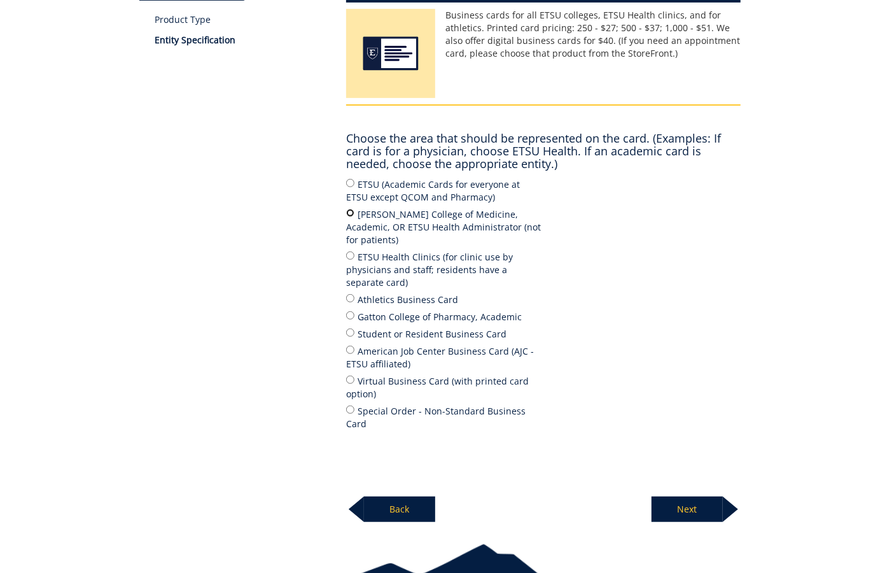
click at [351, 214] on input "[PERSON_NAME] College of Medicine, Academic, OR ETSU Health Administrator (not …" at bounding box center [350, 213] width 8 height 8
radio input "true"
click at [680, 496] on p "Next" at bounding box center [687, 508] width 71 height 25
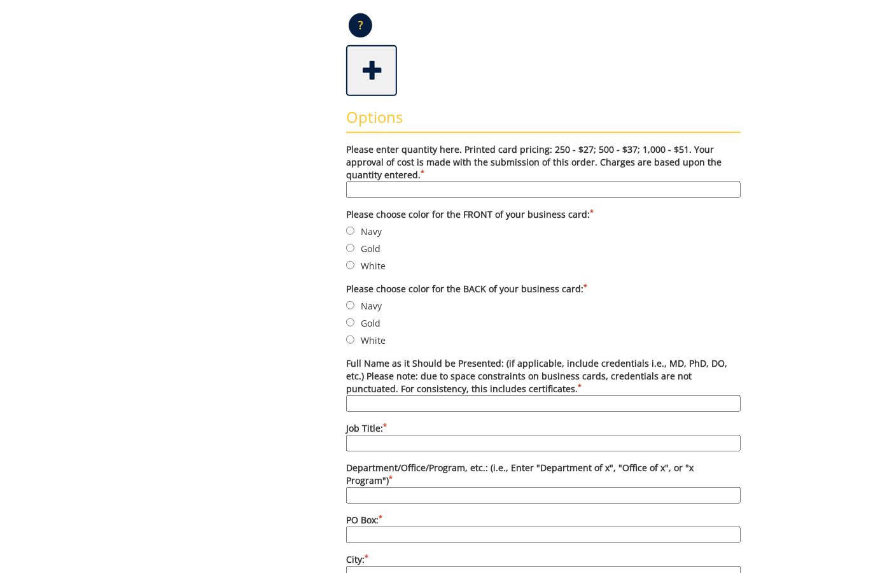
scroll to position [444, 0]
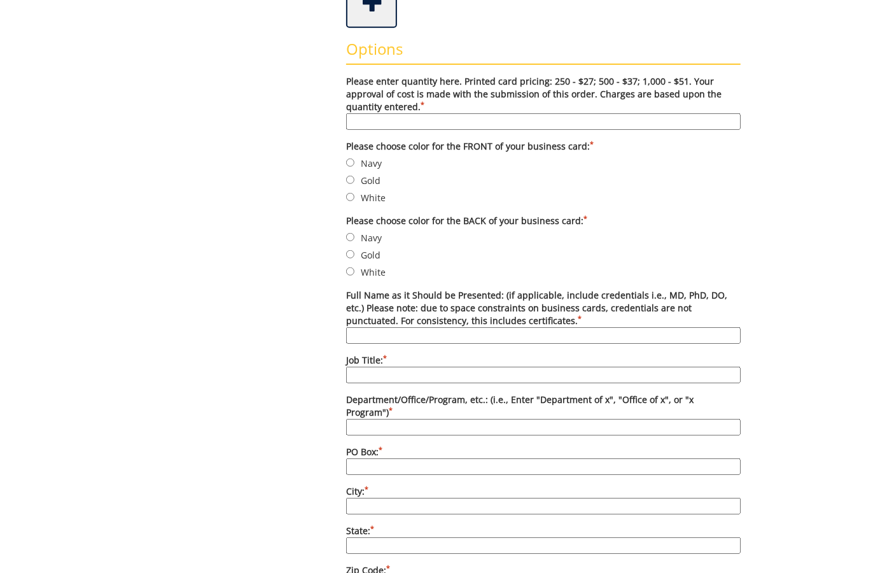
click at [393, 122] on input "Please enter quantity here. Printed card pricing: 250 - $27; 500 - $37; 1,000 -…" at bounding box center [543, 121] width 394 height 17
type input "d"
click at [349, 158] on input "Navy" at bounding box center [350, 162] width 8 height 8
radio input "true"
click at [349, 234] on input "Navy" at bounding box center [350, 237] width 8 height 8
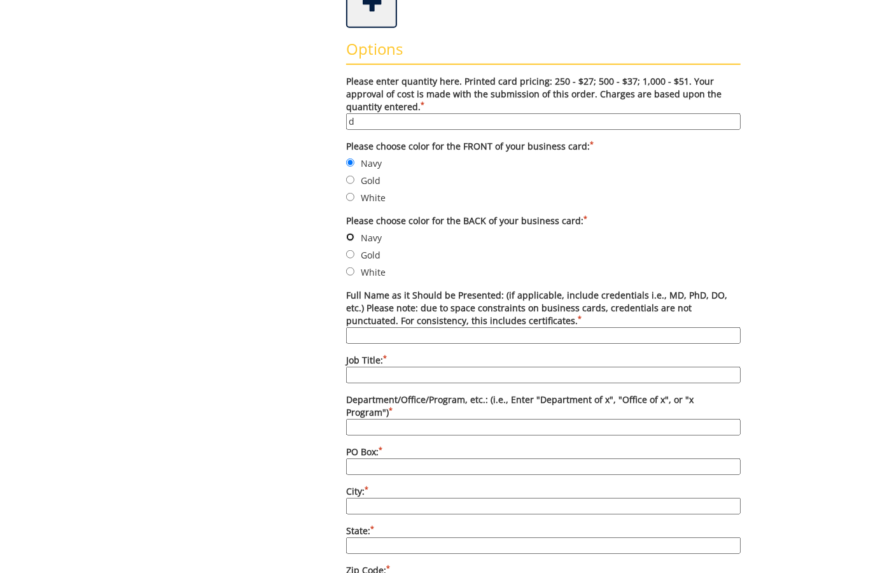
radio input "true"
click at [349, 335] on input "Full Name as it Should be Presented: (if applicable, include credentials i.e., …" at bounding box center [543, 335] width 394 height 17
type input "d"
click at [356, 366] on input "Job Title: *" at bounding box center [543, 374] width 394 height 17
type input "d"
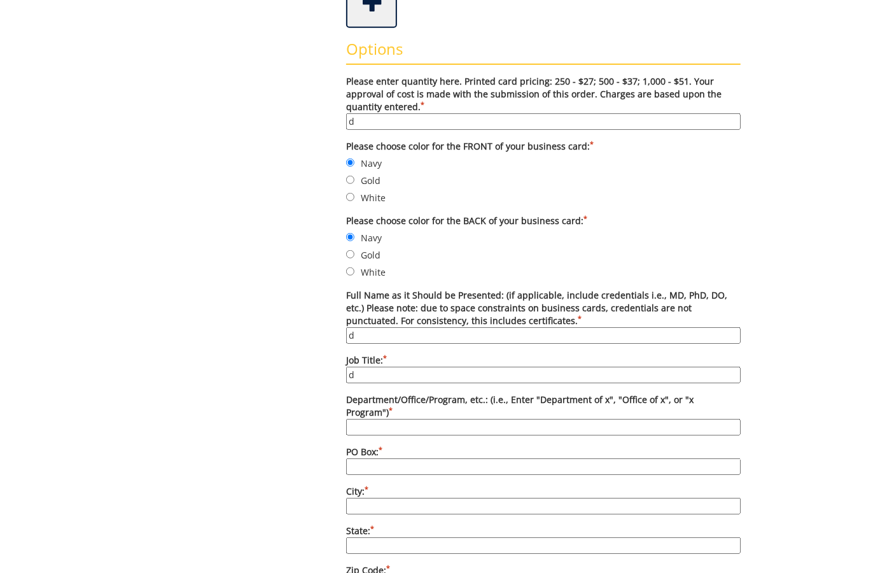
click at [358, 419] on input "Department/Office/Program, etc.: (i.e., Enter "Department of x", "Office of x",…" at bounding box center [543, 427] width 394 height 17
type input "d"
click at [359, 458] on input "PO Box: *" at bounding box center [543, 466] width 394 height 17
type input "d"
click at [357, 498] on input "City: *" at bounding box center [543, 506] width 394 height 17
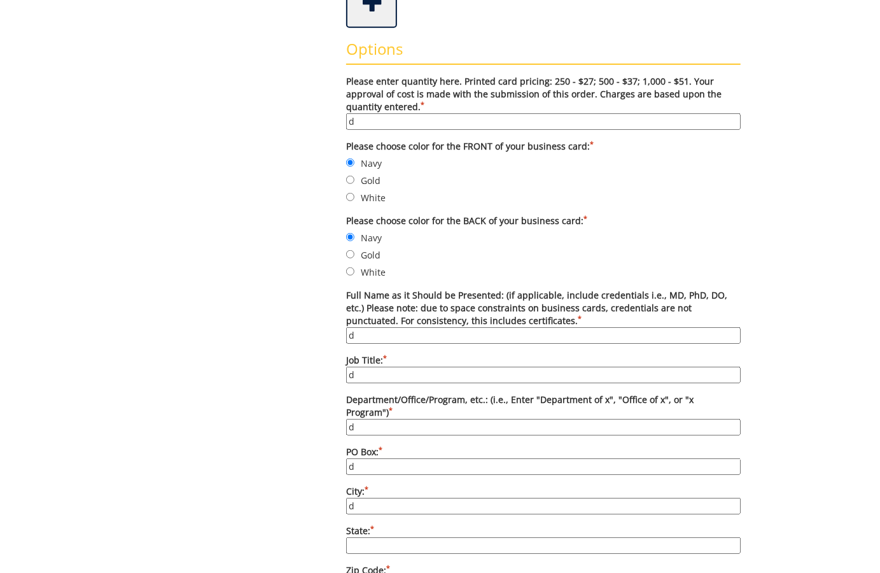
type input "d"
click at [358, 537] on input "State: *" at bounding box center [543, 545] width 394 height 17
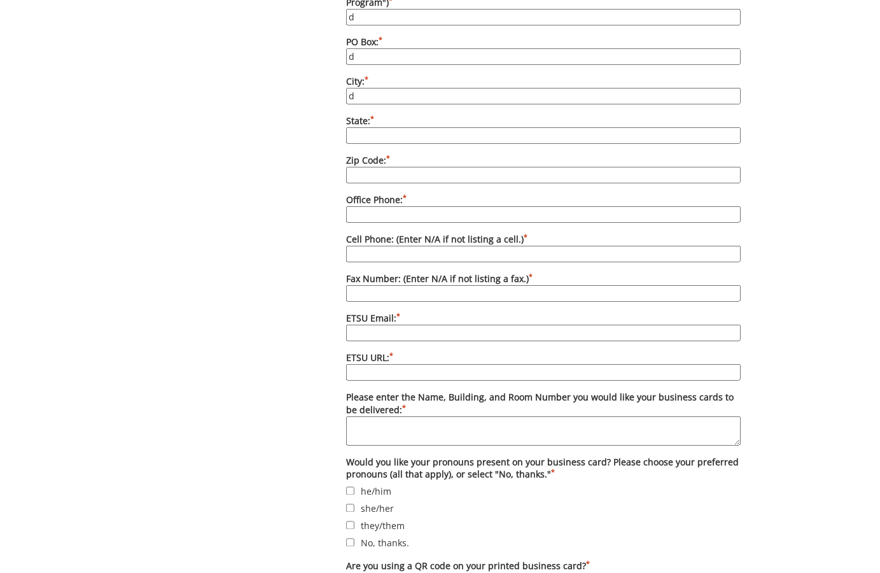
scroll to position [877, 0]
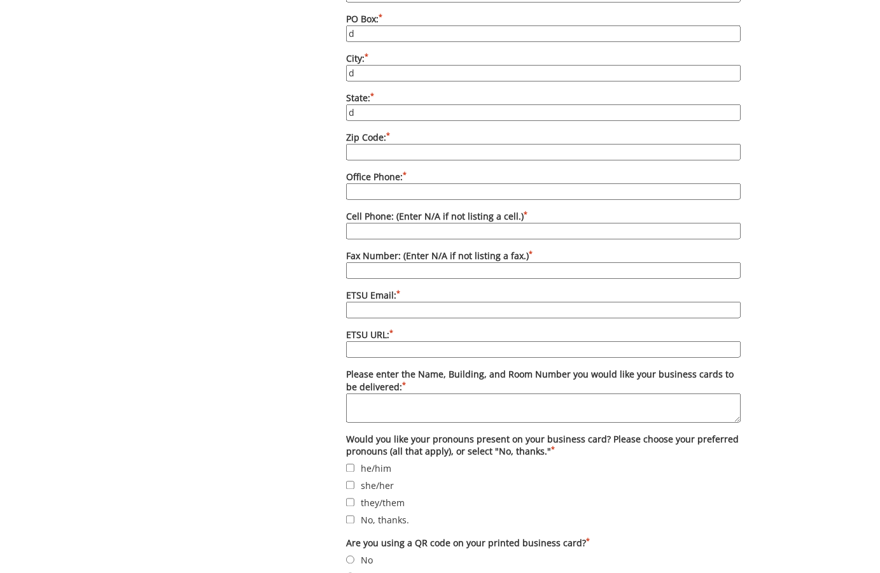
type input "d"
click at [356, 144] on input "Zip Code: *" at bounding box center [543, 152] width 394 height 17
type input "d"
click at [355, 183] on input "Office Phone: *" at bounding box center [543, 191] width 394 height 17
type input "d"
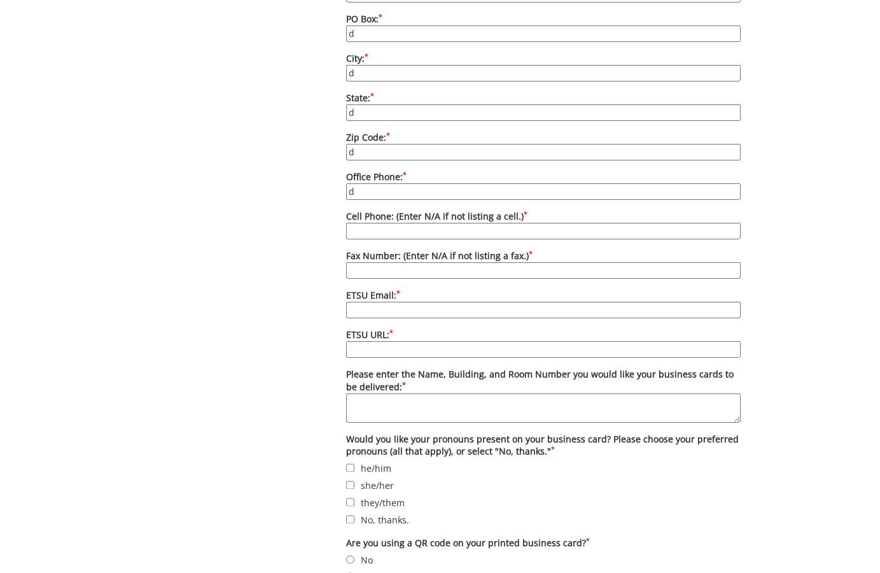
click at [356, 223] on input "Cell Phone: (Enter N/A if not listing a cell.) *" at bounding box center [543, 231] width 394 height 17
type input "d"
click at [357, 262] on input "Fax Number: (Enter N/A if not listing a fax.) *" at bounding box center [543, 270] width 394 height 17
type input "d"
click at [358, 302] on input "ETSU Email: *" at bounding box center [543, 310] width 394 height 17
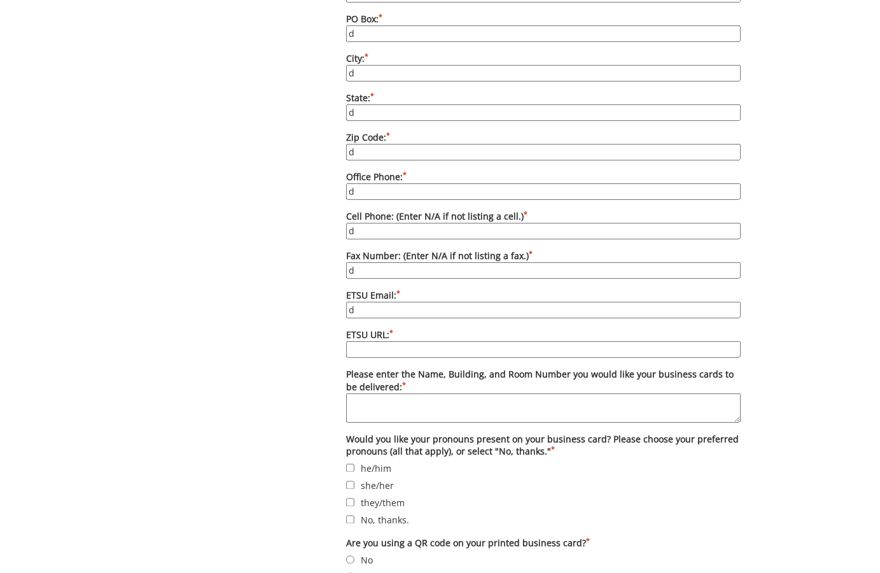
type input "d"
click at [358, 341] on input "ETSU URL: *" at bounding box center [543, 349] width 394 height 17
type input "d"
click at [359, 393] on textarea "Please enter the Name, Building, and Room Number you would like your business c…" at bounding box center [543, 407] width 394 height 29
type textarea "d"
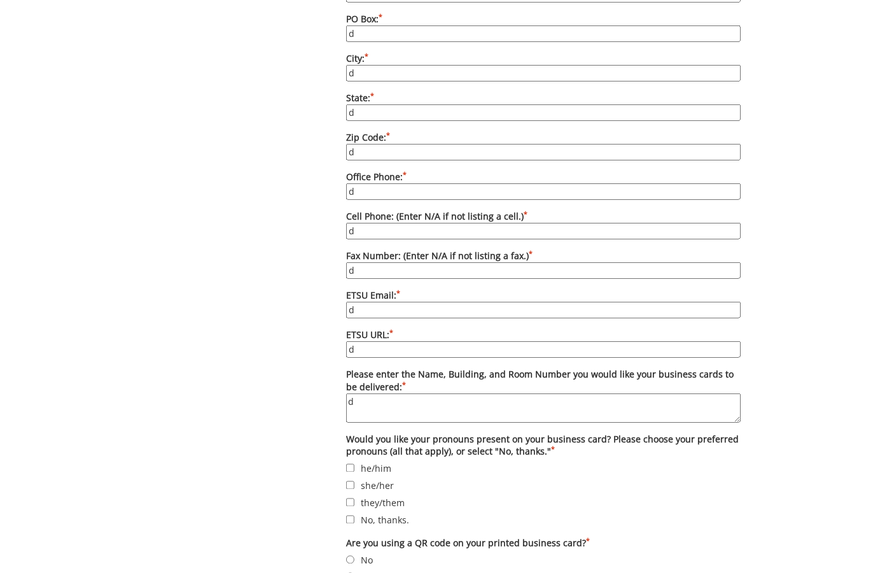
click at [350, 461] on label "he/him" at bounding box center [543, 468] width 394 height 14
click at [350, 464] on input "he/him" at bounding box center [350, 468] width 8 height 8
checkbox input "true"
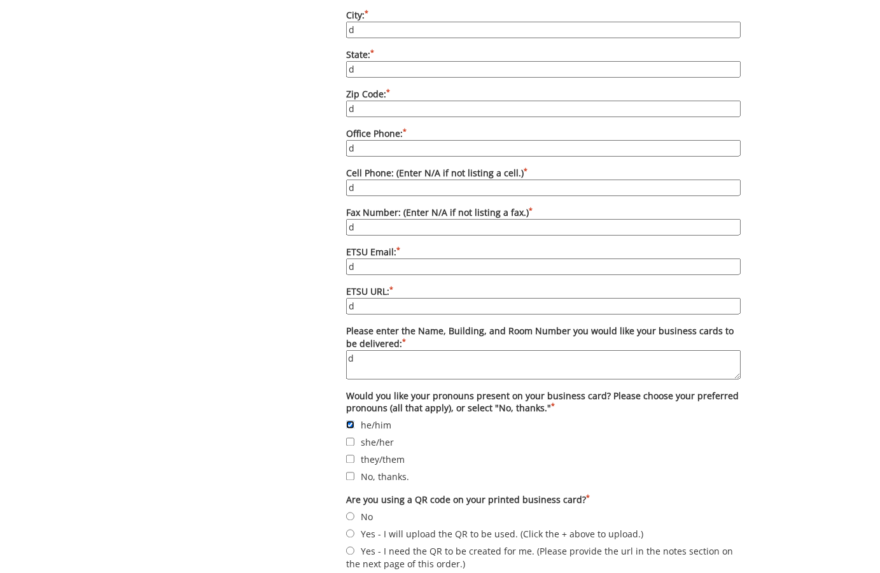
scroll to position [935, 0]
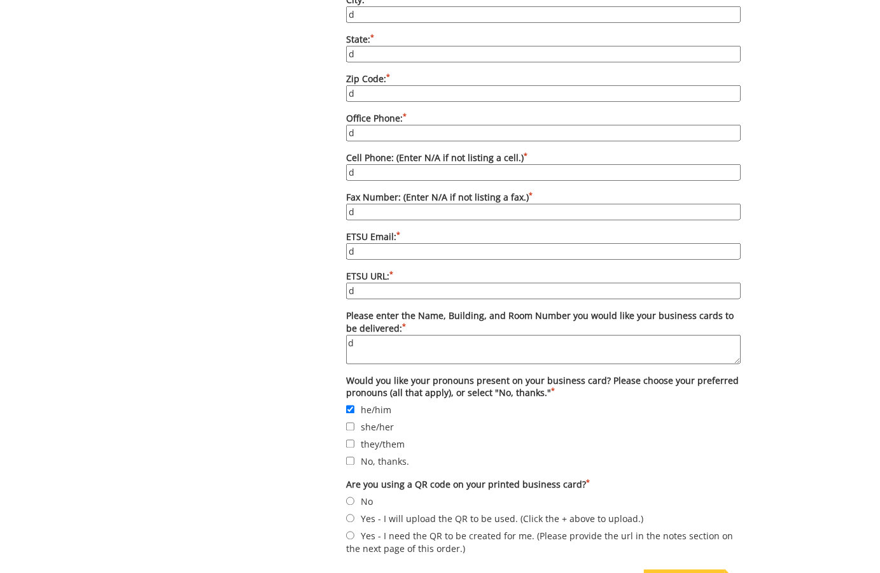
click at [350, 494] on label "No" at bounding box center [543, 501] width 394 height 14
click at [350, 497] on input "No" at bounding box center [350, 501] width 8 height 8
radio input "true"
click at [673, 569] on div "Add To Cart" at bounding box center [684, 581] width 81 height 25
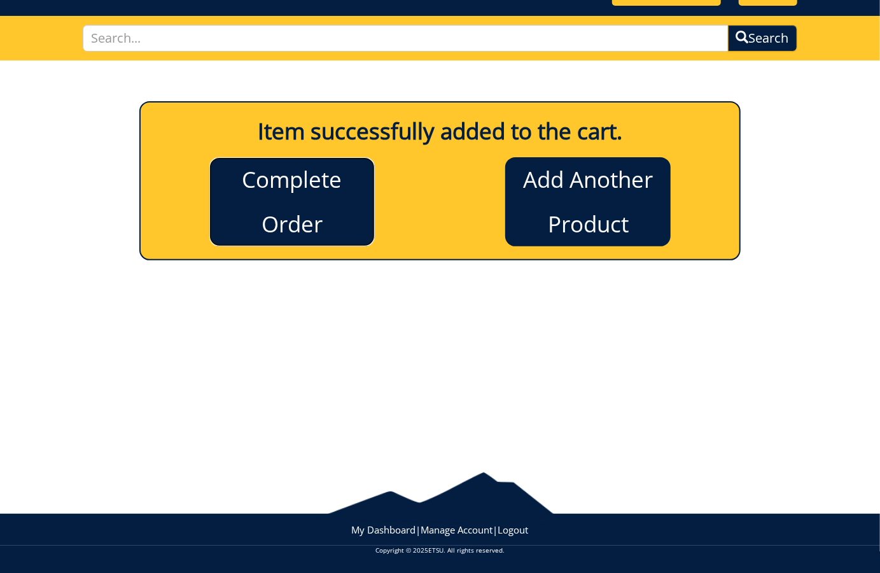
click at [337, 175] on link "Complete Order" at bounding box center [291, 201] width 165 height 89
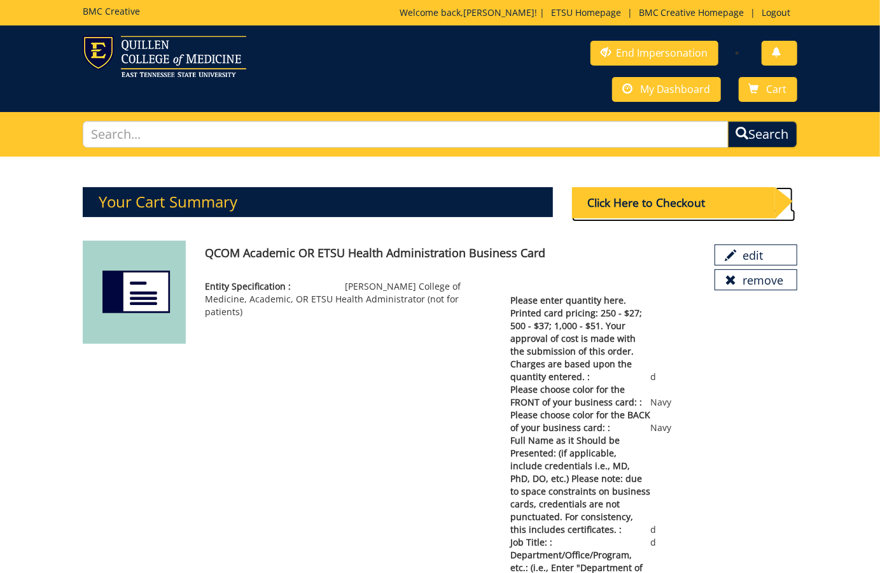
click at [604, 194] on div "Click Here to Checkout" at bounding box center [673, 202] width 203 height 31
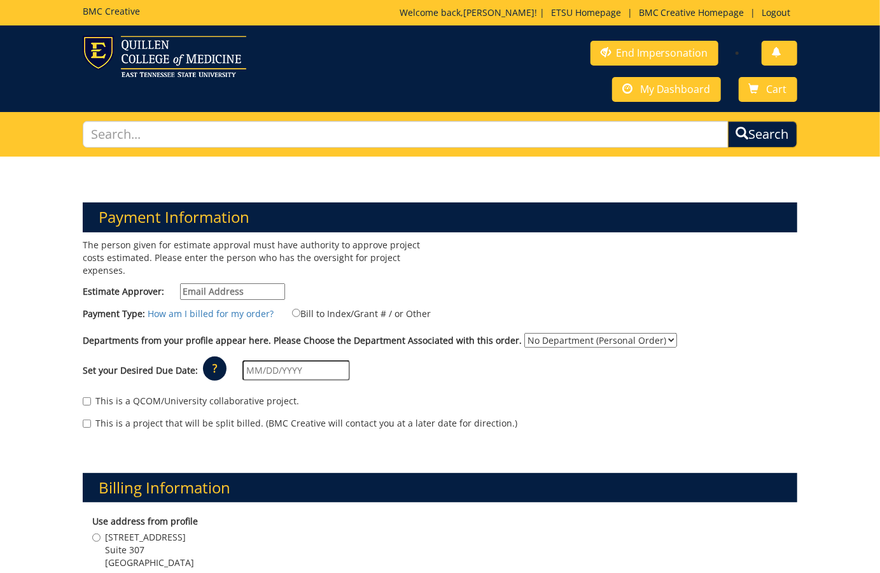
click at [192, 287] on input "Estimate Approver:" at bounding box center [232, 291] width 105 height 17
drag, startPoint x: 267, startPoint y: 288, endPoint x: 148, endPoint y: 291, distance: 118.4
click at [148, 289] on label "Estimate Approver: your email address" at bounding box center [184, 291] width 202 height 17
type input "must be a system user"
click at [292, 310] on input "Bill to Index/Grant # / or Other" at bounding box center [296, 313] width 8 height 8
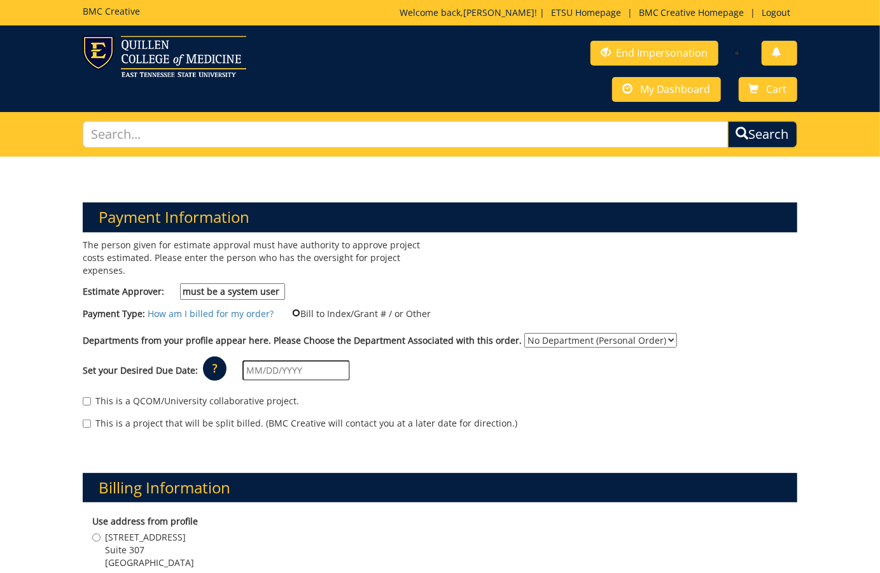
radio input "true"
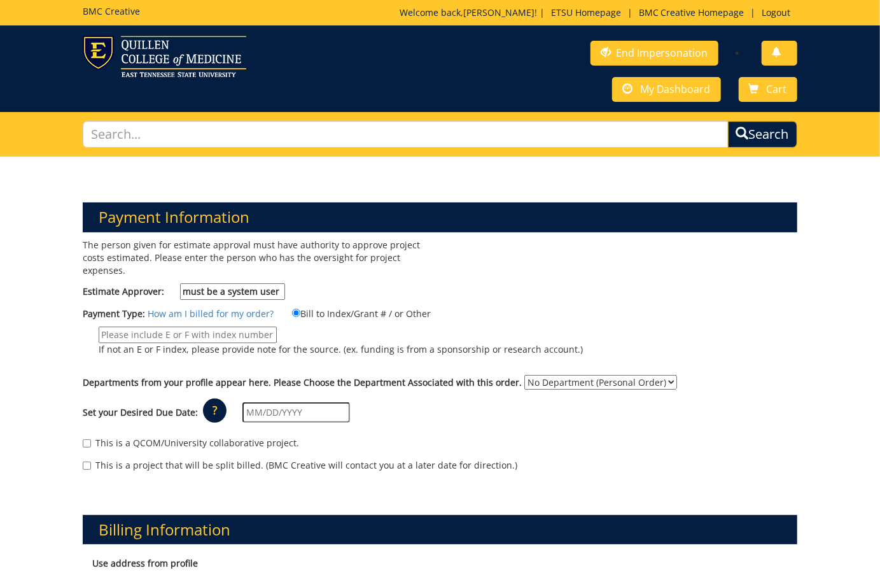
click at [116, 331] on input "If not an E or F index, please provide note for the source. (ex. funding is fro…" at bounding box center [188, 334] width 178 height 17
click at [167, 330] on input "Enter MEAC PO # here" at bounding box center [188, 334] width 178 height 17
type input "Enter MEAC PO: and # here"
click at [657, 377] on select "No Department (Personal Order) MEAC Administrative Offices" at bounding box center [600, 382] width 153 height 15
select select "263"
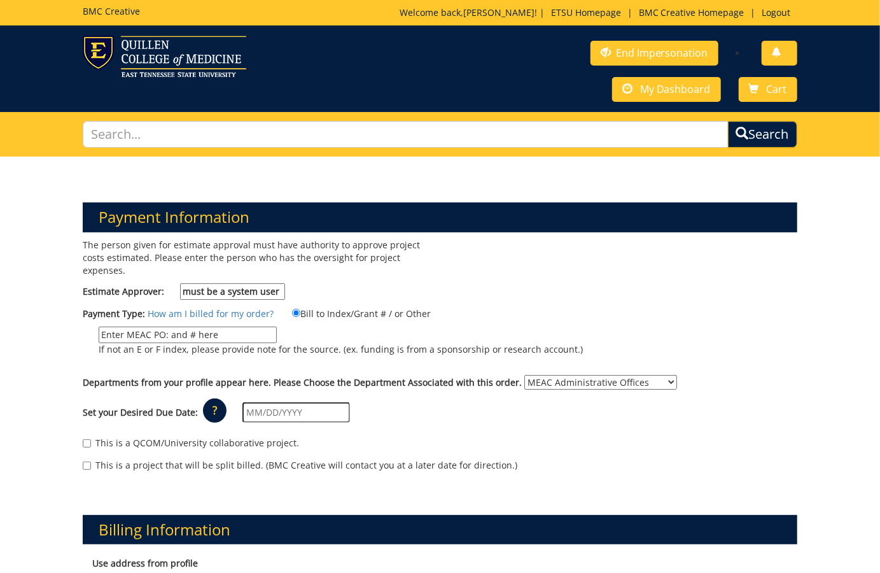
click at [524, 375] on select "No Department (Personal Order) MEAC Administrative Offices" at bounding box center [600, 382] width 153 height 15
click at [655, 51] on link "End Impersonation" at bounding box center [654, 53] width 128 height 25
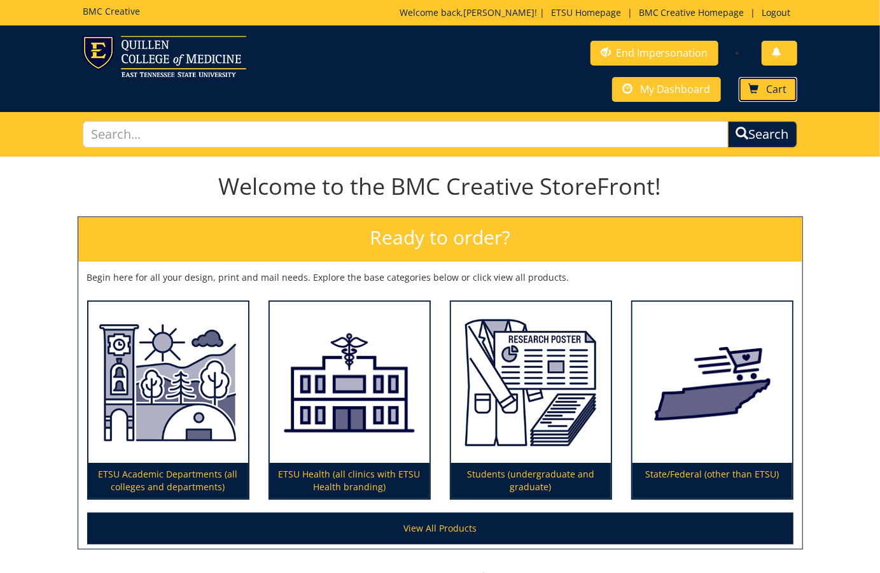
click at [769, 83] on span "Cart" at bounding box center [777, 89] width 20 height 14
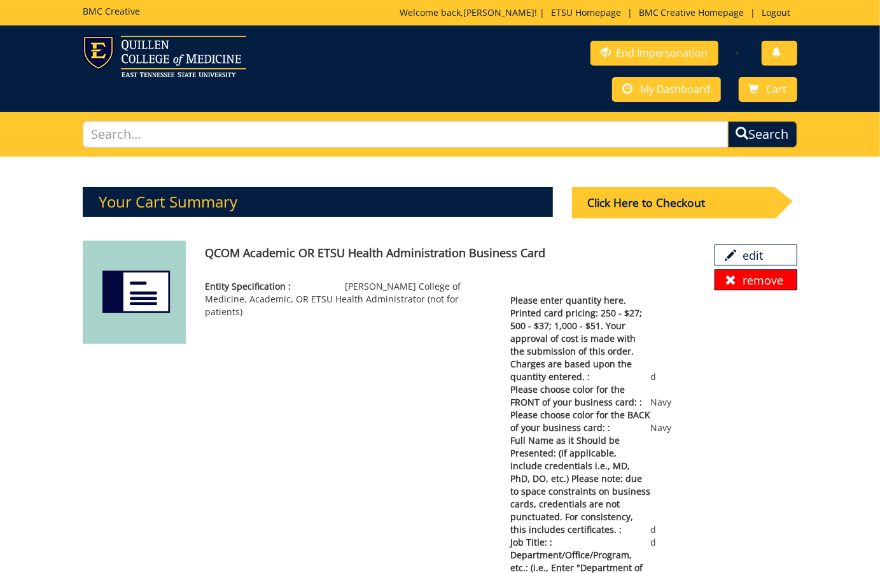
click at [764, 281] on link "remove" at bounding box center [756, 280] width 83 height 22
click at [732, 280] on span at bounding box center [730, 279] width 11 height 11
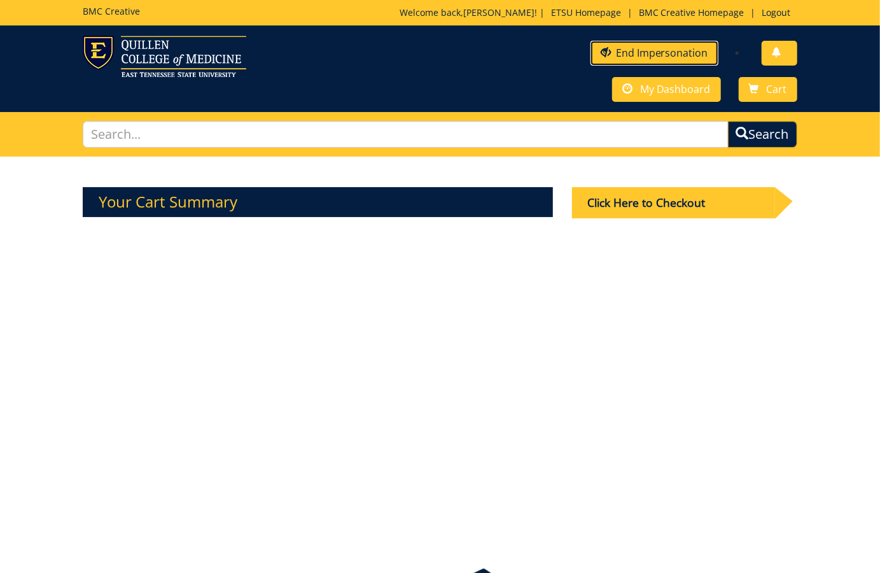
click at [668, 49] on link "End Impersonation" at bounding box center [654, 53] width 128 height 25
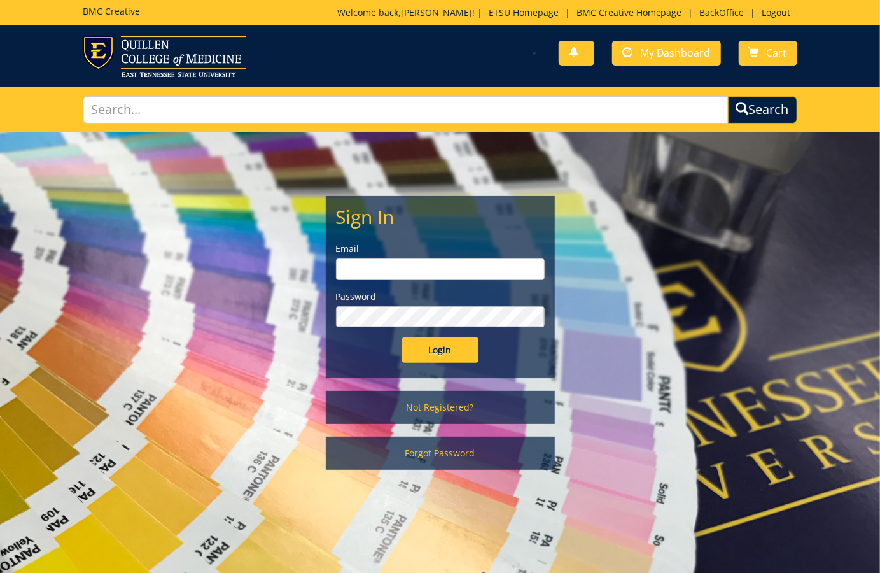
type input "[EMAIL_ADDRESS][DOMAIN_NAME]"
click at [457, 345] on input "Login" at bounding box center [440, 349] width 76 height 25
type input "[EMAIL_ADDRESS][DOMAIN_NAME]"
click at [452, 352] on input "Login" at bounding box center [440, 349] width 76 height 25
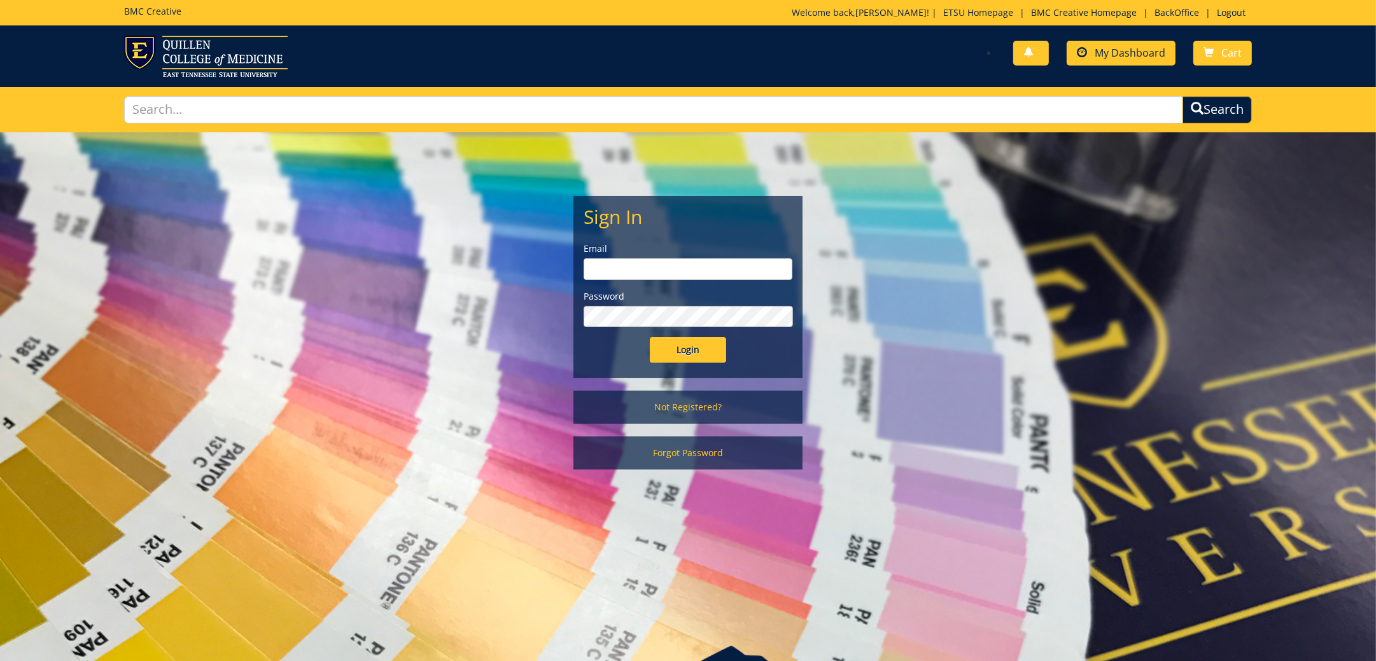
type input "[EMAIL_ADDRESS][DOMAIN_NAME]"
click at [879, 57] on span "My Dashboard" at bounding box center [1129, 53] width 71 height 14
click at [711, 349] on input "Login" at bounding box center [688, 349] width 76 height 25
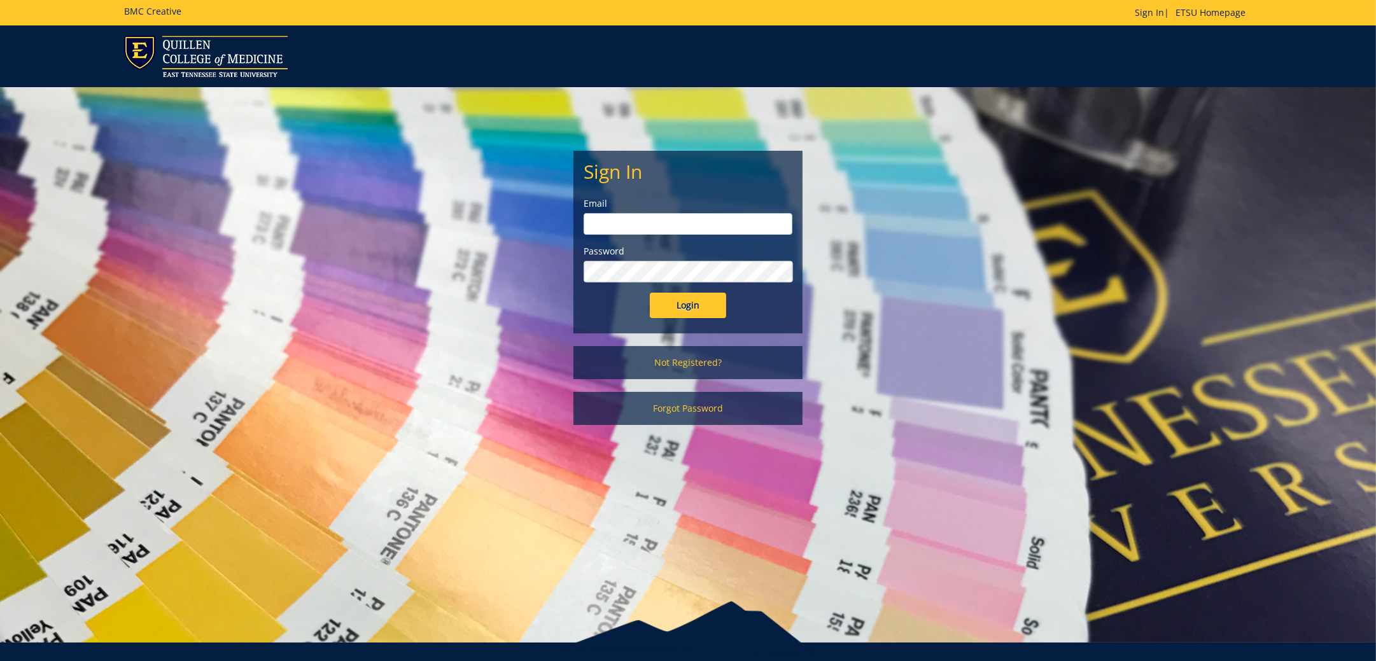
type input "[EMAIL_ADDRESS][DOMAIN_NAME]"
click at [683, 308] on input "Login" at bounding box center [688, 305] width 76 height 25
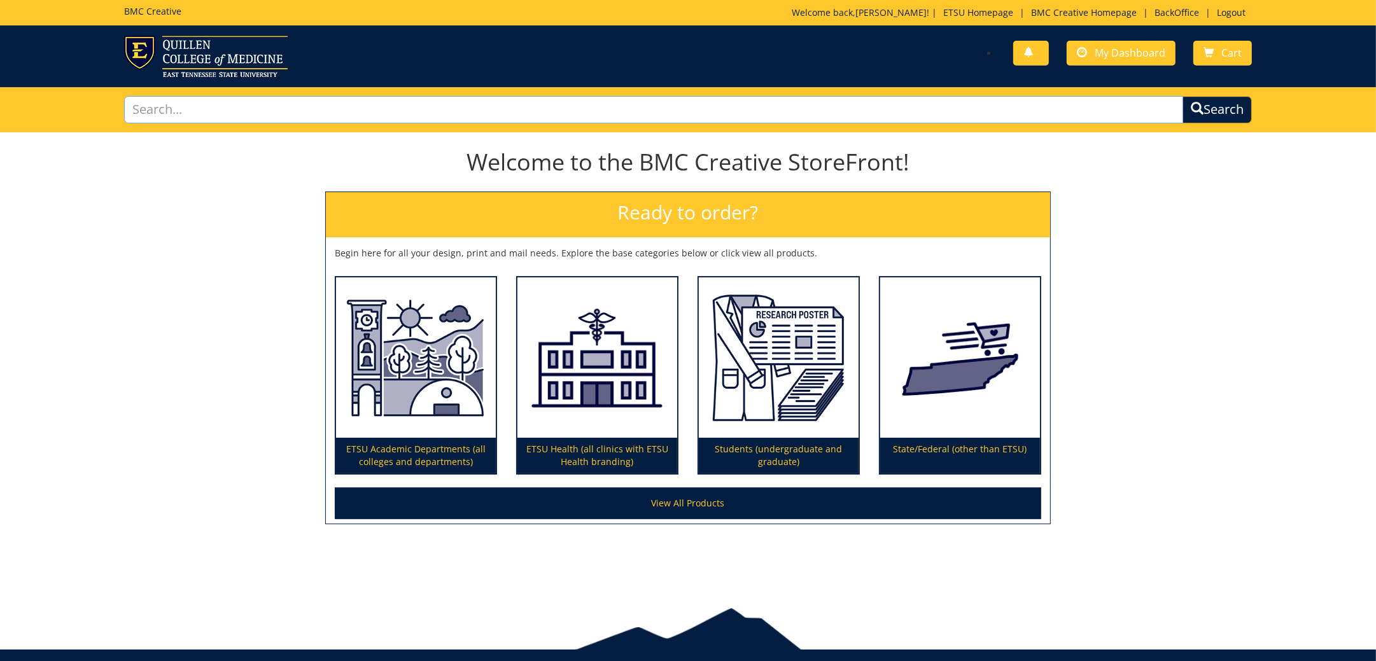
click at [613, 105] on input "text" at bounding box center [653, 109] width 1059 height 27
type input "business cards"
click at [1182, 96] on button "Search" at bounding box center [1216, 109] width 69 height 27
click at [1157, 11] on link "BackOffice" at bounding box center [1176, 12] width 57 height 12
click at [1224, 10] on link "Logout" at bounding box center [1230, 12] width 41 height 12
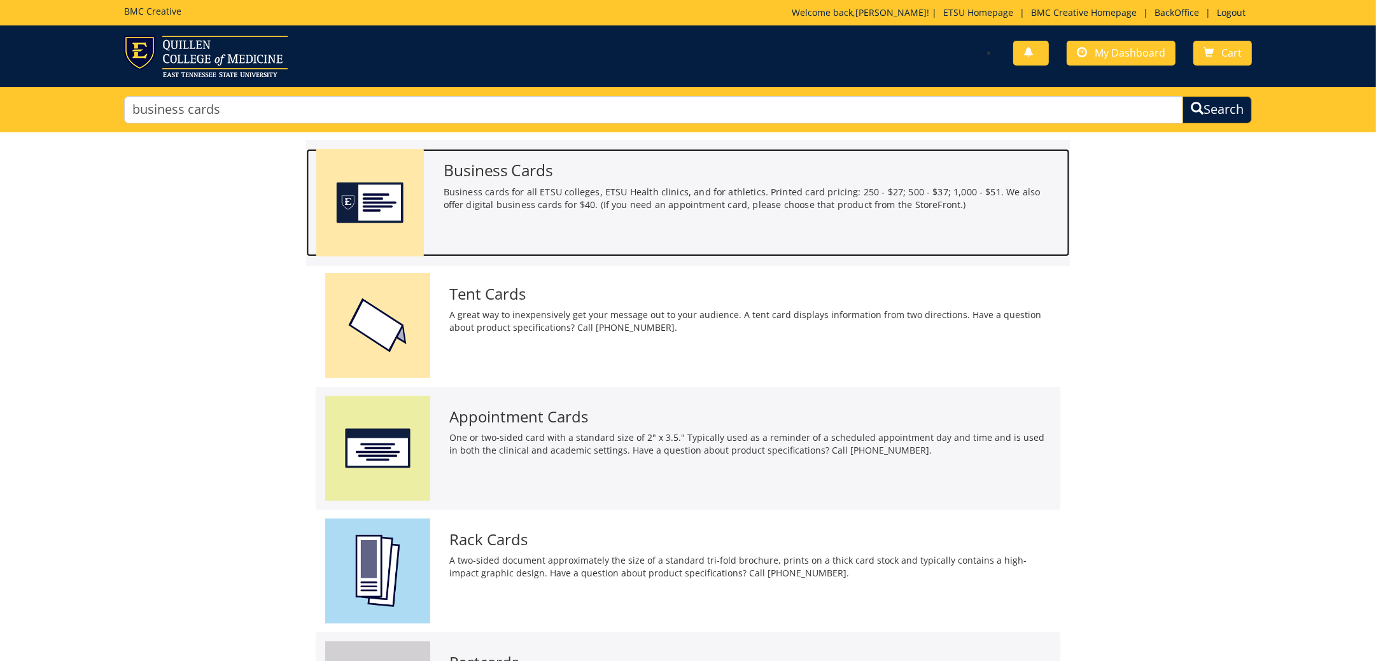
click at [496, 171] on h3 "Business Cards" at bounding box center [751, 170] width 617 height 17
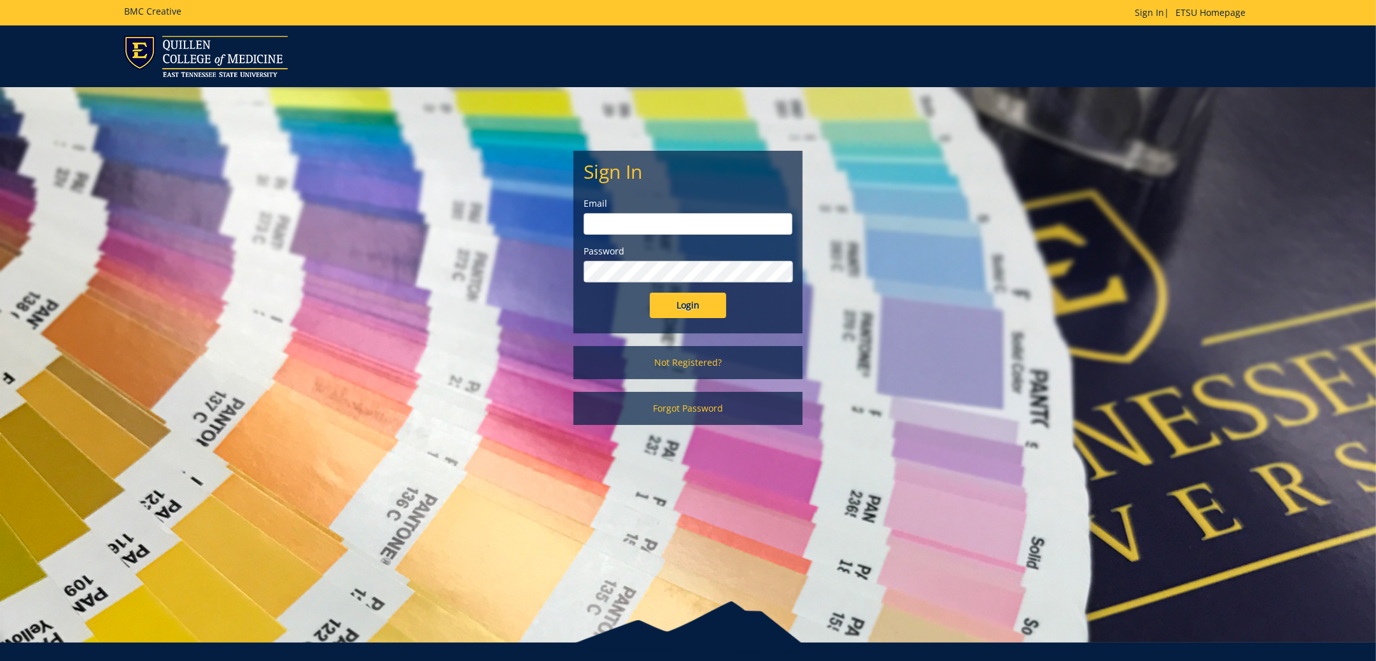
type input "[EMAIL_ADDRESS][DOMAIN_NAME]"
click at [698, 309] on input "Login" at bounding box center [688, 305] width 76 height 25
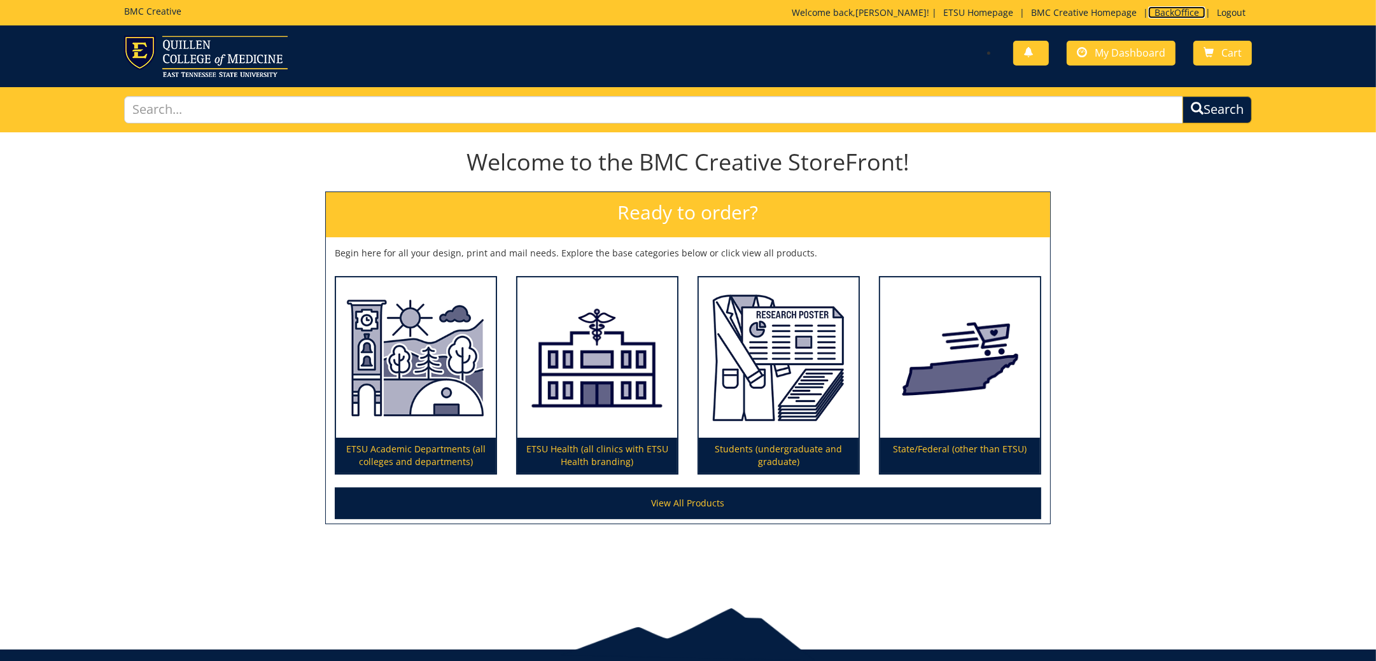
click at [1160, 10] on link "BackOffice" at bounding box center [1176, 12] width 57 height 12
